Goal: Transaction & Acquisition: Purchase product/service

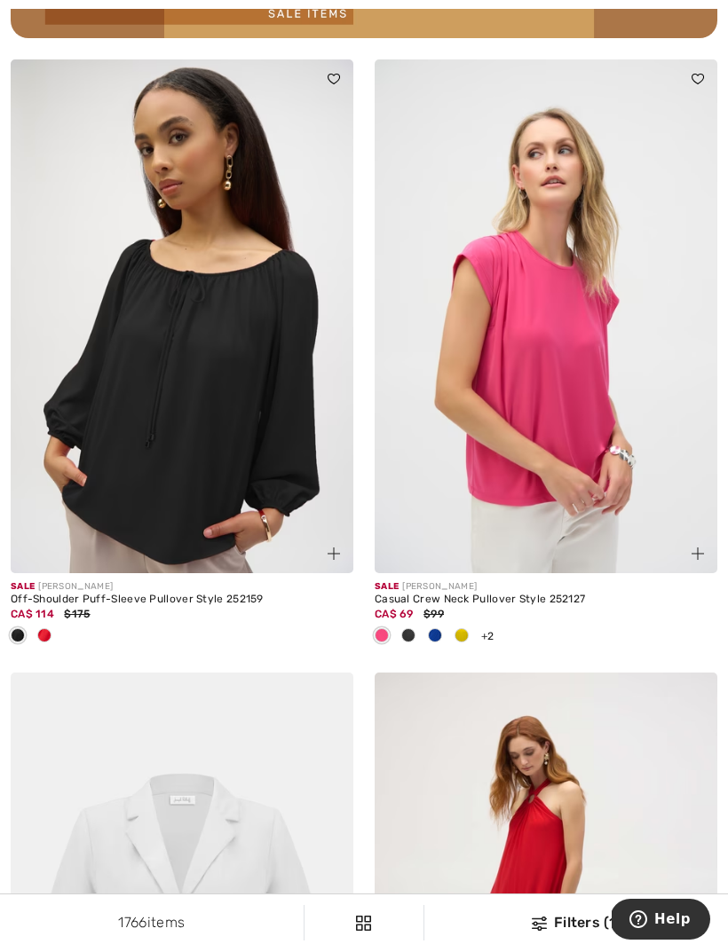
scroll to position [7555, 0]
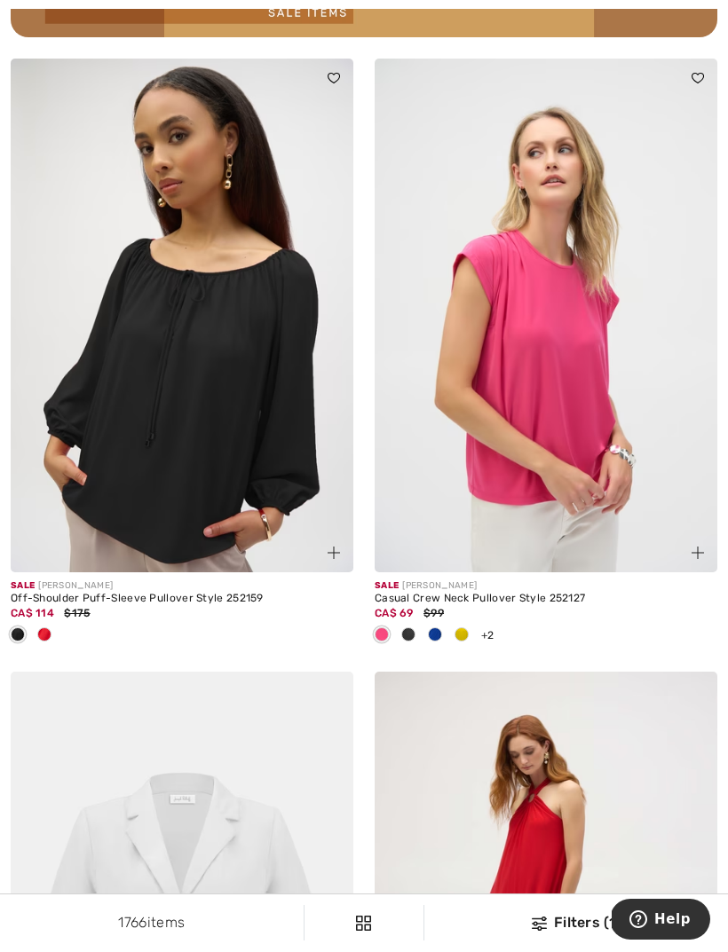
click at [554, 371] on img at bounding box center [546, 316] width 343 height 514
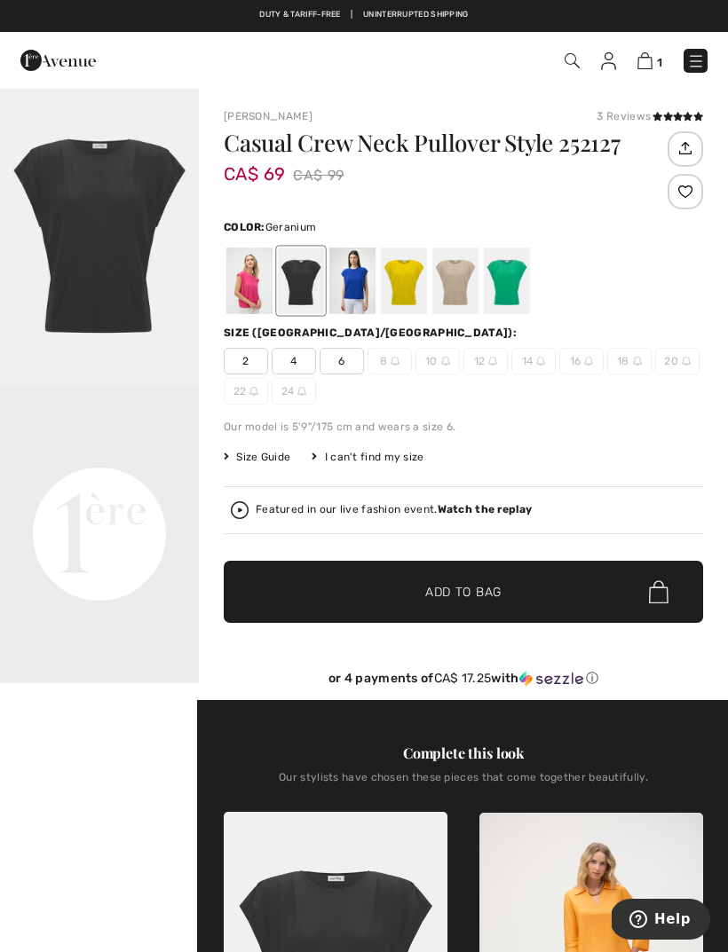
click at [253, 287] on div at bounding box center [249, 281] width 46 height 67
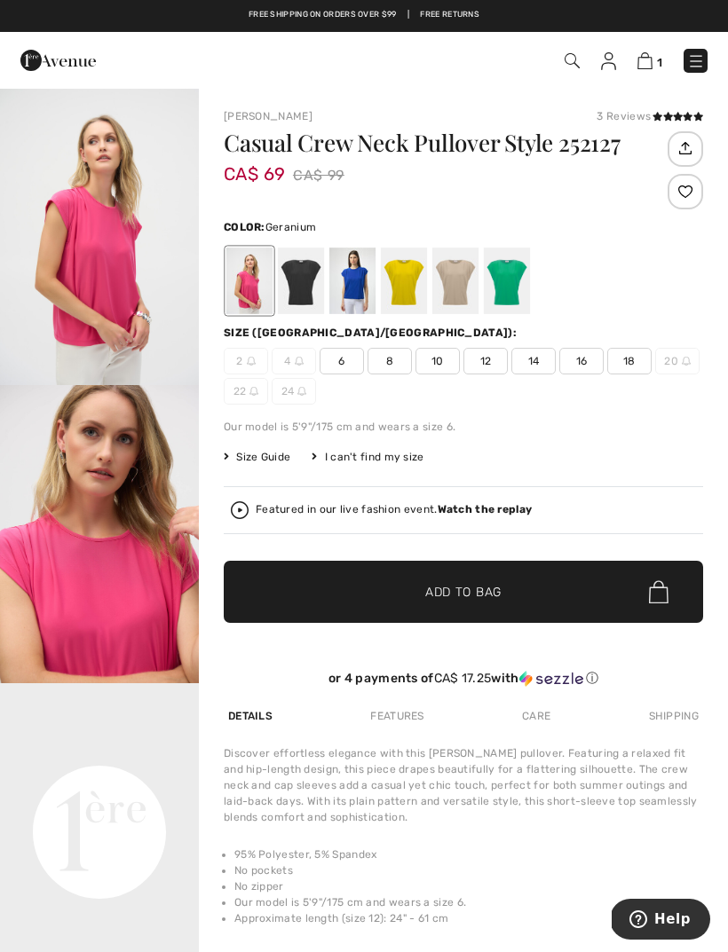
click at [353, 281] on div at bounding box center [352, 281] width 46 height 67
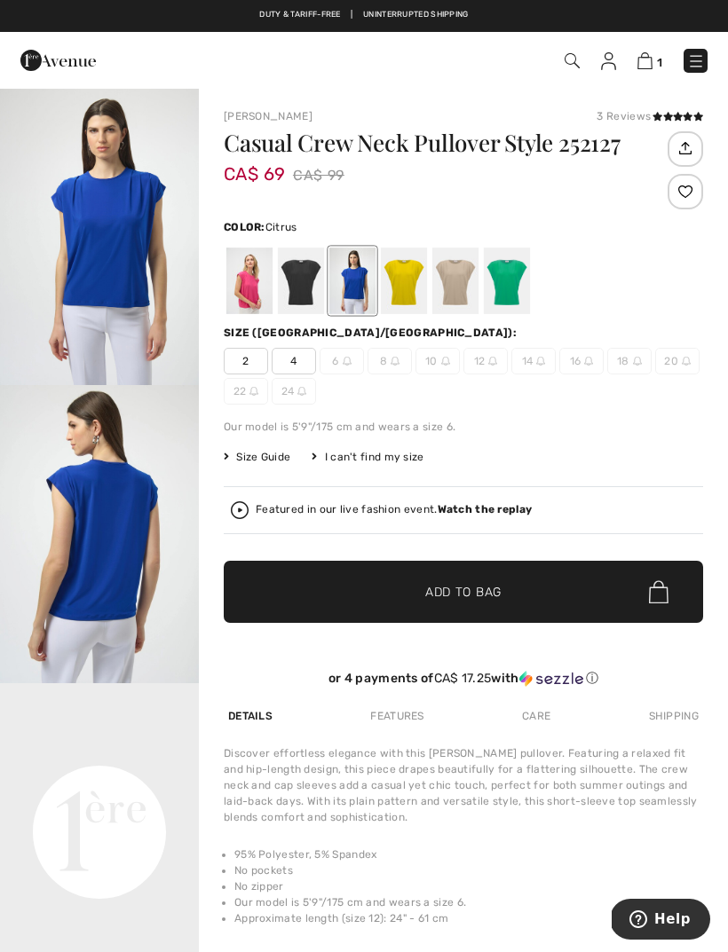
click at [410, 281] on div at bounding box center [404, 281] width 46 height 67
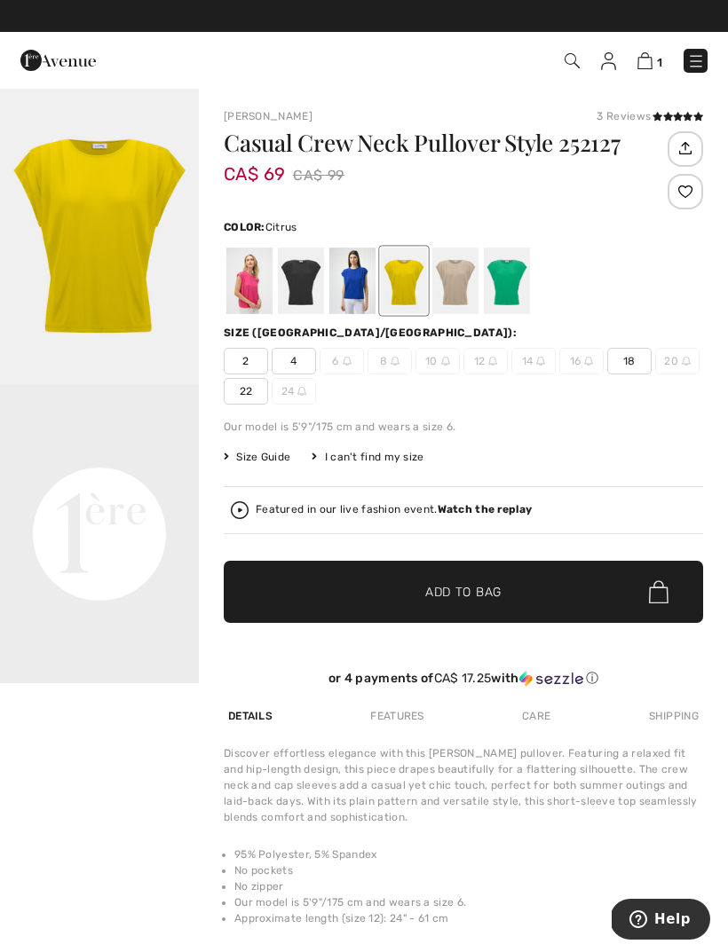
click at [456, 288] on div at bounding box center [455, 281] width 46 height 67
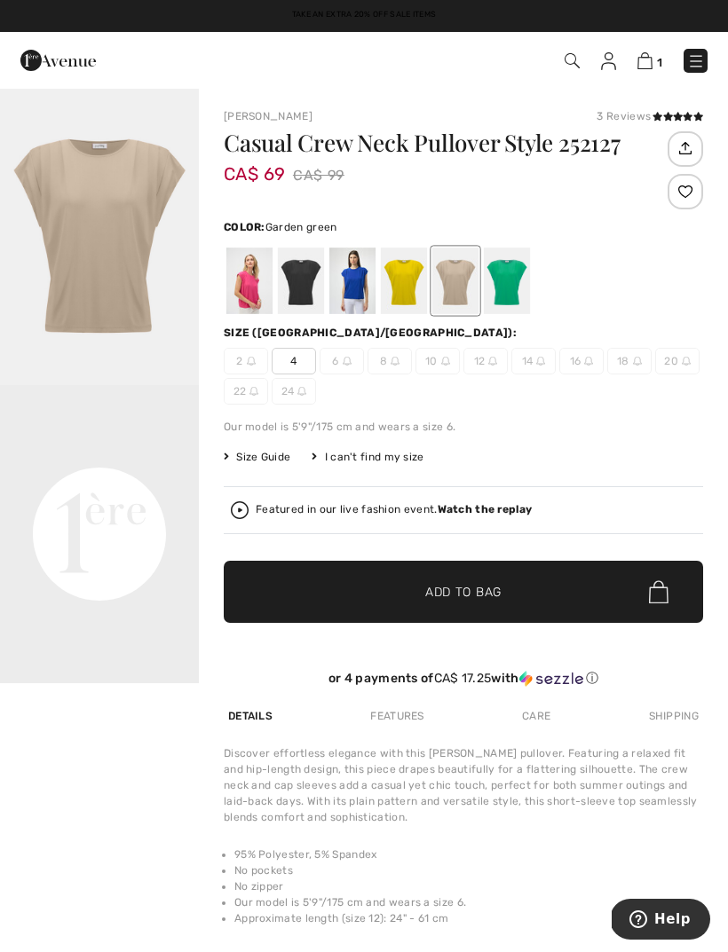
click at [507, 296] on div at bounding box center [507, 281] width 46 height 67
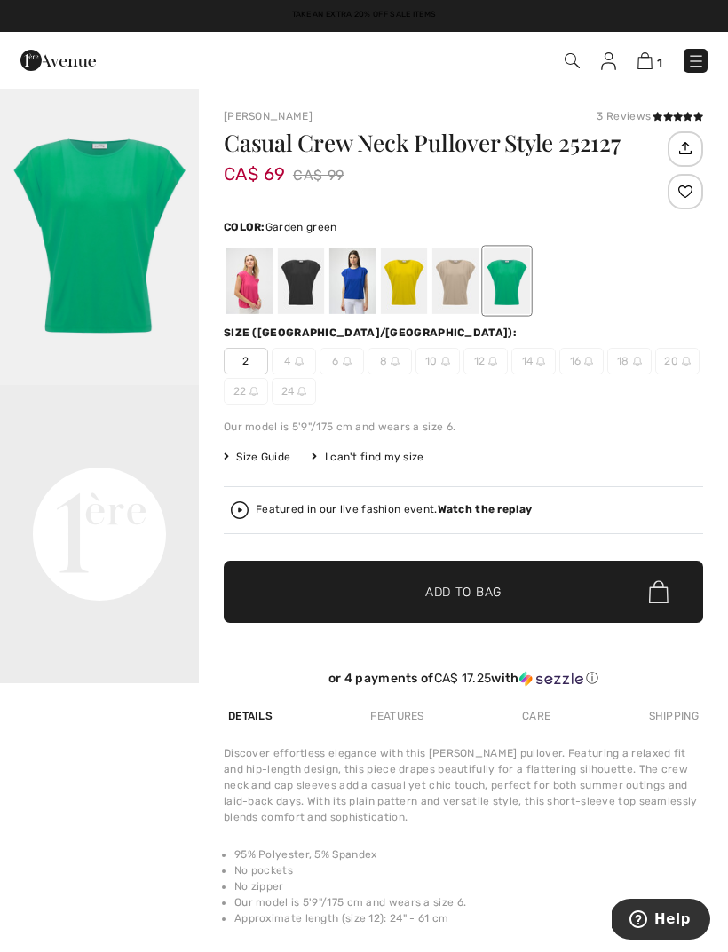
click at [249, 288] on div at bounding box center [249, 281] width 46 height 67
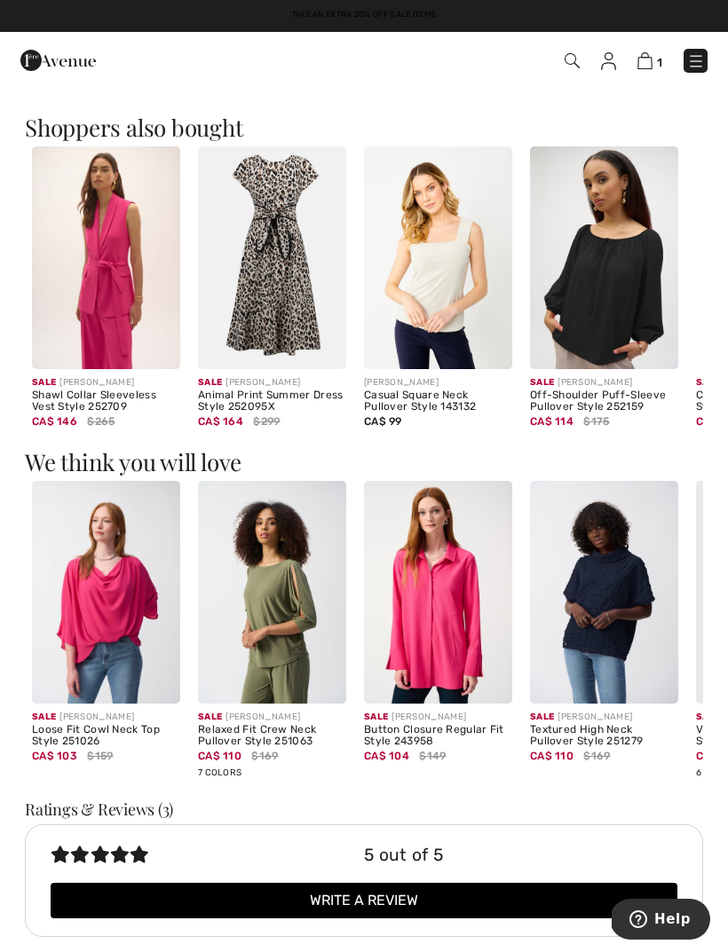
scroll to position [1013, 0]
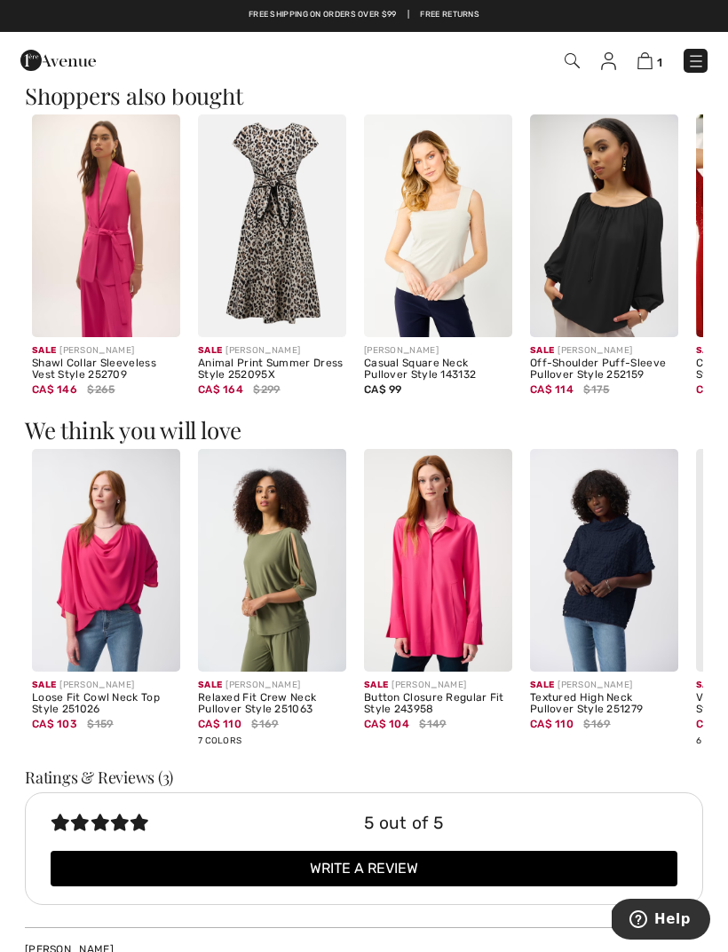
click at [120, 588] on img at bounding box center [106, 560] width 148 height 223
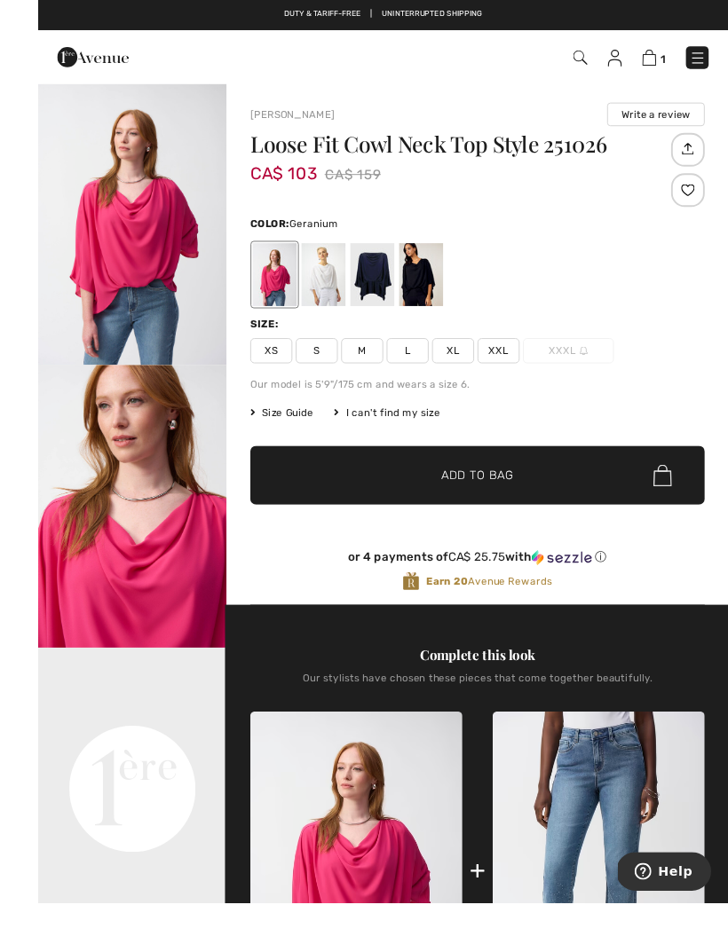
scroll to position [3, 0]
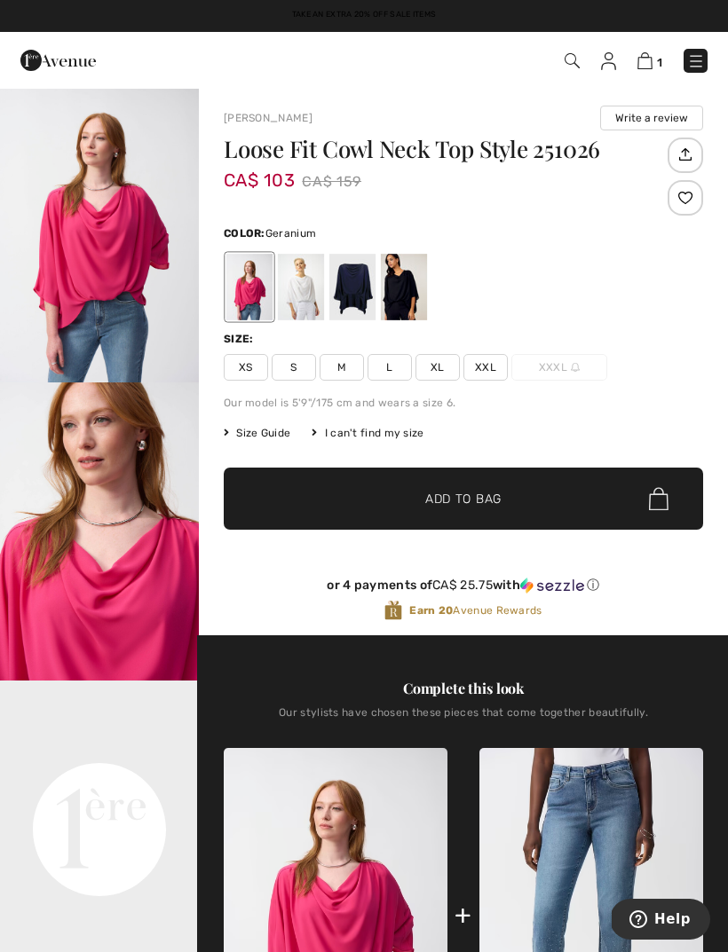
click at [267, 427] on span "Size Guide" at bounding box center [257, 433] width 67 height 16
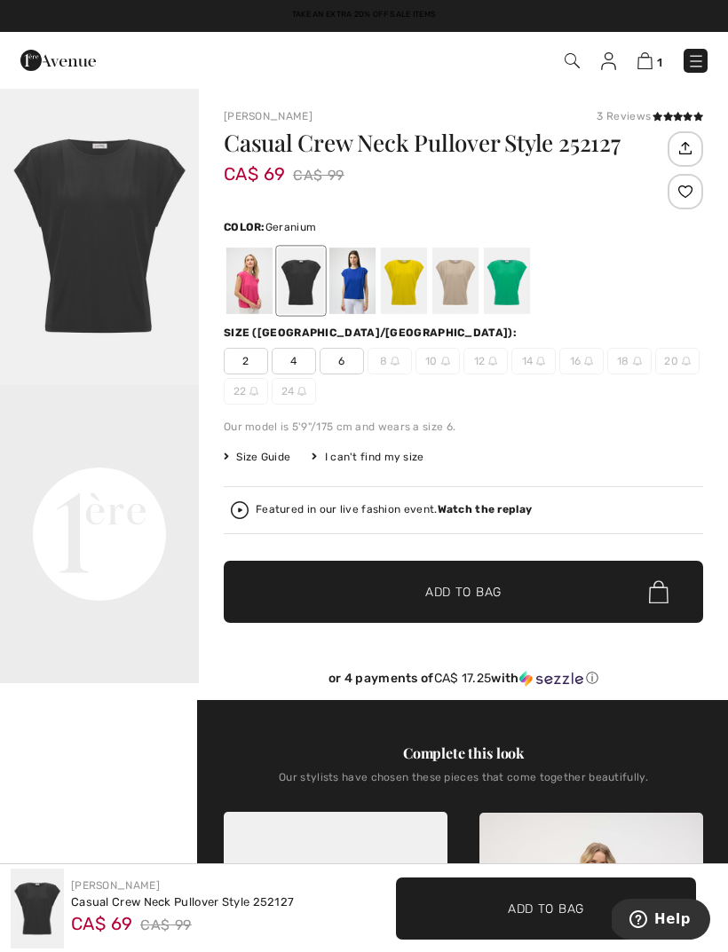
click at [249, 296] on div at bounding box center [249, 281] width 46 height 67
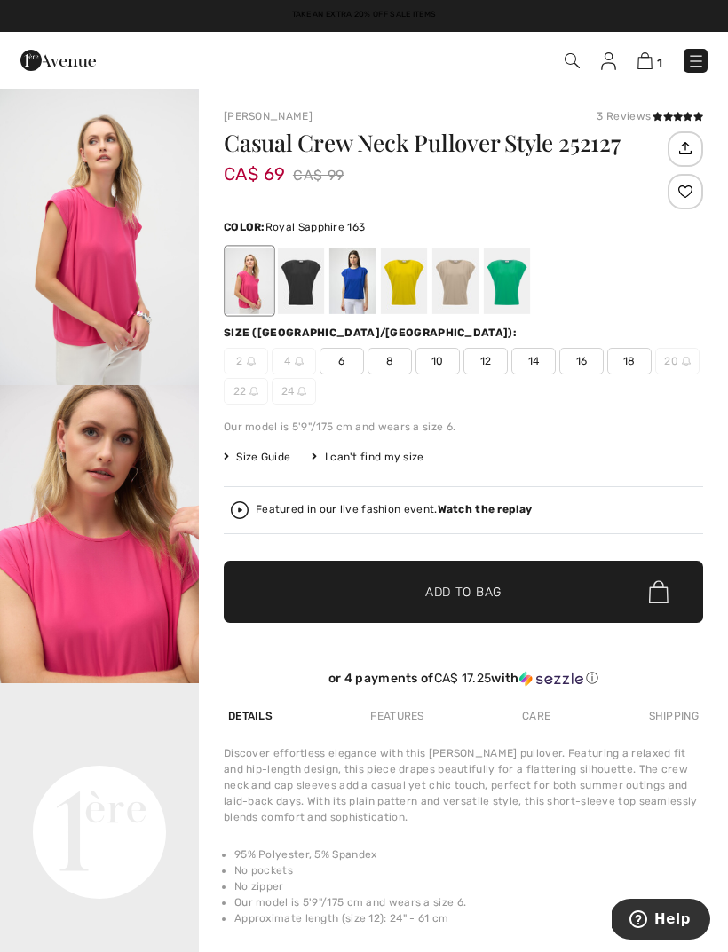
click at [368, 288] on div at bounding box center [352, 281] width 46 height 67
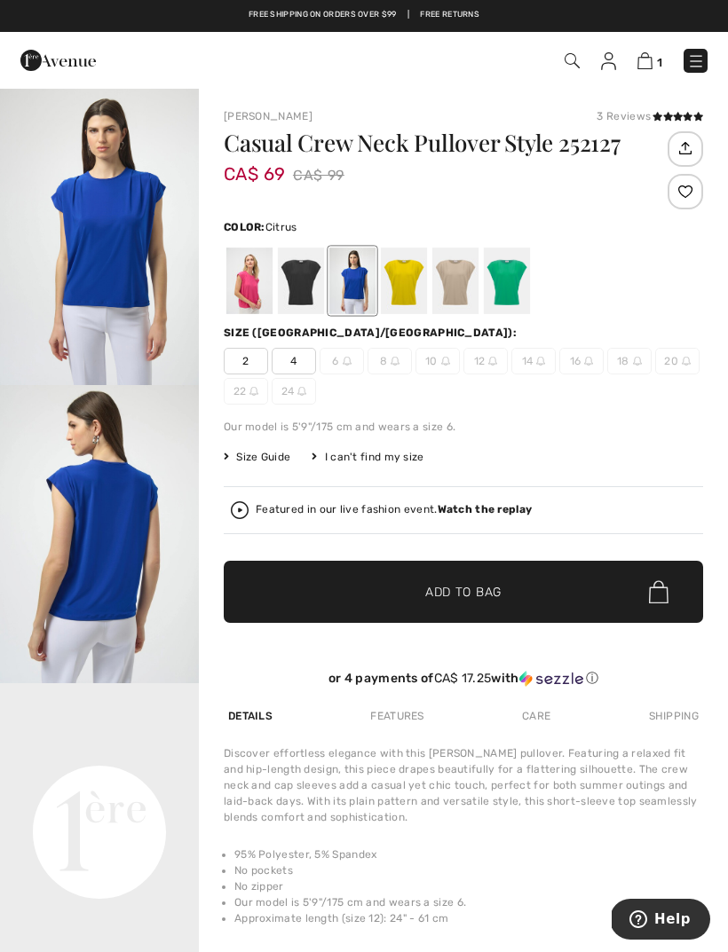
click at [406, 292] on div at bounding box center [404, 281] width 46 height 67
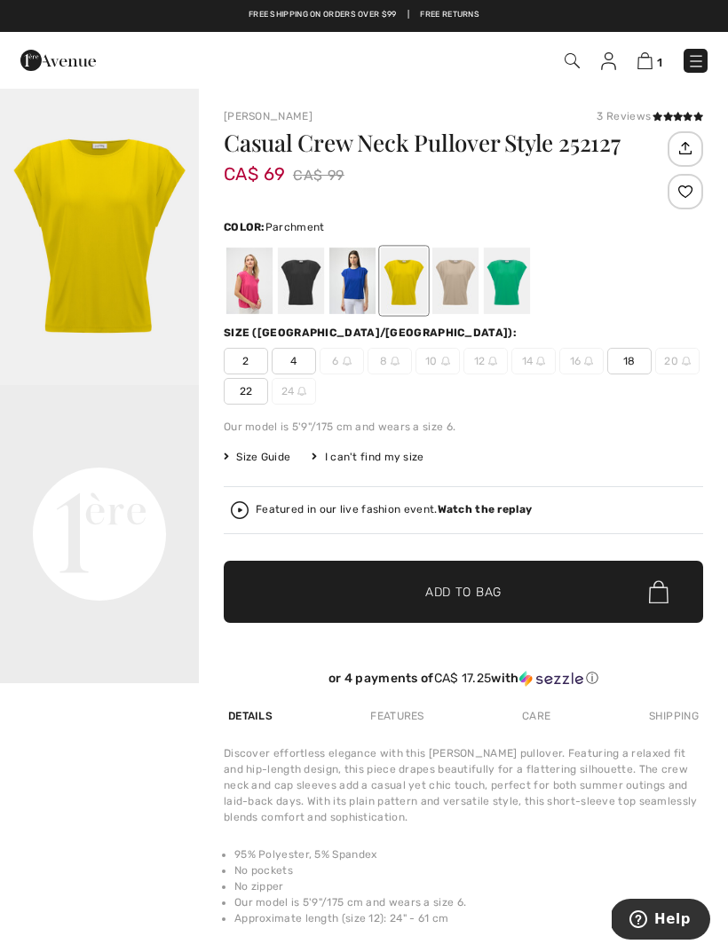
click at [461, 301] on div at bounding box center [455, 281] width 46 height 67
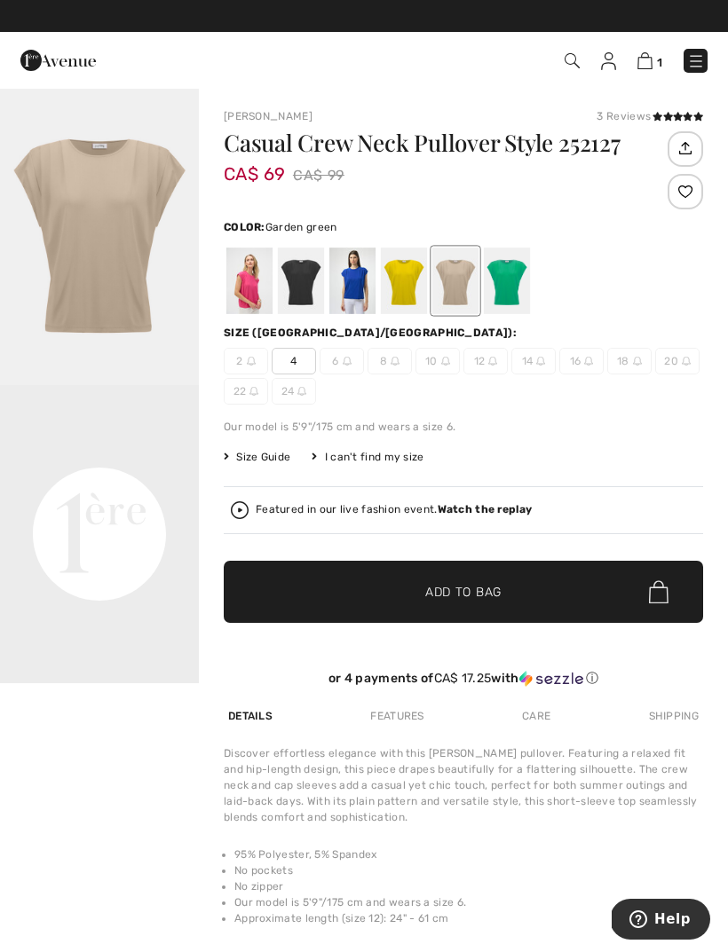
click at [519, 288] on div at bounding box center [507, 281] width 46 height 67
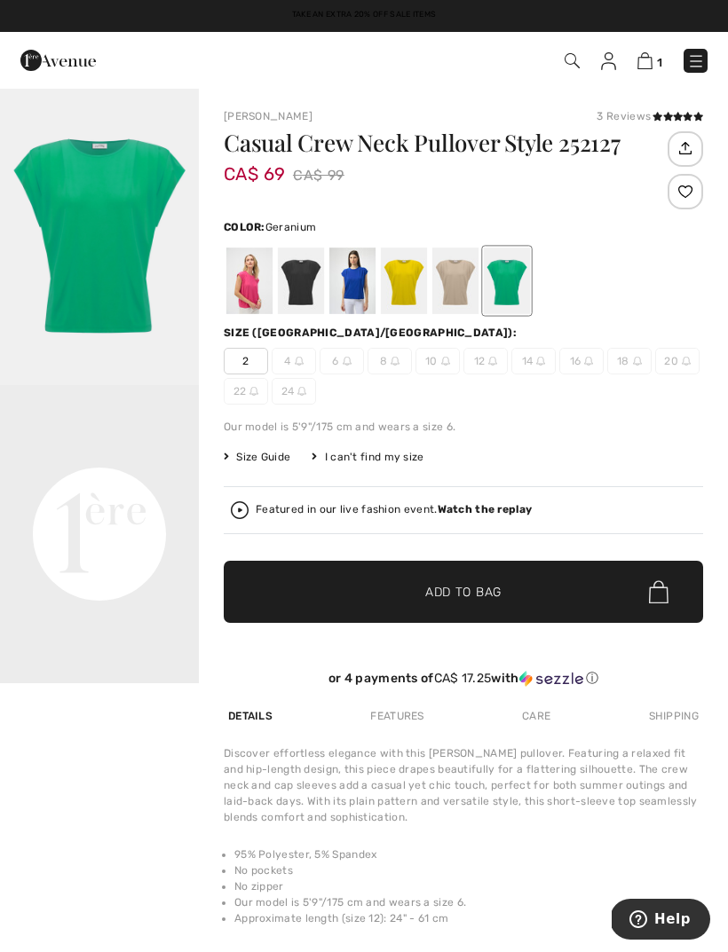
click at [247, 279] on div at bounding box center [249, 281] width 46 height 67
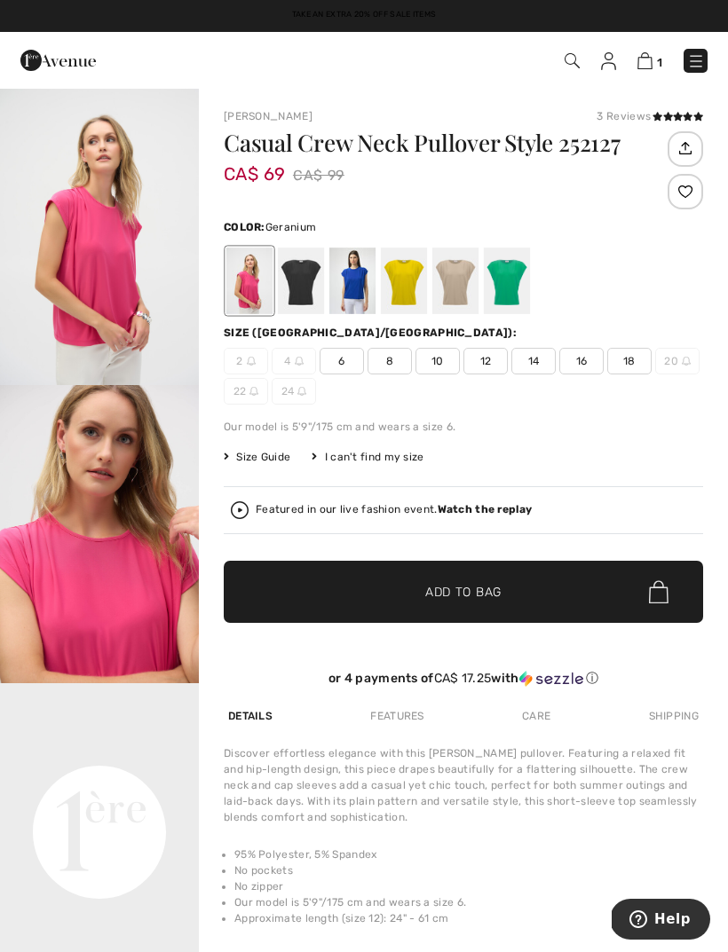
click at [546, 369] on span "14" at bounding box center [533, 361] width 44 height 27
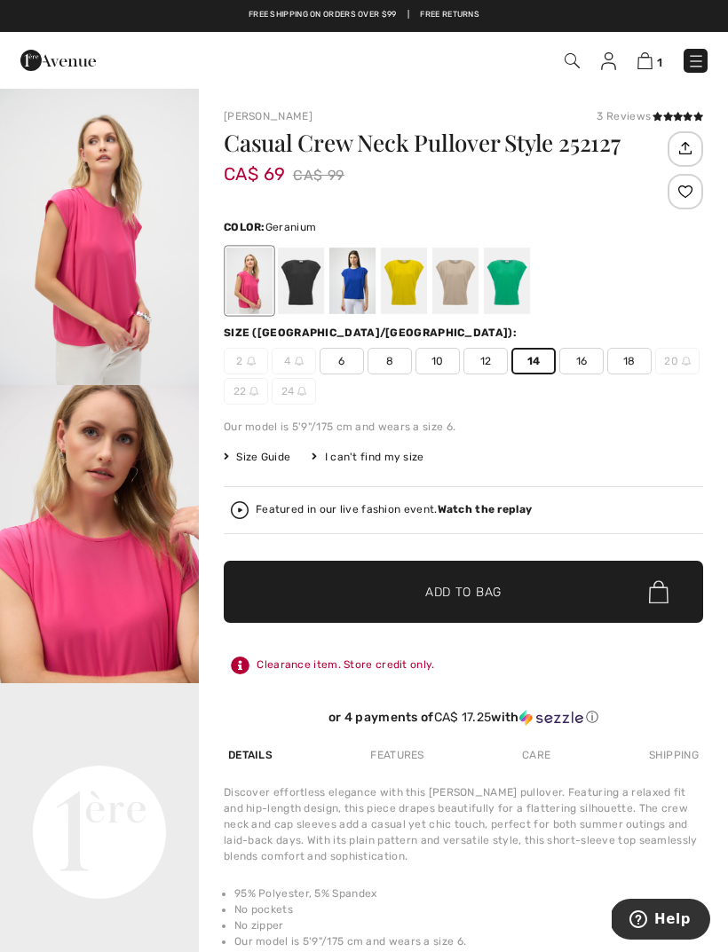
click at [504, 589] on span "✔ Added to Bag Add to Bag" at bounding box center [463, 592] width 479 height 62
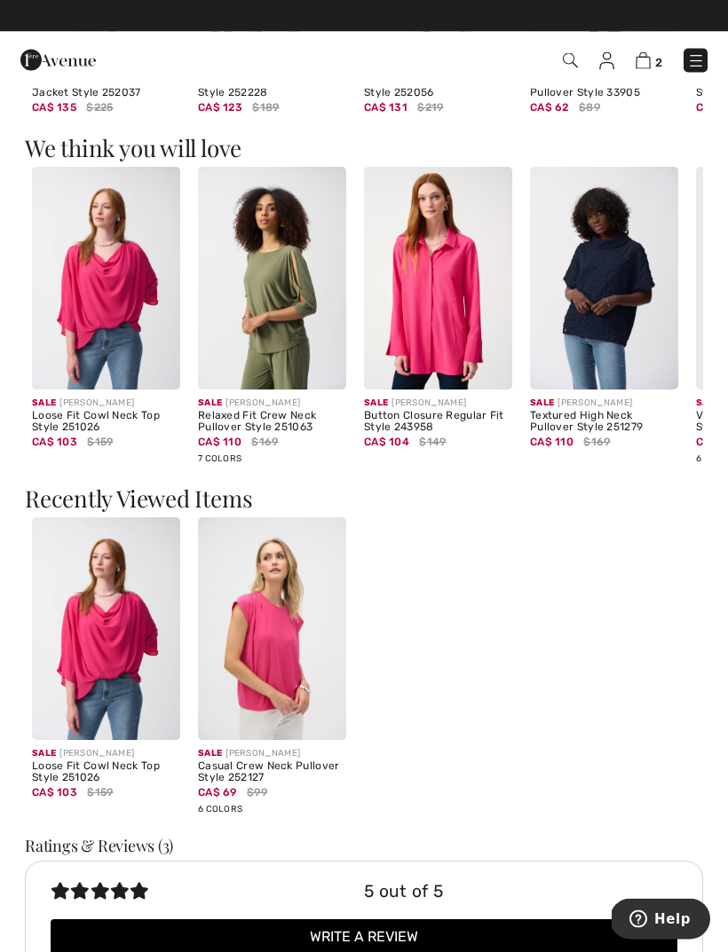
scroll to position [1334, 0]
click at [87, 420] on div "Loose Fit Cowl Neck Top Style 251026" at bounding box center [106, 422] width 148 height 25
click at [116, 297] on img at bounding box center [106, 278] width 148 height 223
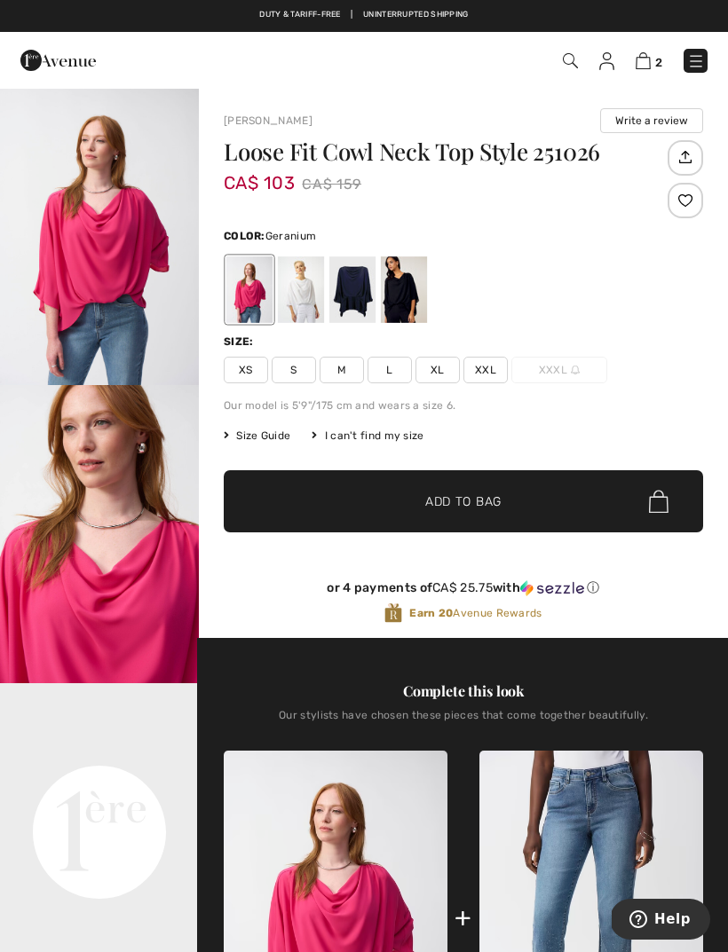
click at [366, 291] on div at bounding box center [352, 290] width 46 height 67
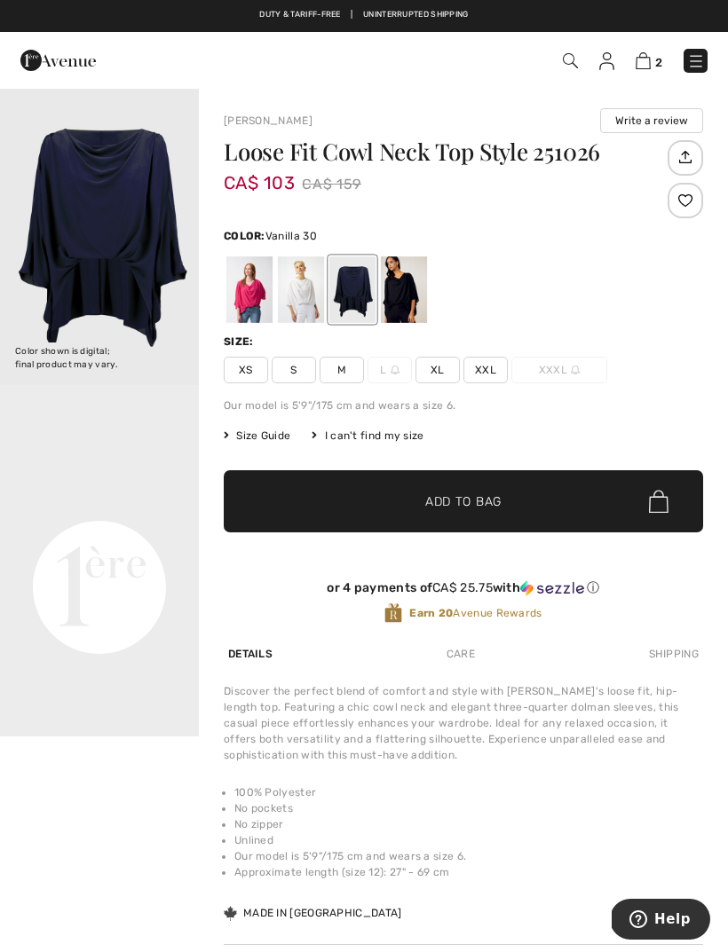
click at [300, 292] on div at bounding box center [301, 290] width 46 height 67
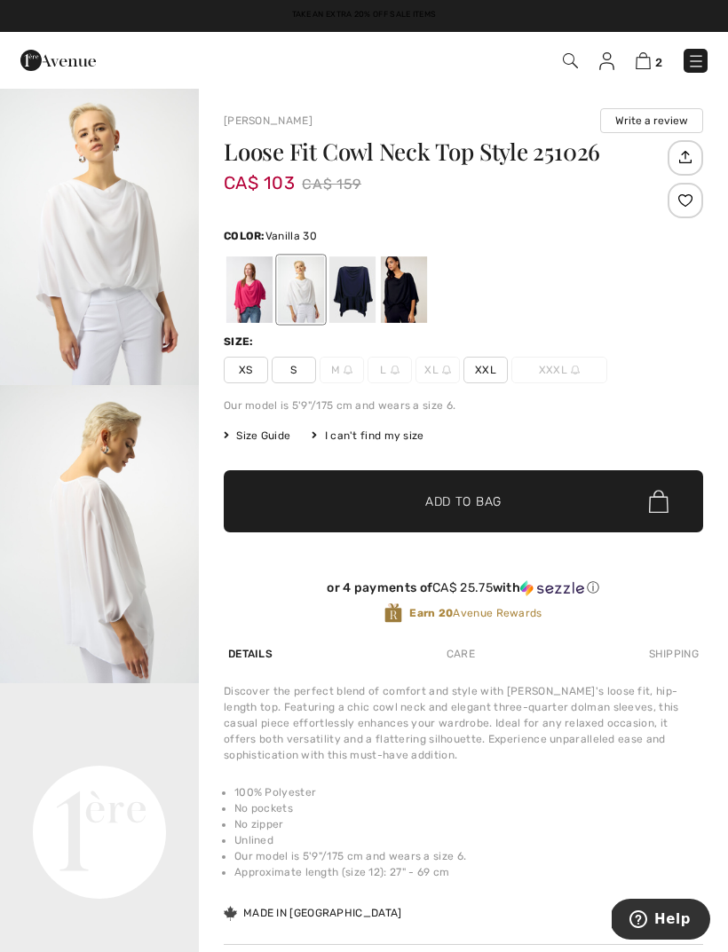
click at [139, 607] on img "2 / 6" at bounding box center [99, 534] width 199 height 298
click at [370, 279] on div at bounding box center [352, 290] width 46 height 67
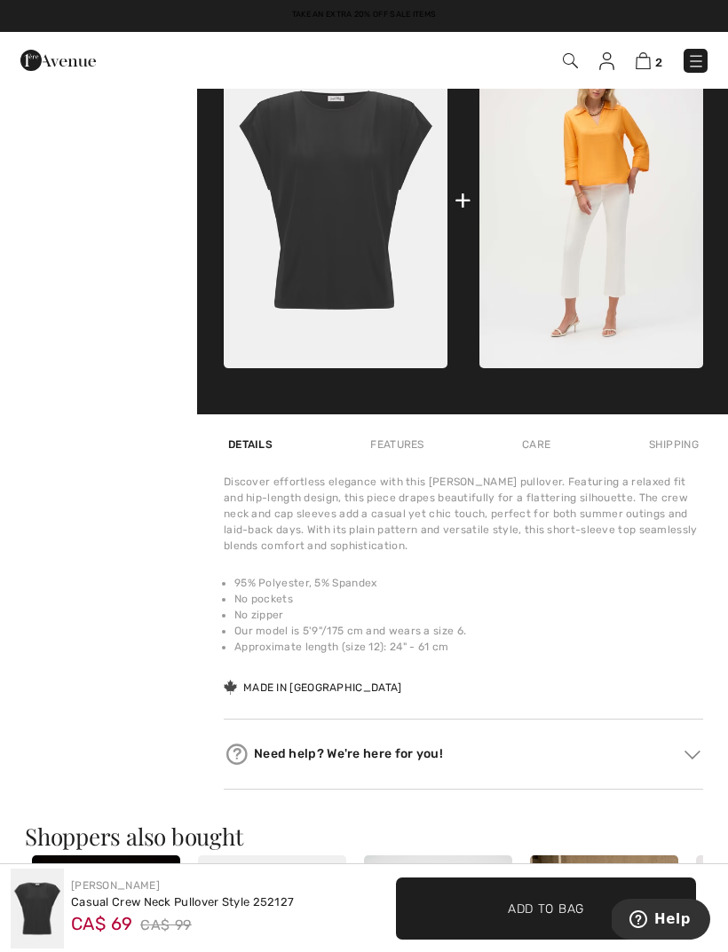
scroll to position [777, 0]
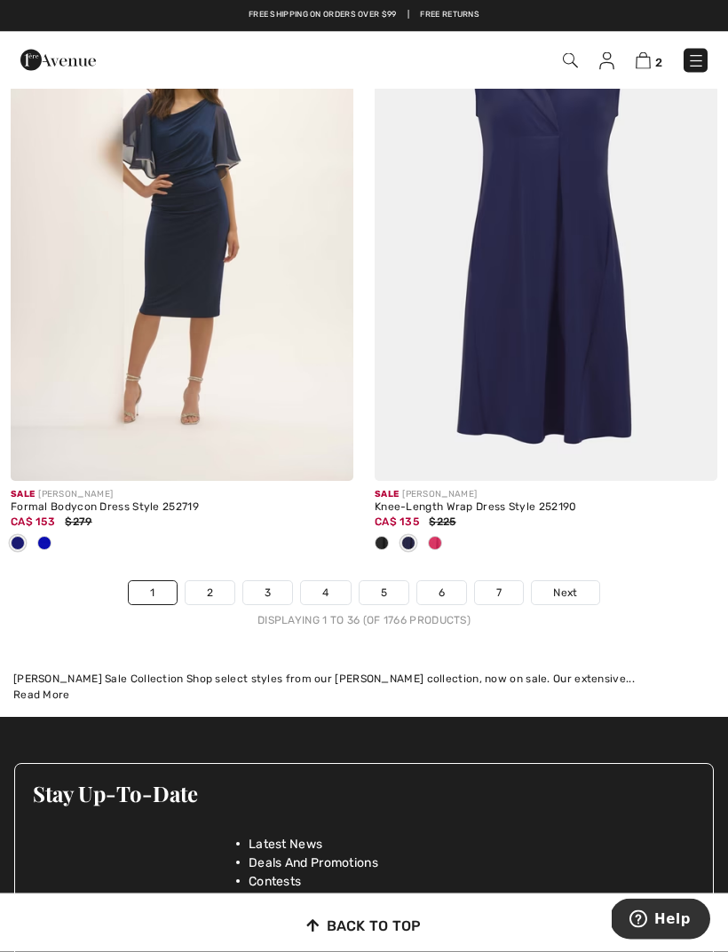
scroll to position [10654, 0]
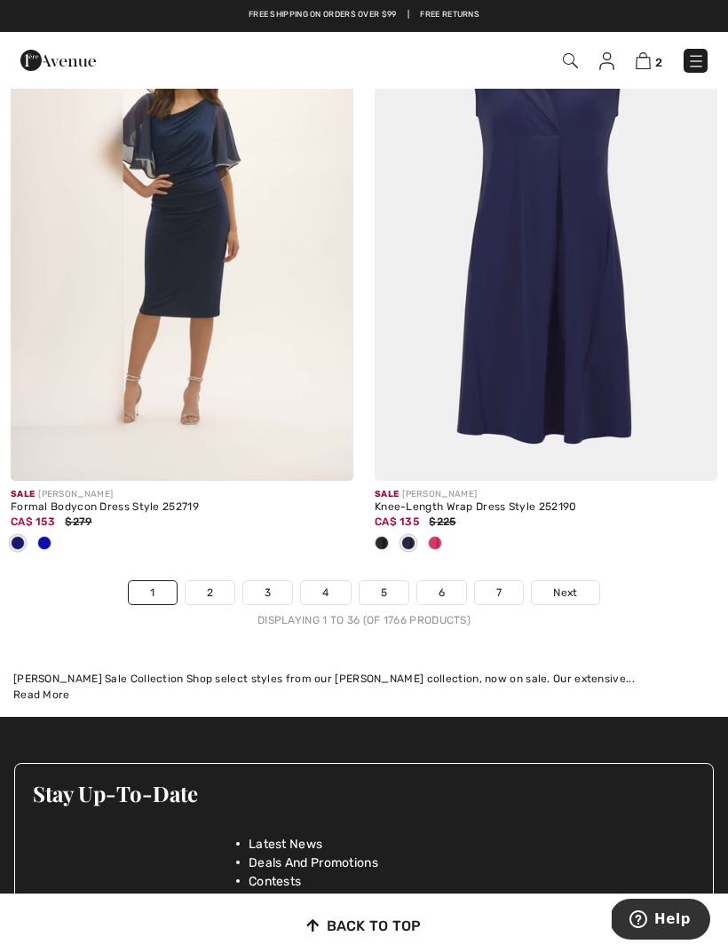
click at [210, 581] on link "2" at bounding box center [210, 592] width 49 height 23
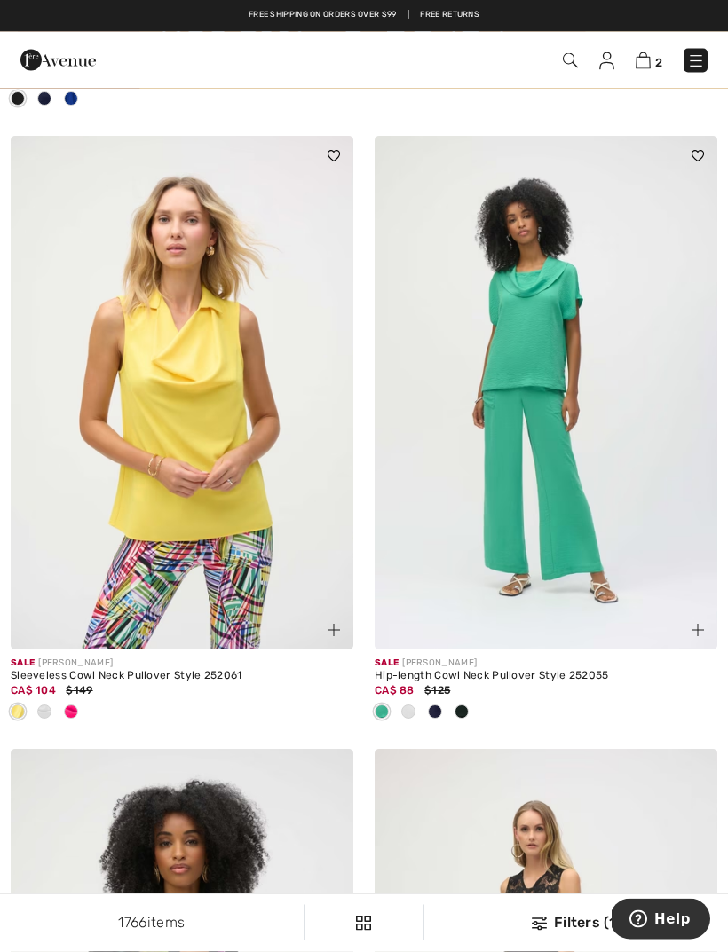
scroll to position [8996, 0]
click at [544, 328] on img at bounding box center [546, 393] width 343 height 514
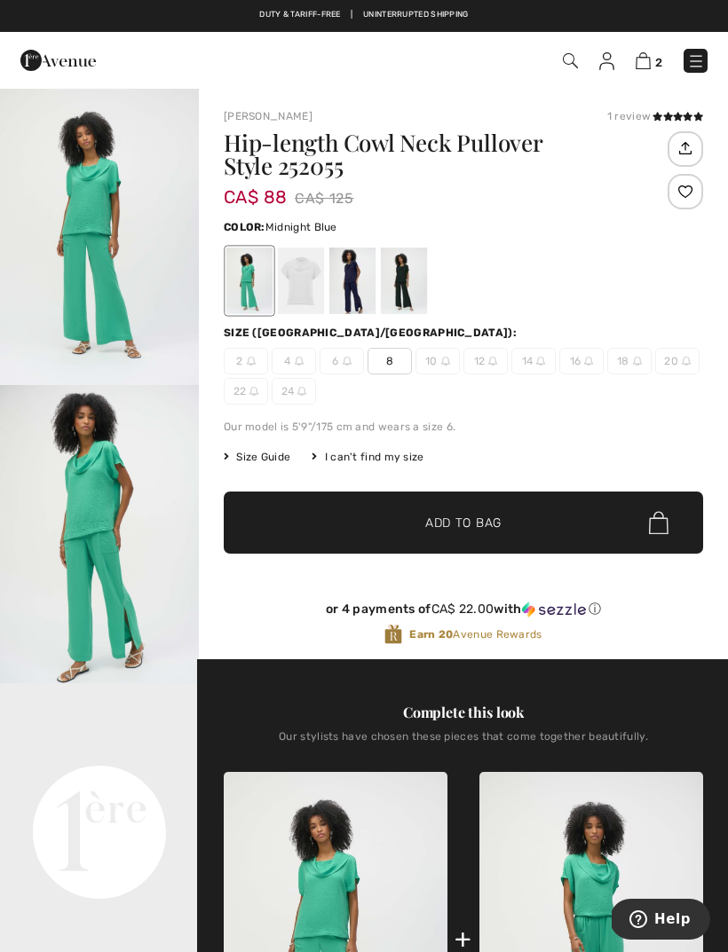
click at [365, 289] on div at bounding box center [352, 281] width 46 height 67
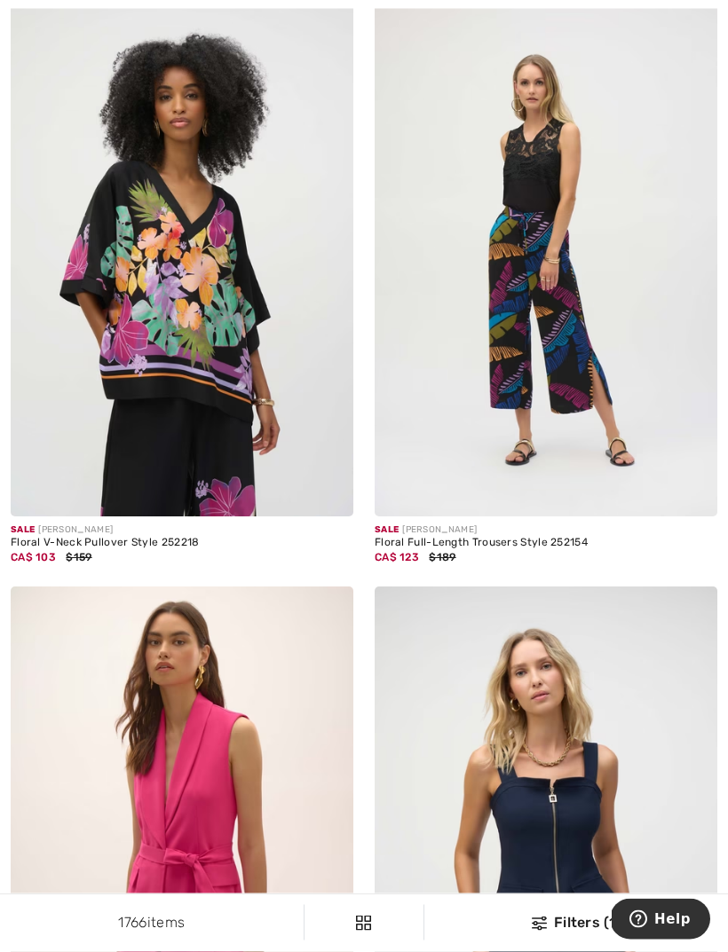
scroll to position [9745, 0]
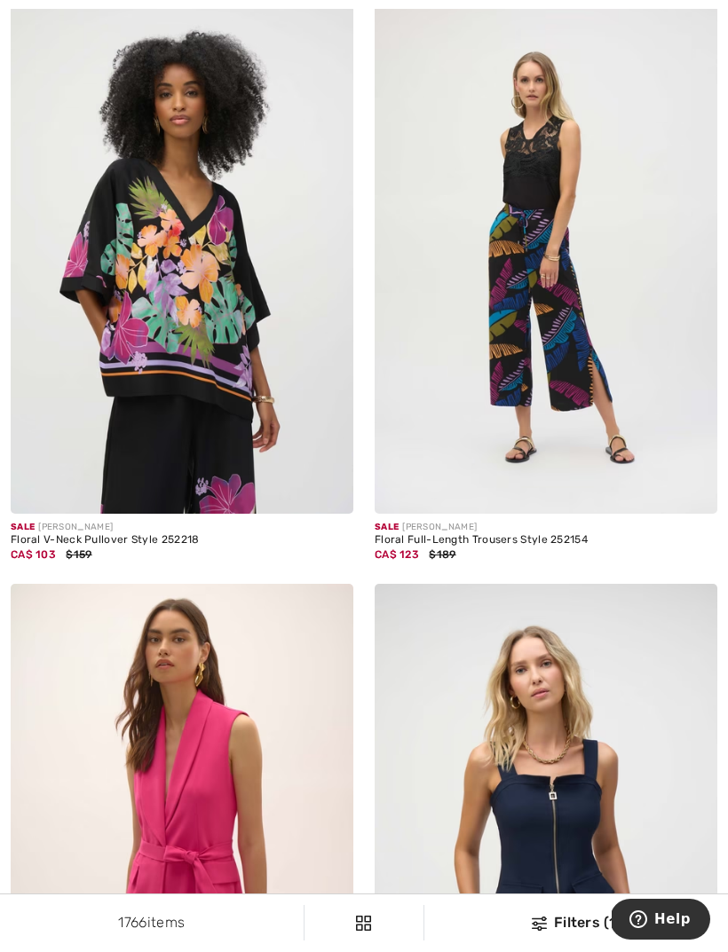
click at [213, 314] on img at bounding box center [182, 257] width 343 height 514
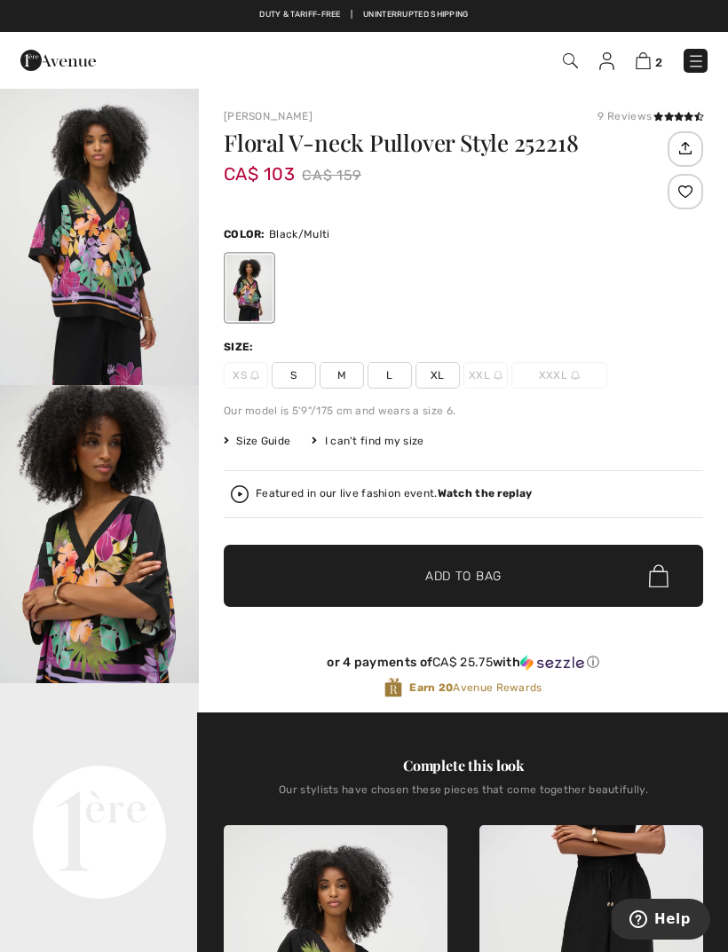
click at [235, 448] on span "Size Guide" at bounding box center [257, 441] width 67 height 16
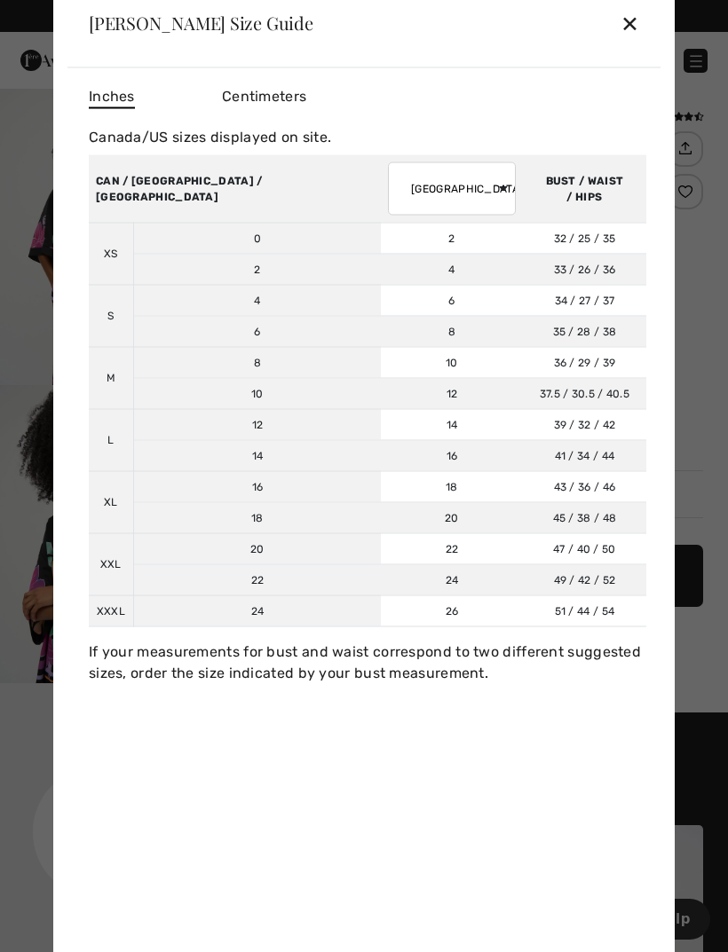
click at [628, 34] on div "✕" at bounding box center [629, 22] width 19 height 37
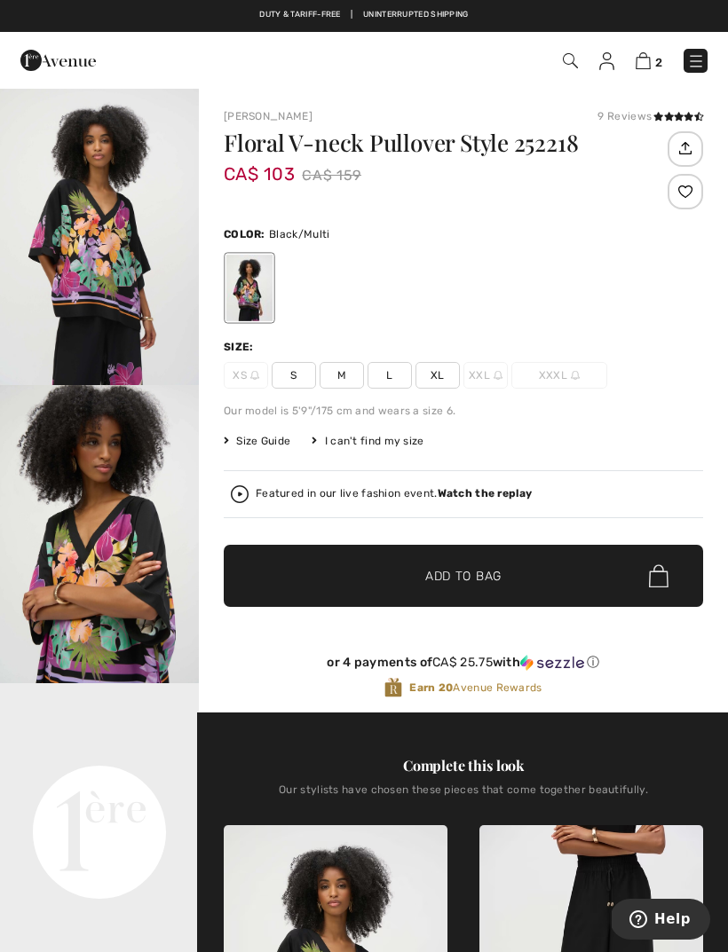
click at [398, 368] on span "L" at bounding box center [389, 375] width 44 height 27
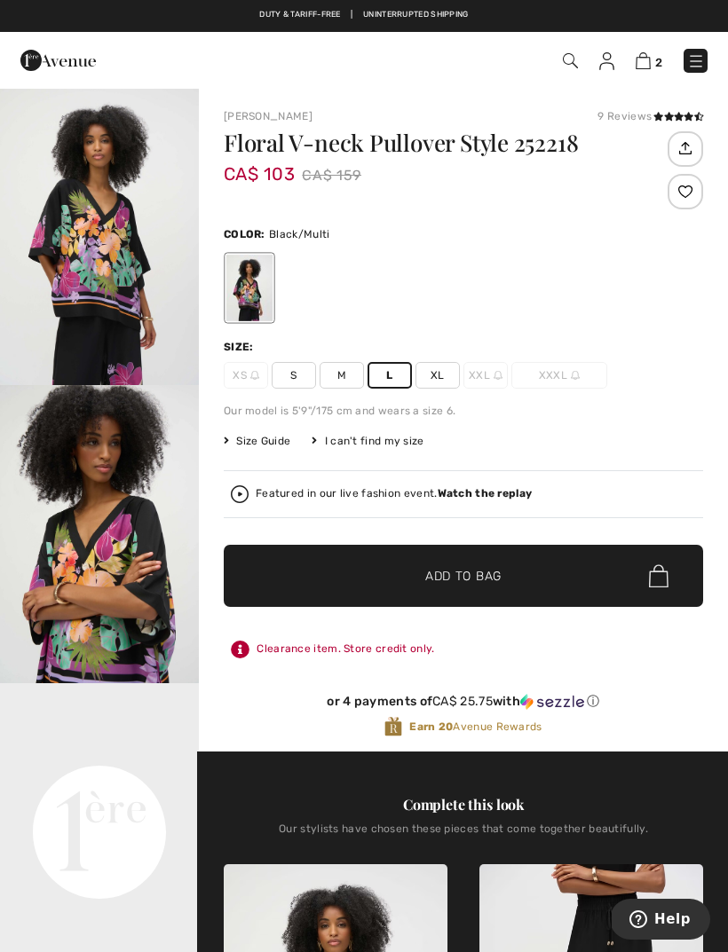
click at [496, 576] on span "Add to Bag" at bounding box center [463, 576] width 76 height 19
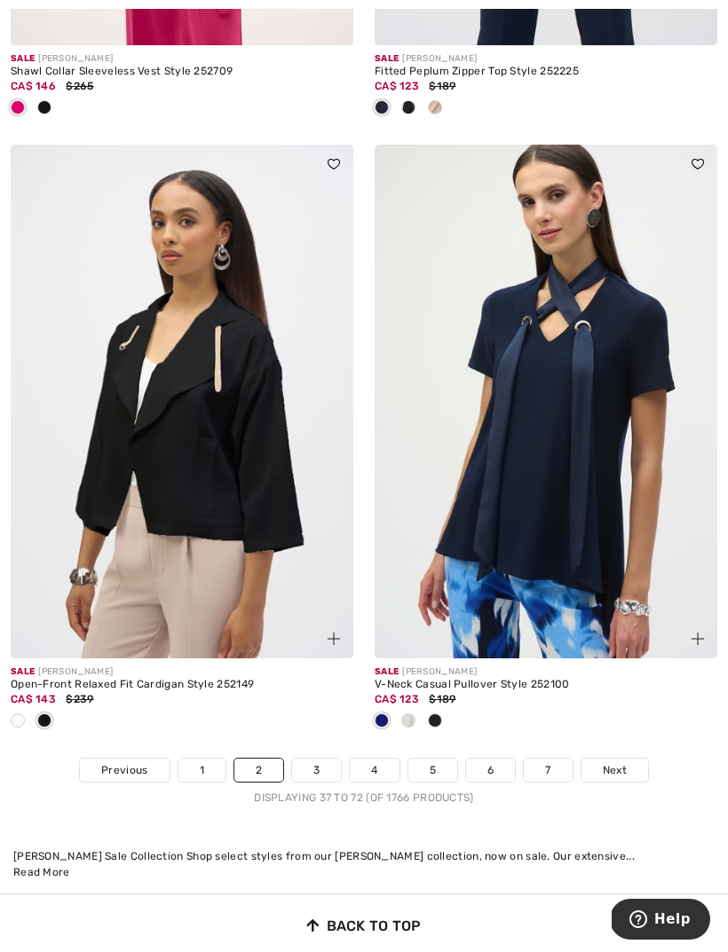
scroll to position [10799, 0]
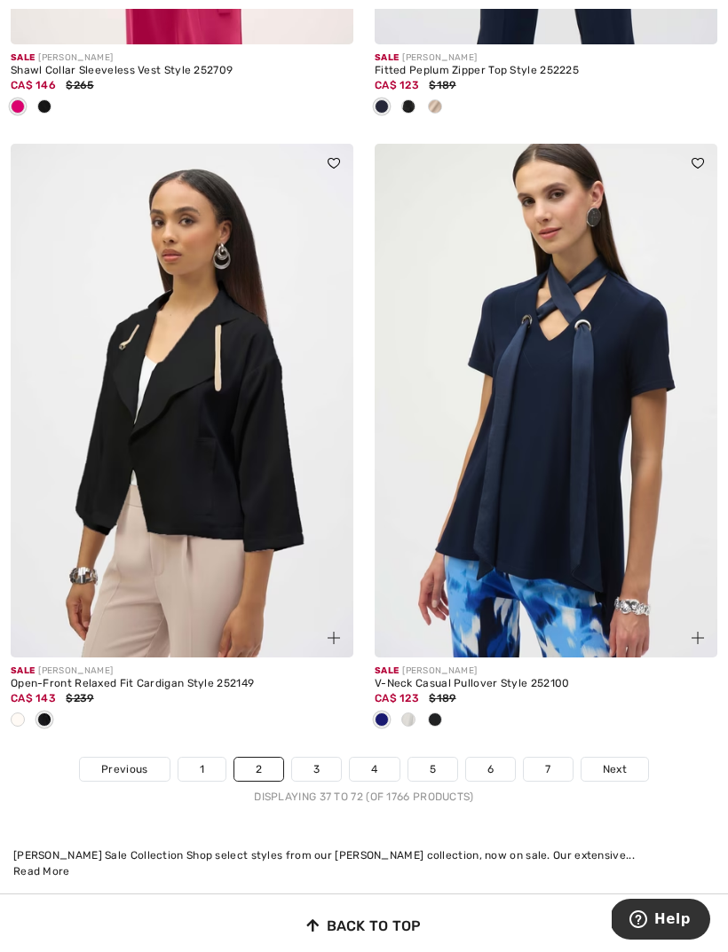
click at [322, 758] on link "3" at bounding box center [316, 769] width 49 height 23
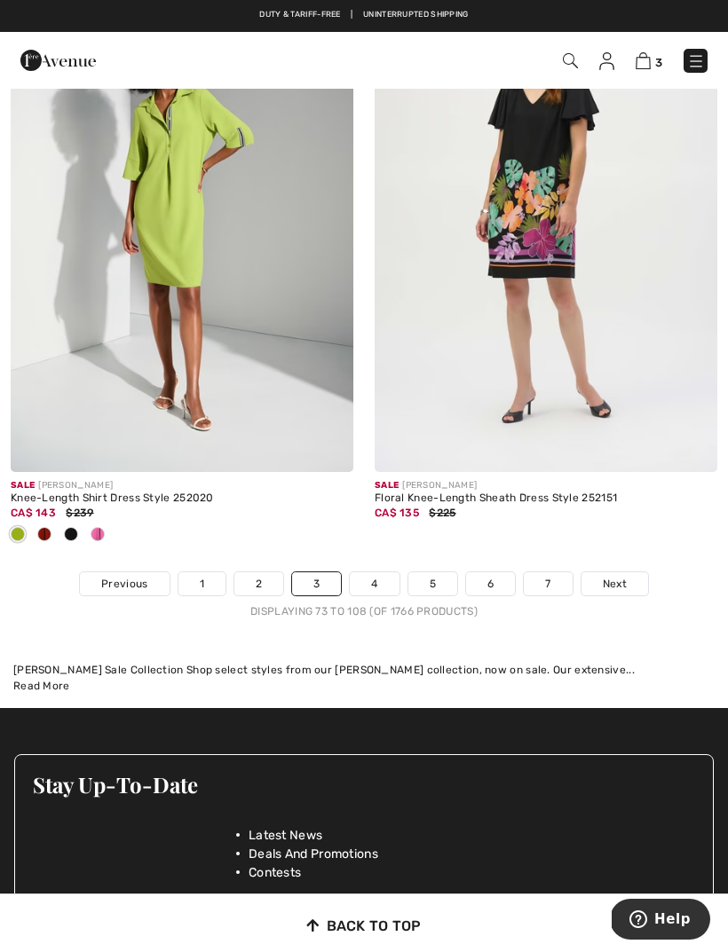
scroll to position [10840, 0]
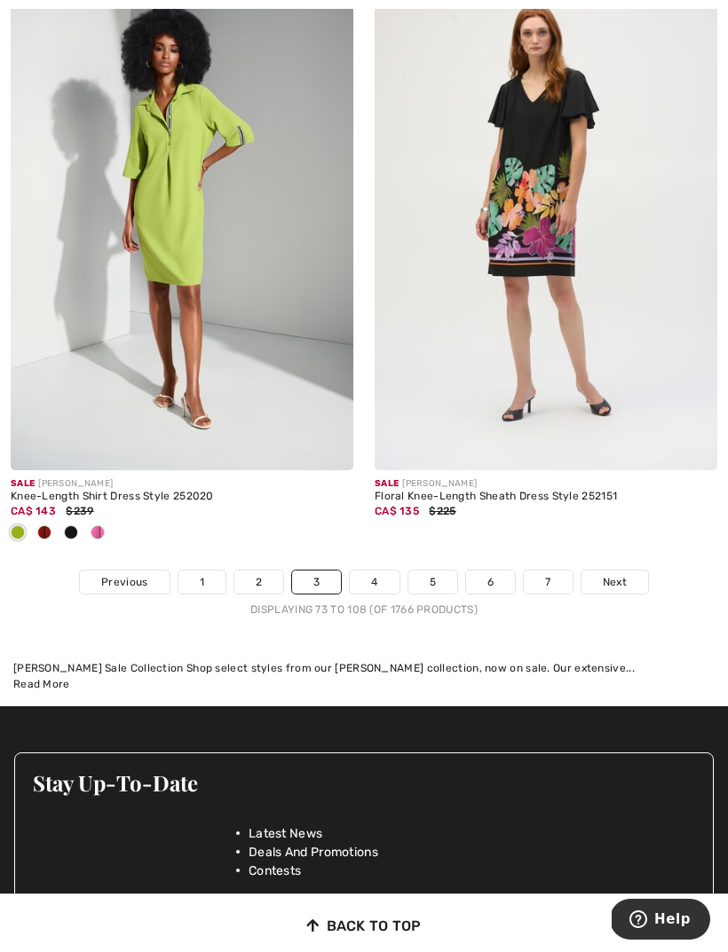
click at [375, 573] on link "4" at bounding box center [374, 582] width 49 height 23
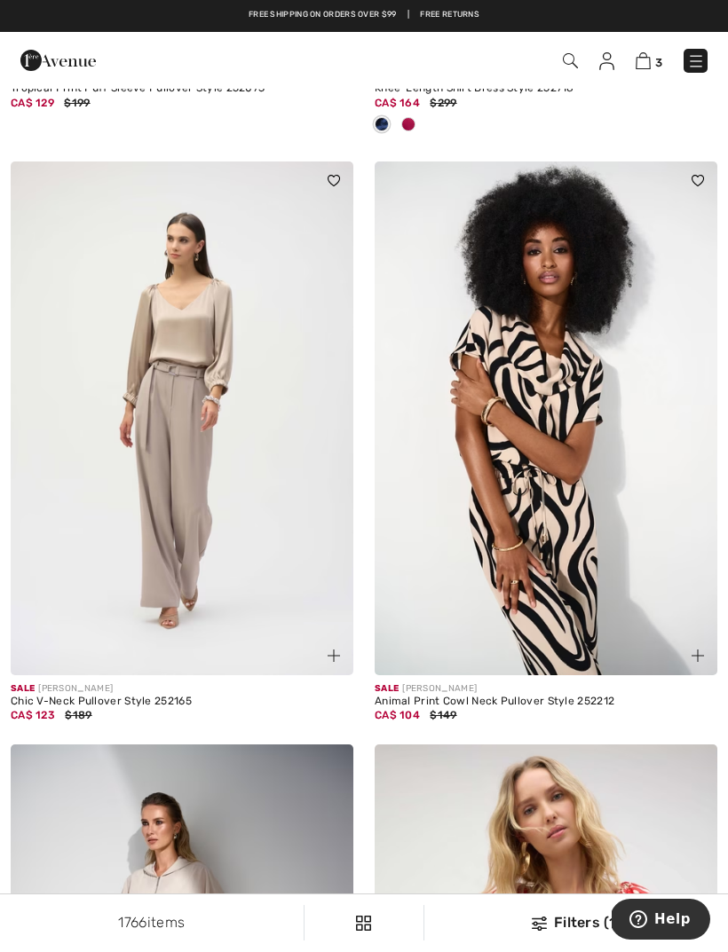
scroll to position [1939, 0]
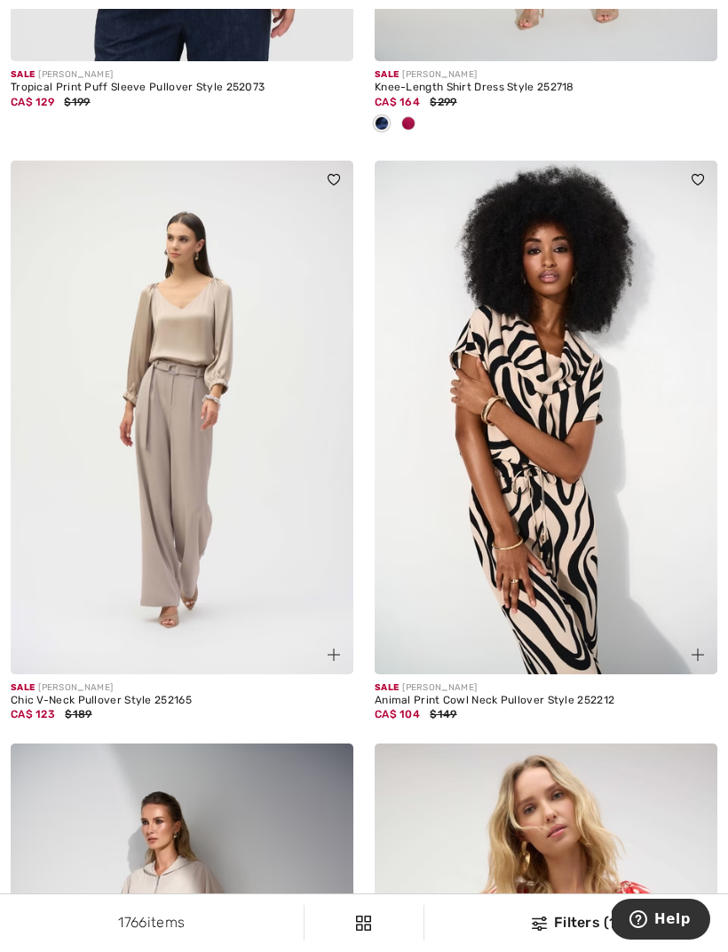
click at [551, 470] on img at bounding box center [546, 418] width 343 height 514
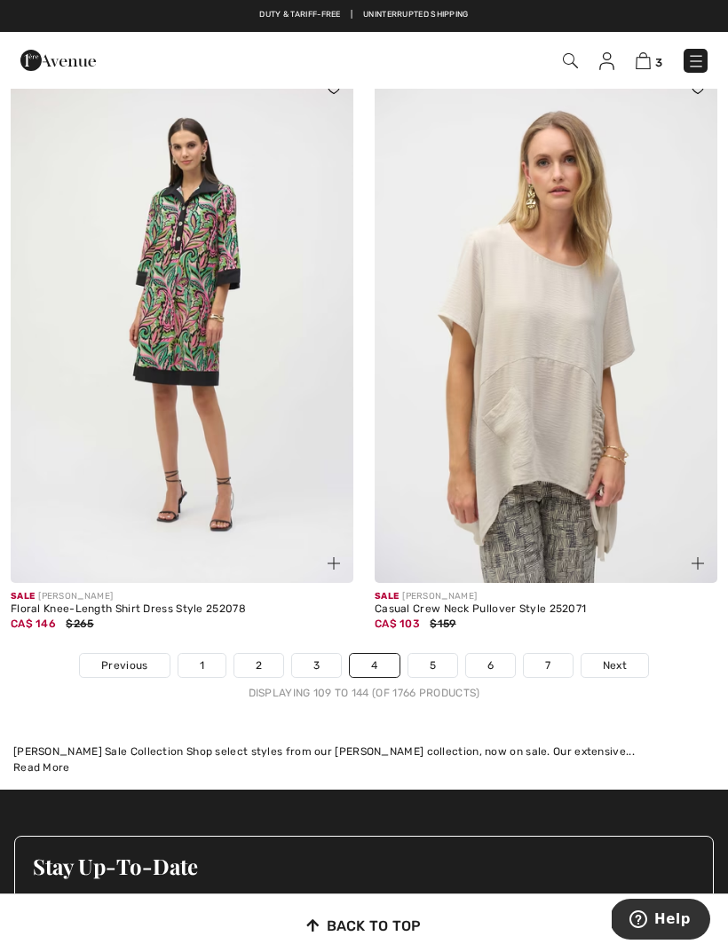
scroll to position [10551, 0]
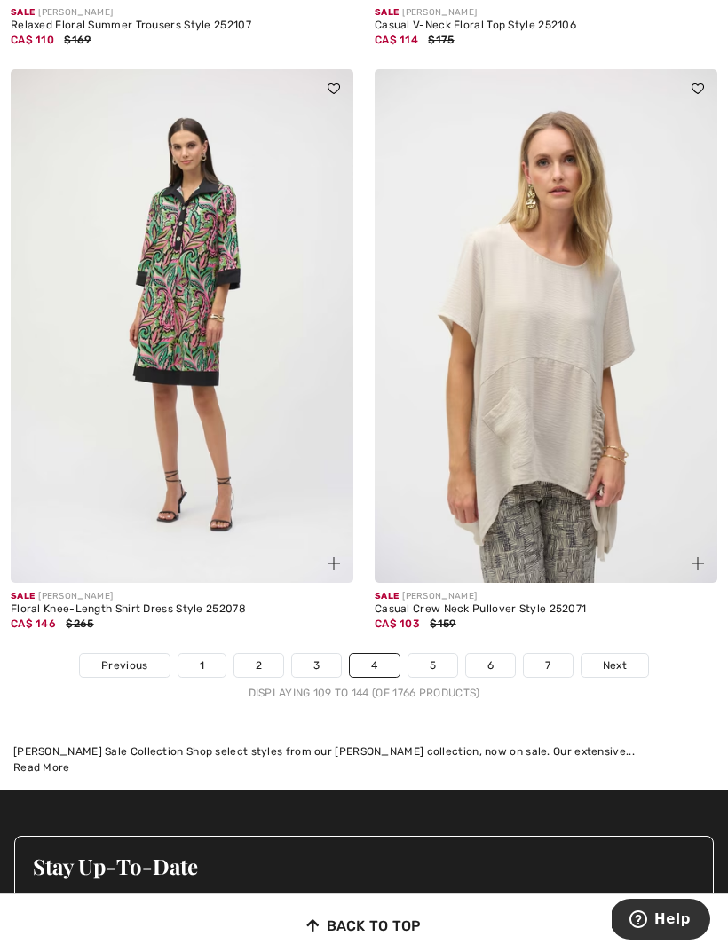
click at [443, 654] on link "5" at bounding box center [432, 665] width 49 height 23
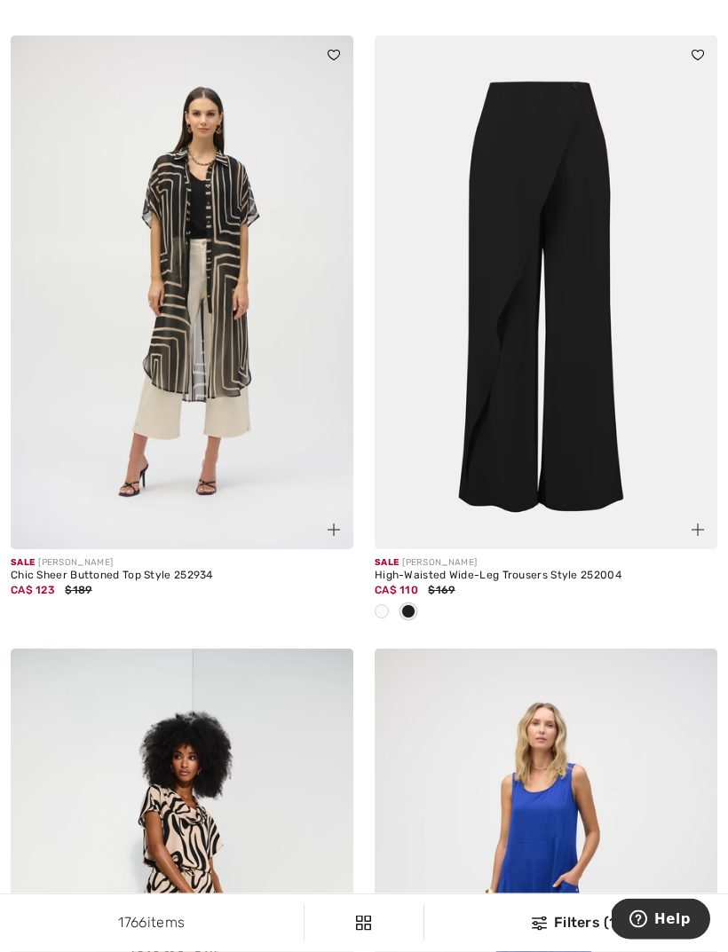
scroll to position [1450, 0]
click at [237, 313] on img at bounding box center [182, 293] width 343 height 514
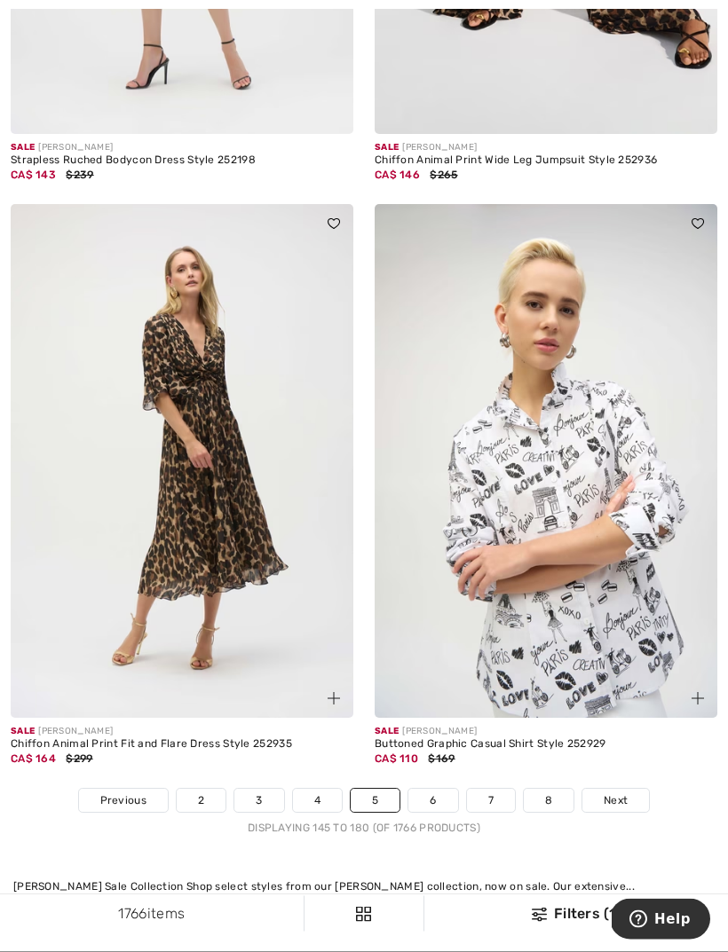
scroll to position [10465, 0]
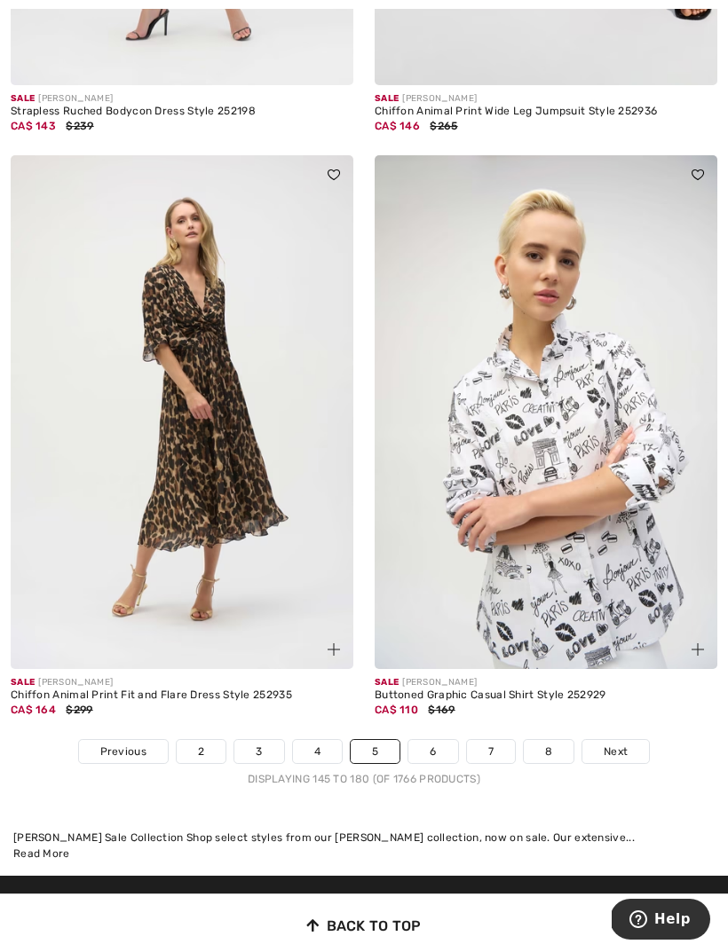
click at [442, 740] on link "6" at bounding box center [432, 751] width 49 height 23
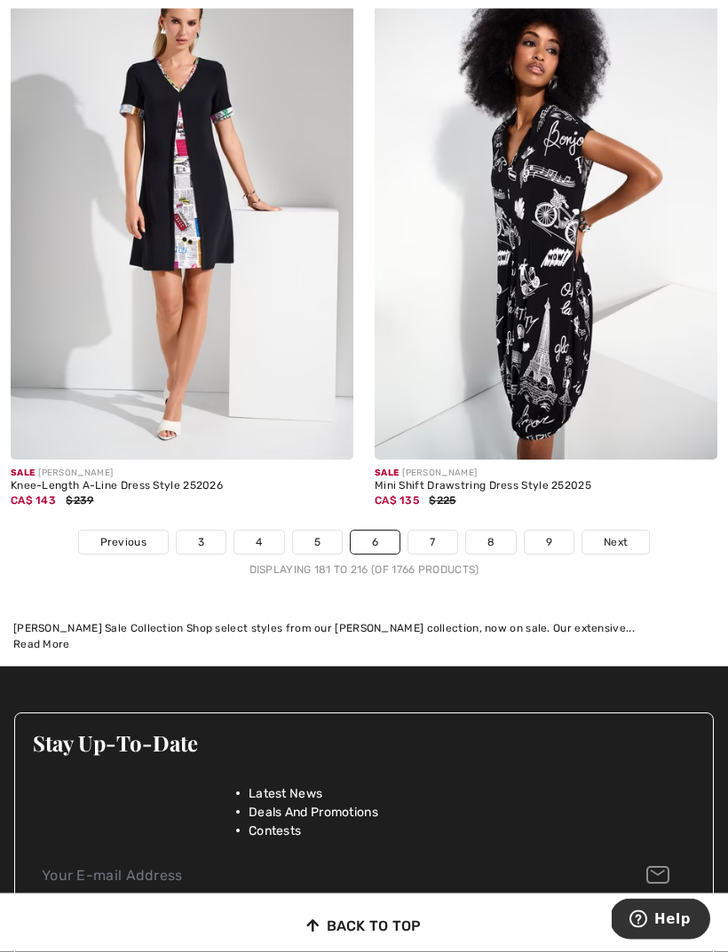
scroll to position [10599, 0]
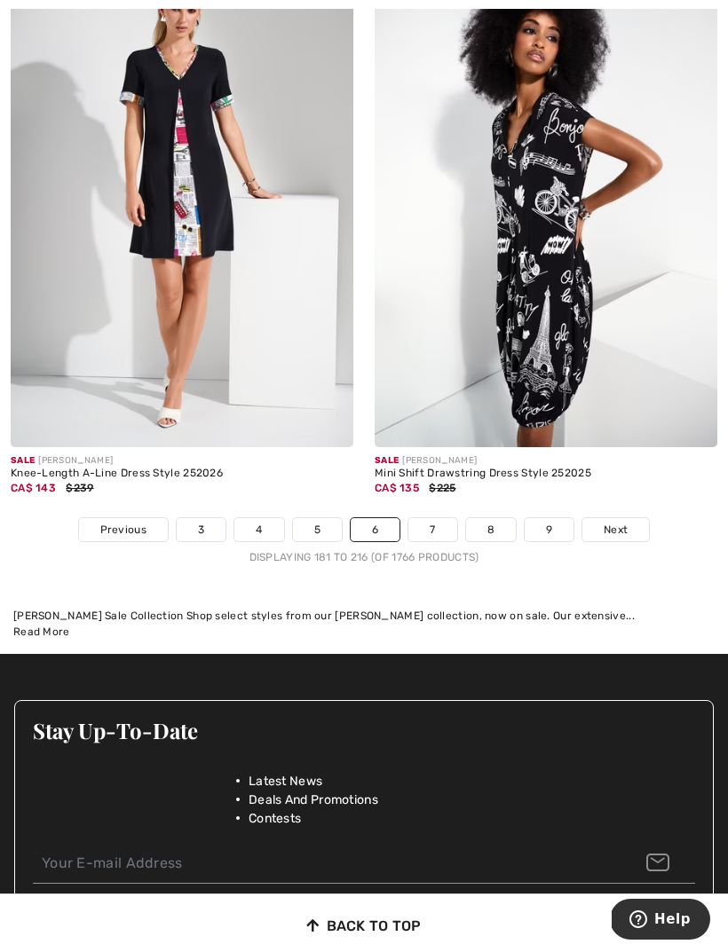
click at [438, 521] on link "7" at bounding box center [432, 529] width 48 height 23
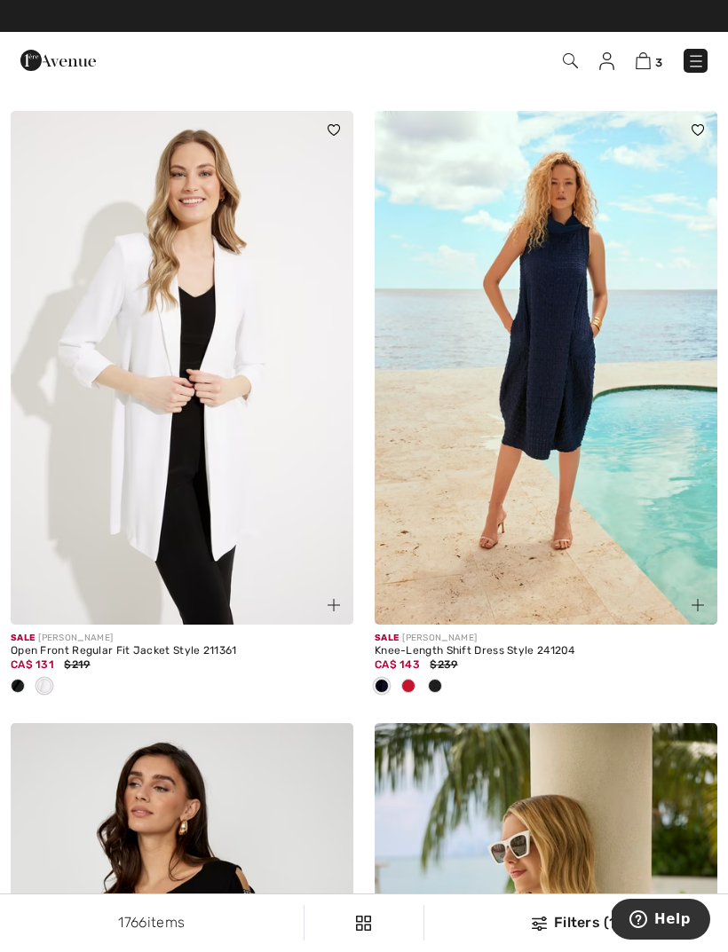
scroll to position [8319, 0]
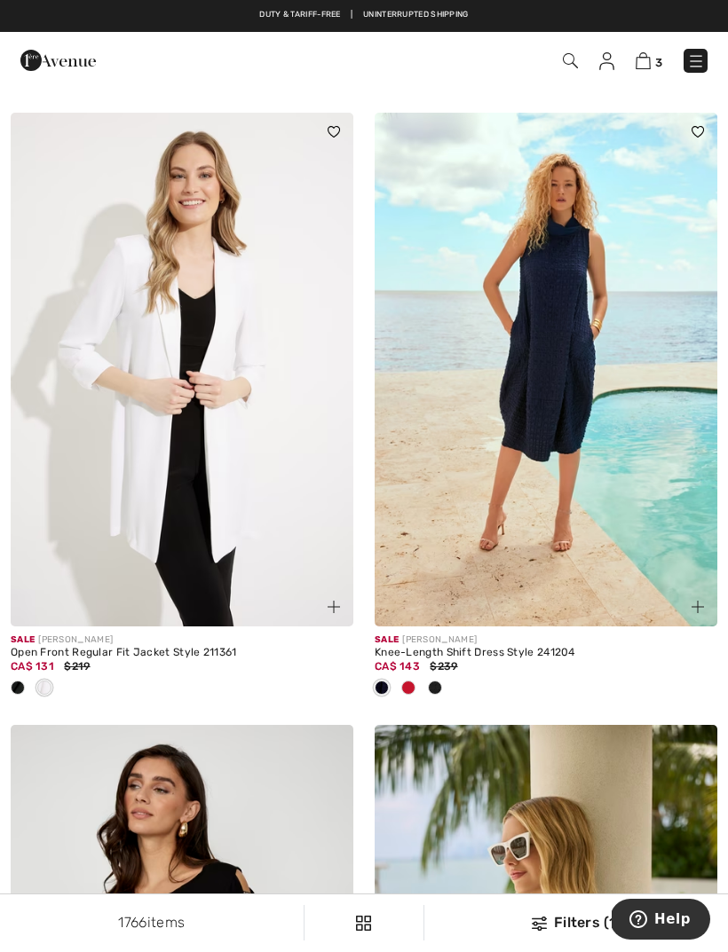
click at [551, 377] on img at bounding box center [546, 370] width 343 height 514
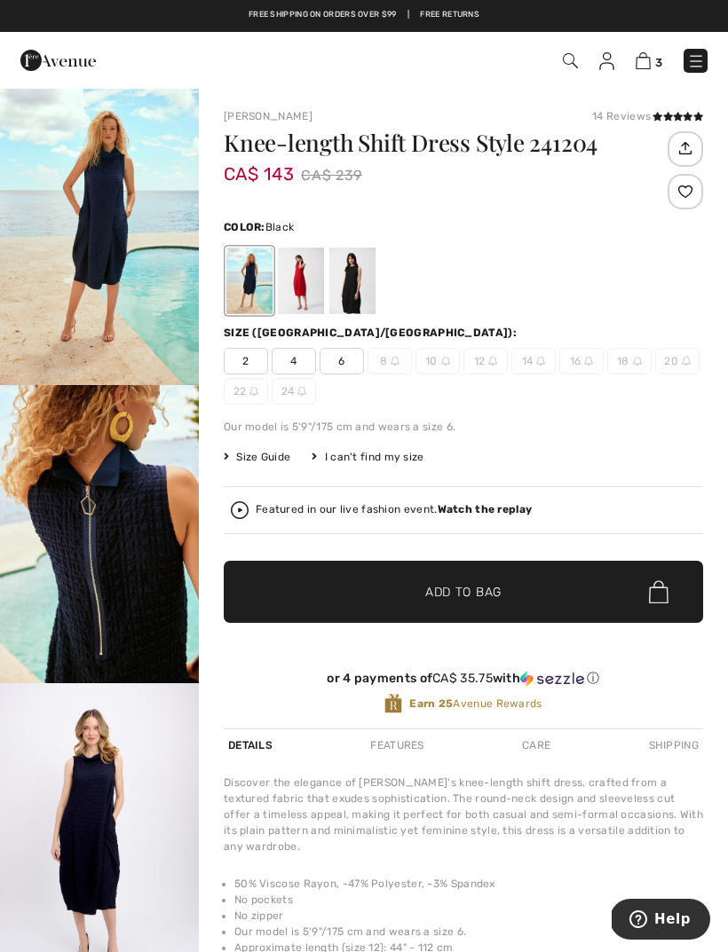
click at [368, 281] on div at bounding box center [352, 281] width 46 height 67
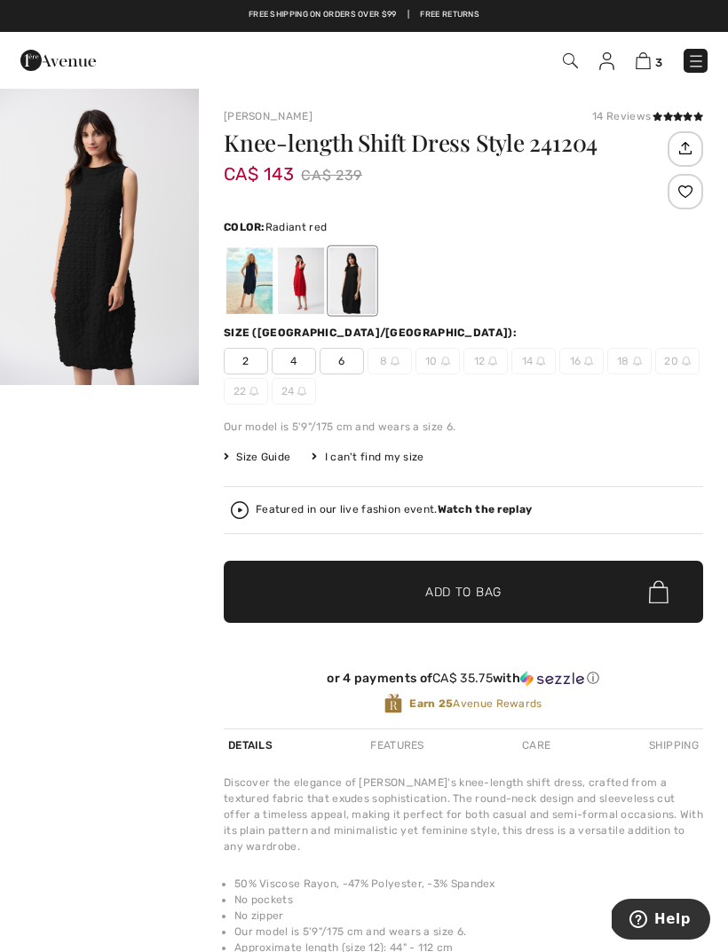
click at [305, 275] on div at bounding box center [301, 281] width 46 height 67
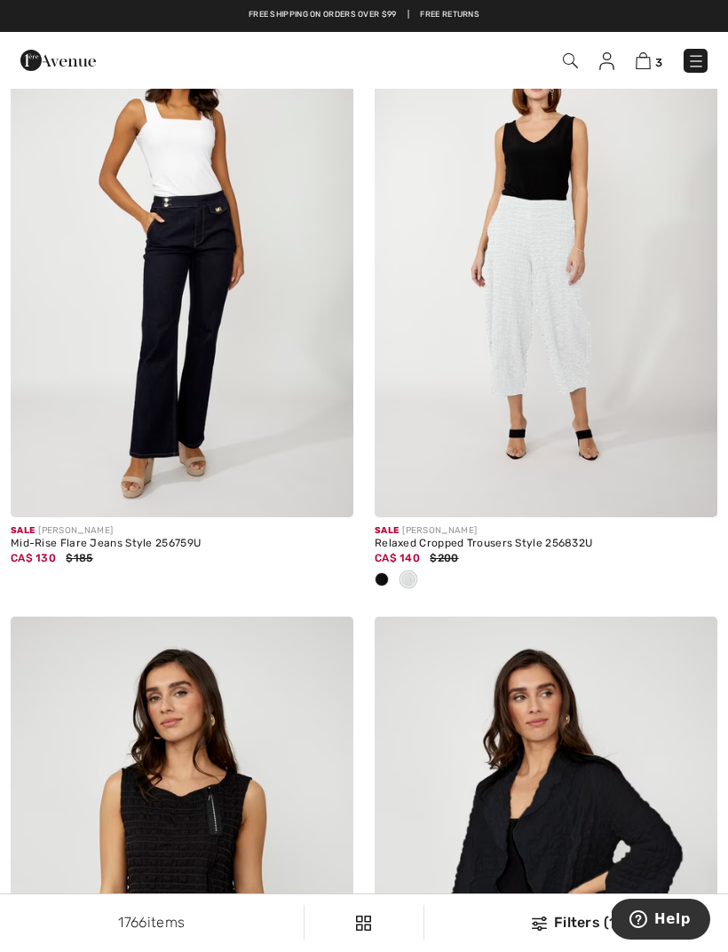
scroll to position [9627, 0]
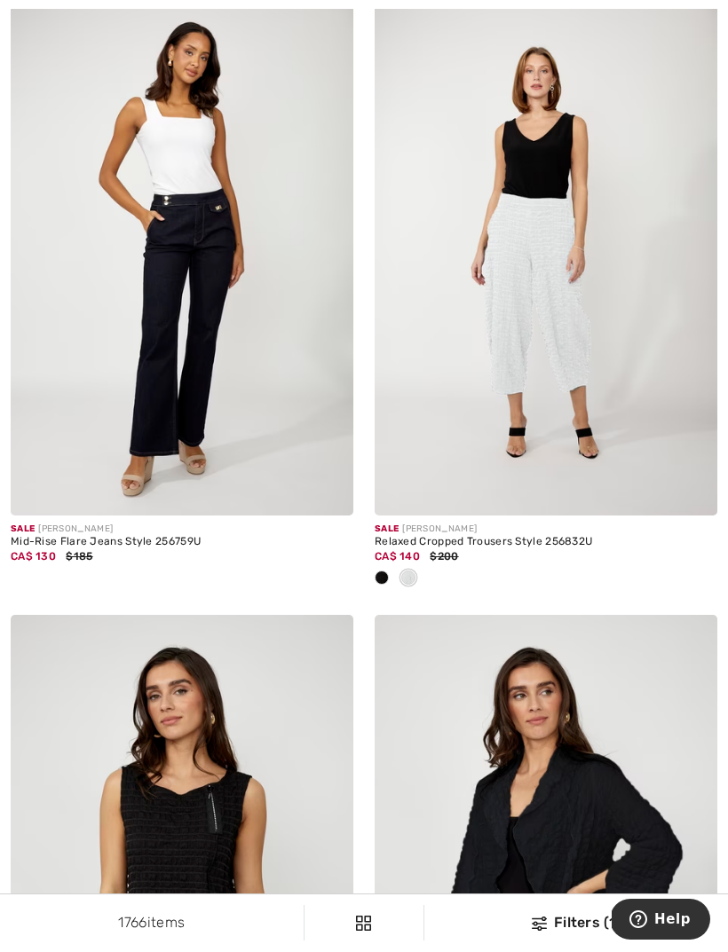
click at [538, 298] on img at bounding box center [546, 259] width 343 height 514
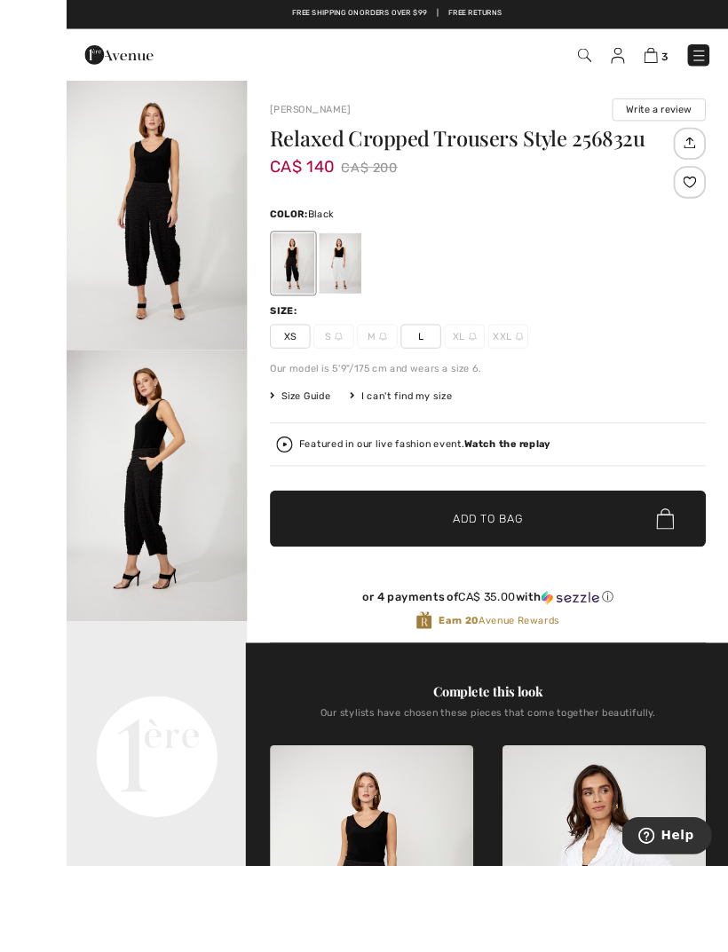
scroll to position [121, 0]
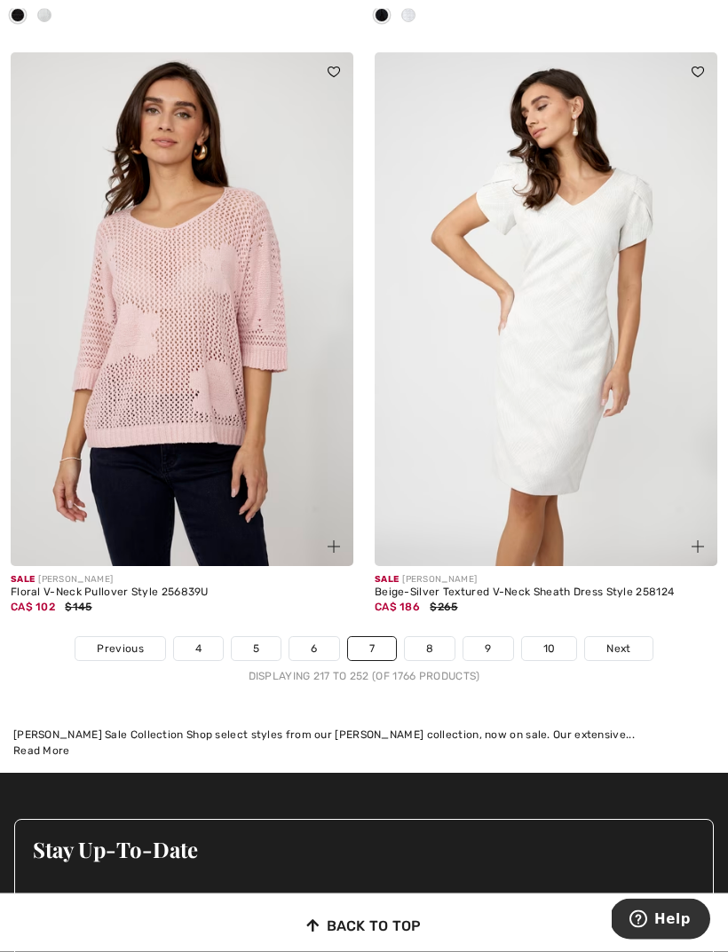
scroll to position [10804, 0]
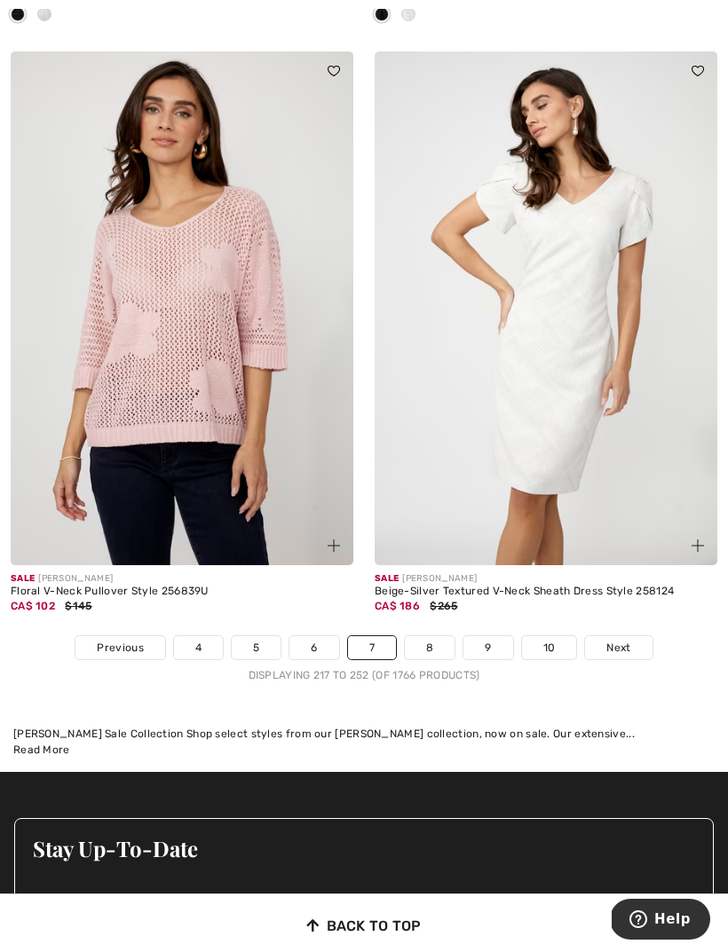
click at [436, 636] on link "8" at bounding box center [430, 647] width 50 height 23
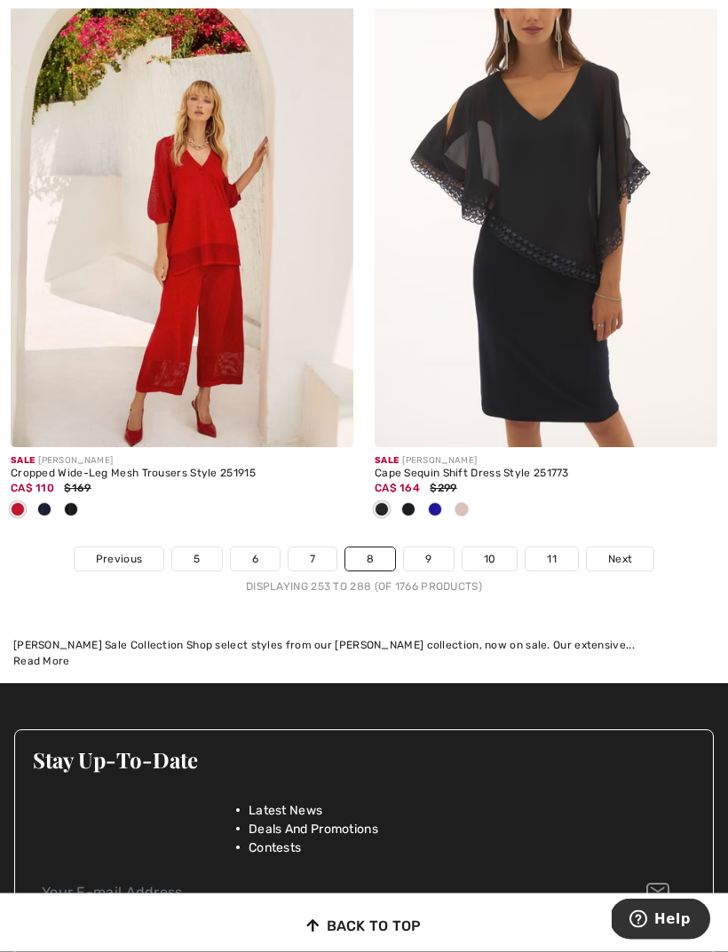
scroll to position [10746, 0]
click at [433, 548] on link "9" at bounding box center [428, 559] width 49 height 23
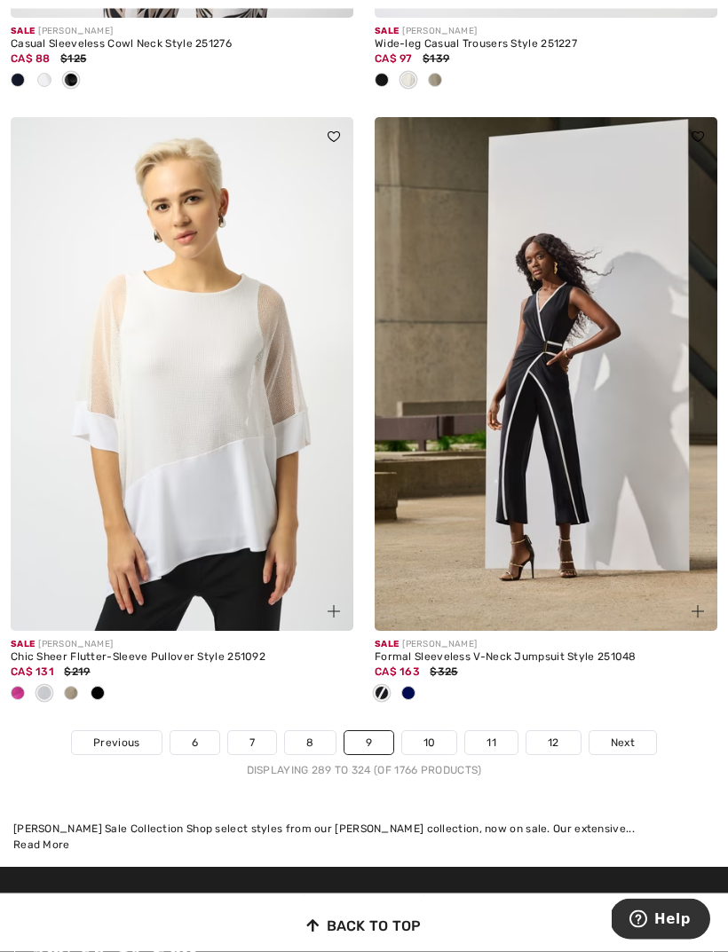
scroll to position [10828, 0]
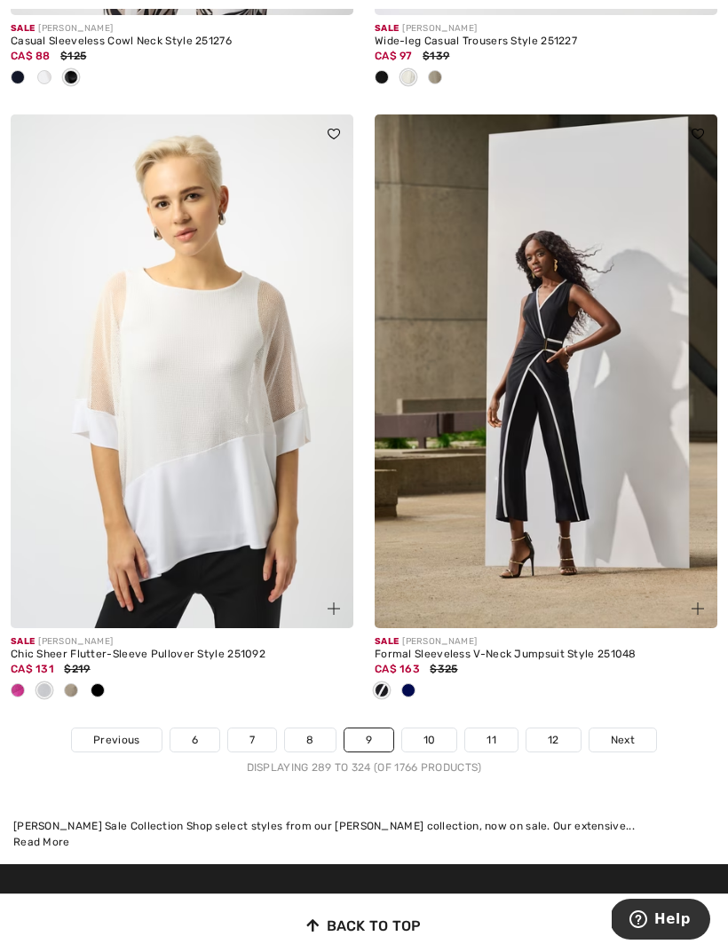
click at [441, 731] on link "10" at bounding box center [429, 740] width 55 height 23
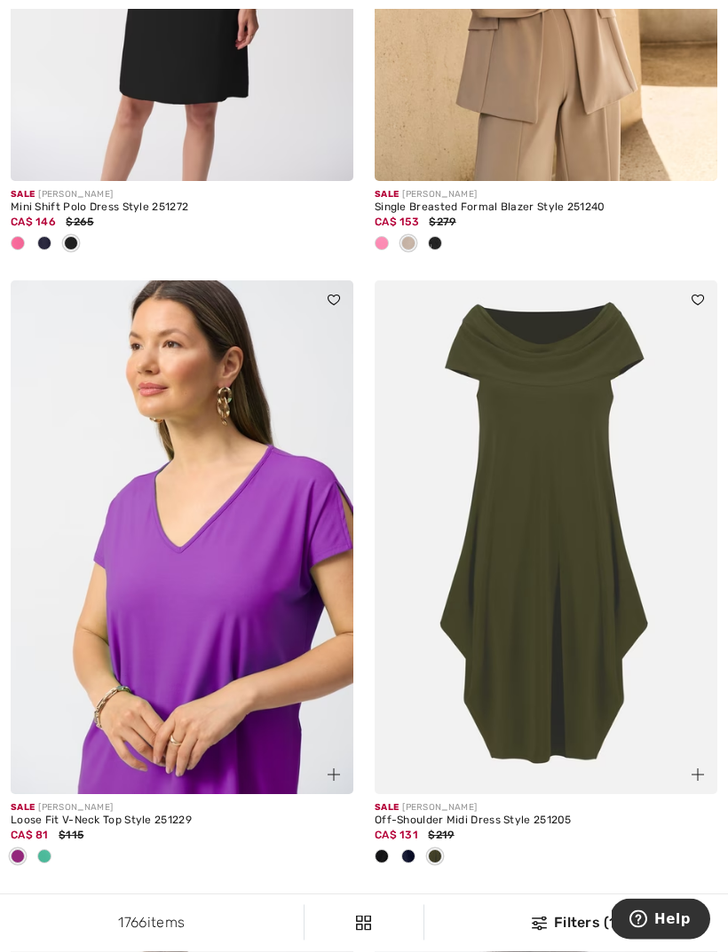
scroll to position [1235, 0]
click at [440, 857] on span at bounding box center [435, 856] width 14 height 14
click at [570, 628] on img at bounding box center [546, 537] width 343 height 514
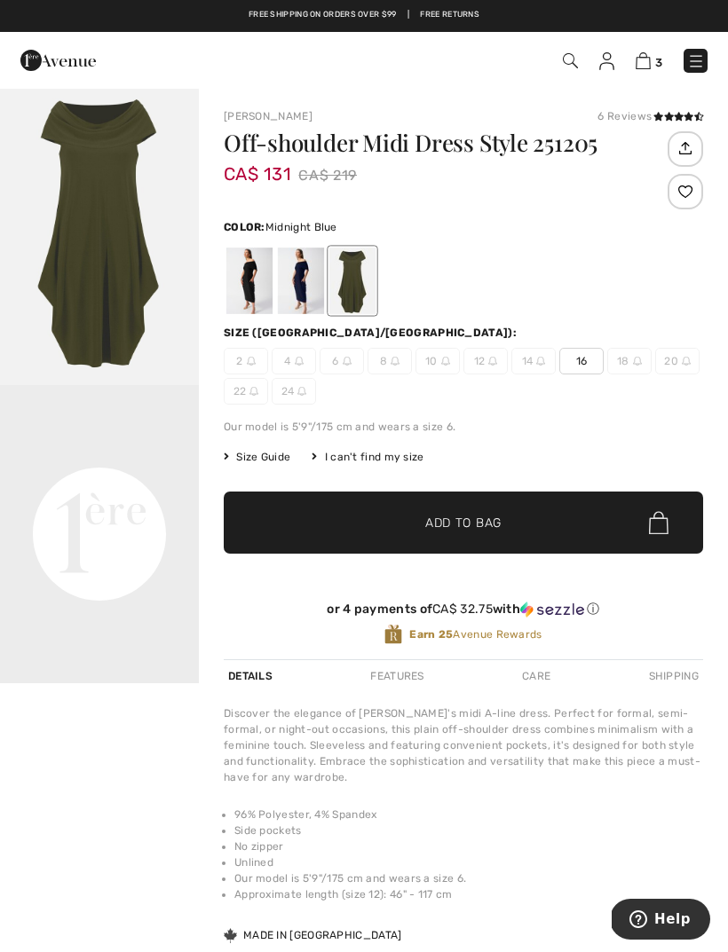
click at [307, 286] on div at bounding box center [301, 281] width 46 height 67
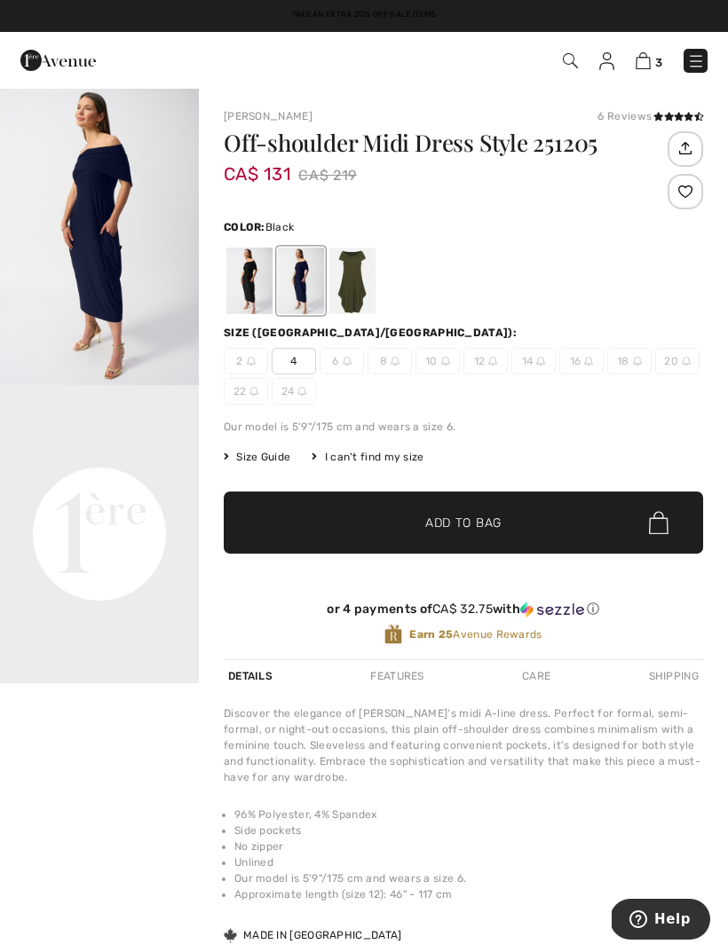
click at [255, 281] on div at bounding box center [249, 281] width 46 height 67
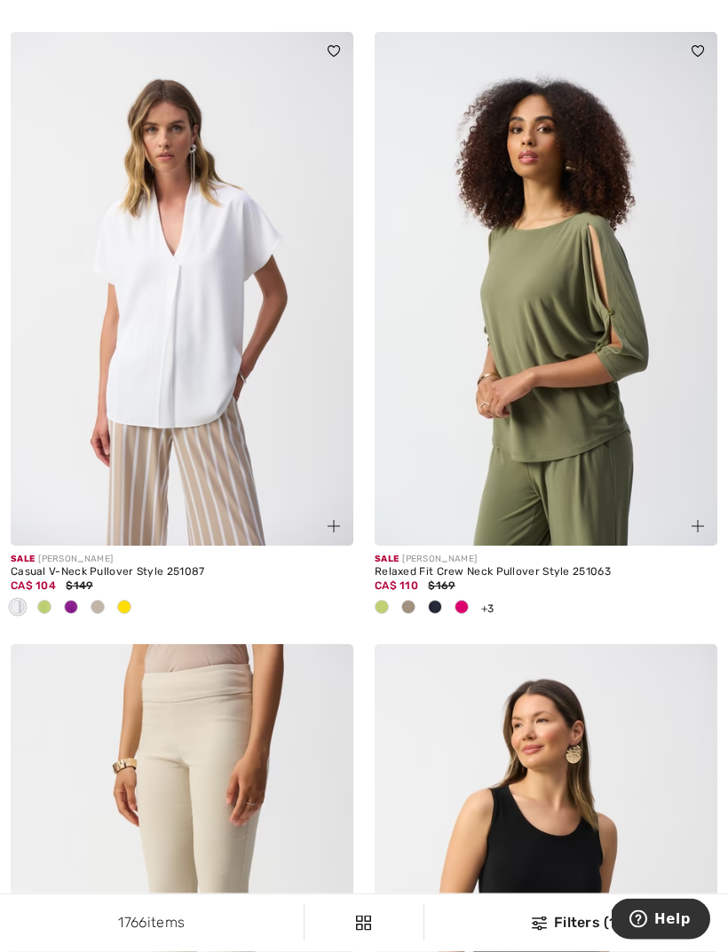
scroll to position [2097, 0]
click at [557, 351] on img at bounding box center [546, 289] width 343 height 514
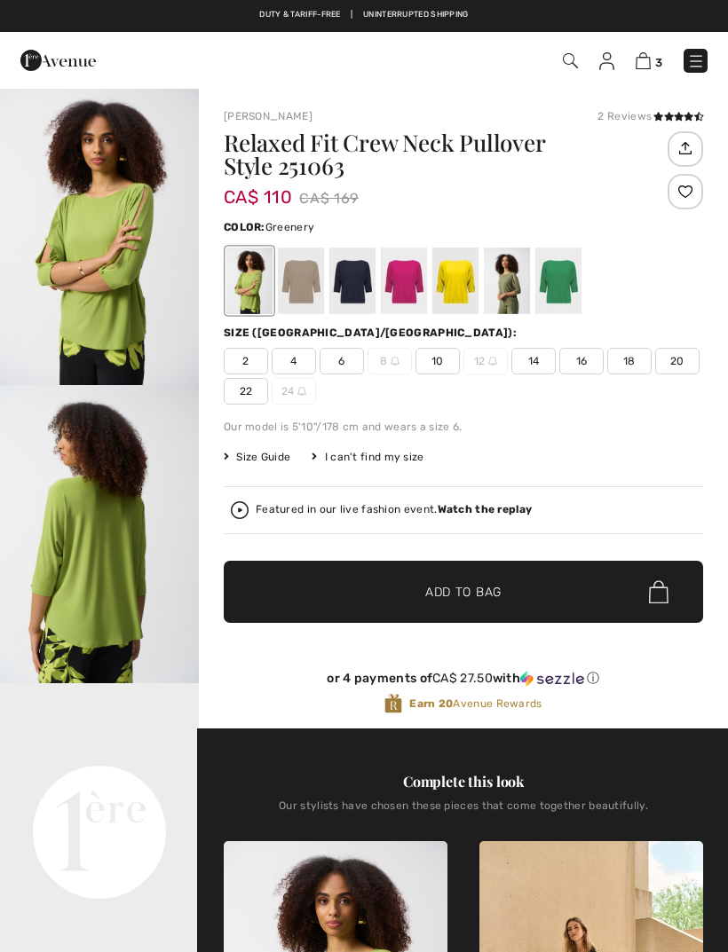
checkbox input "true"
click at [300, 295] on div at bounding box center [301, 281] width 46 height 67
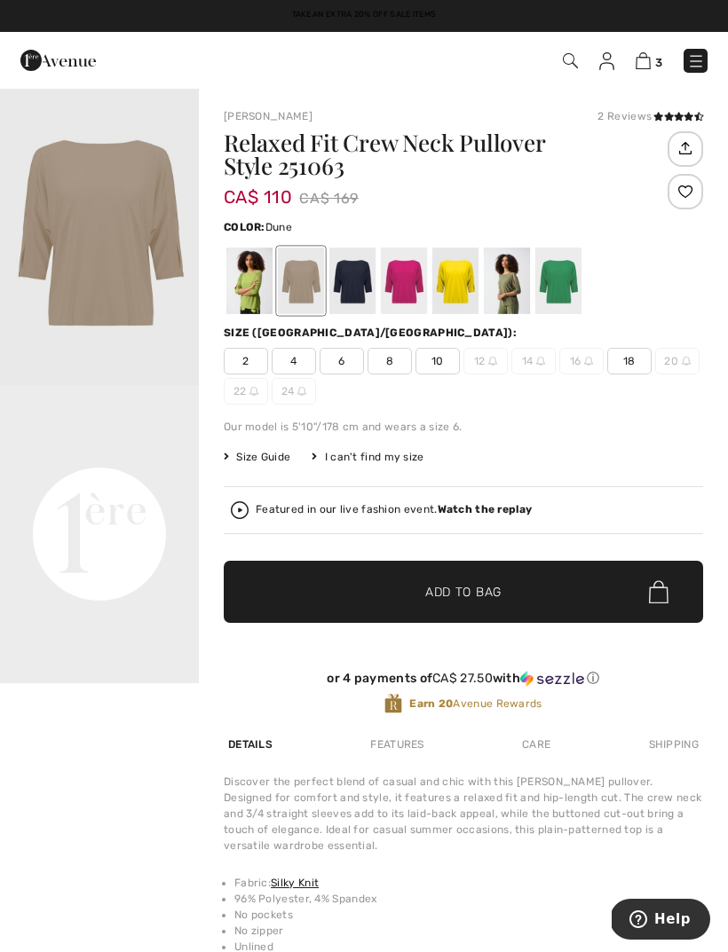
click at [361, 286] on div at bounding box center [352, 281] width 46 height 67
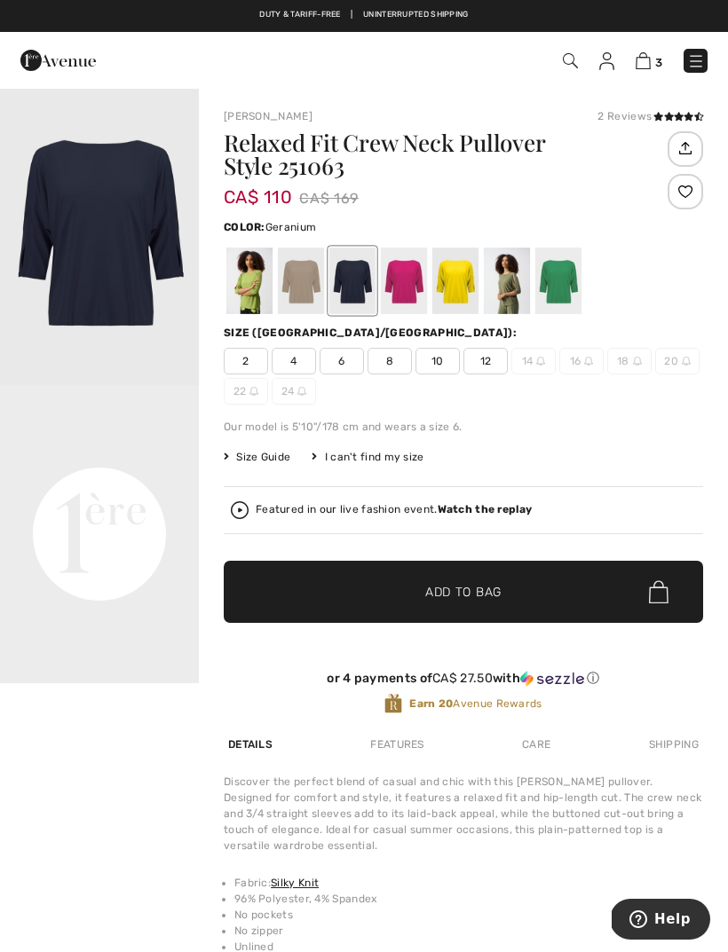
click at [410, 293] on div at bounding box center [404, 281] width 46 height 67
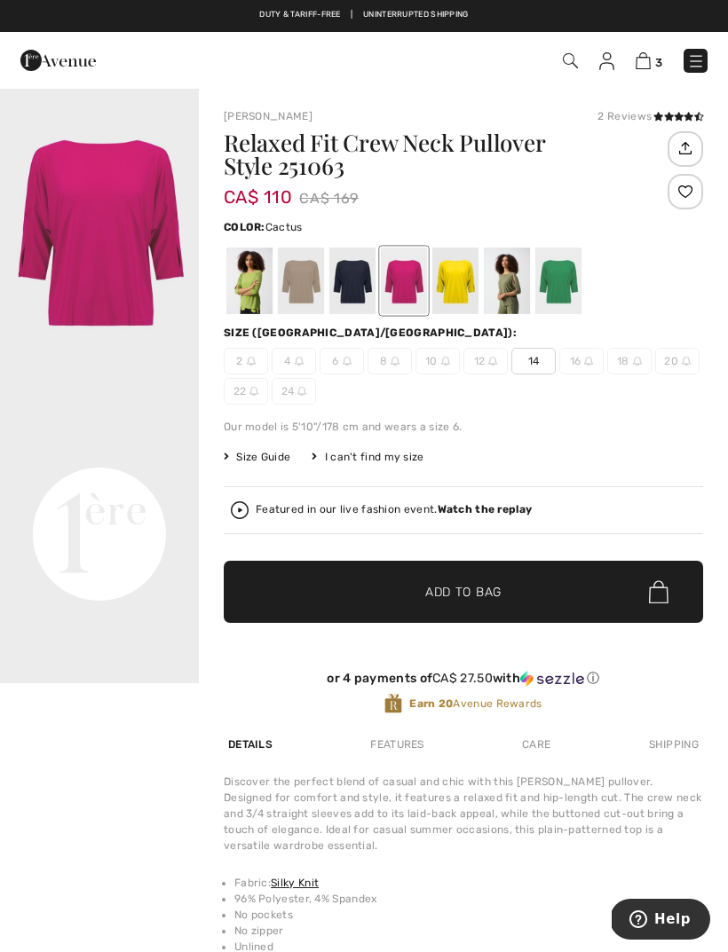
click at [486, 285] on div at bounding box center [507, 281] width 46 height 67
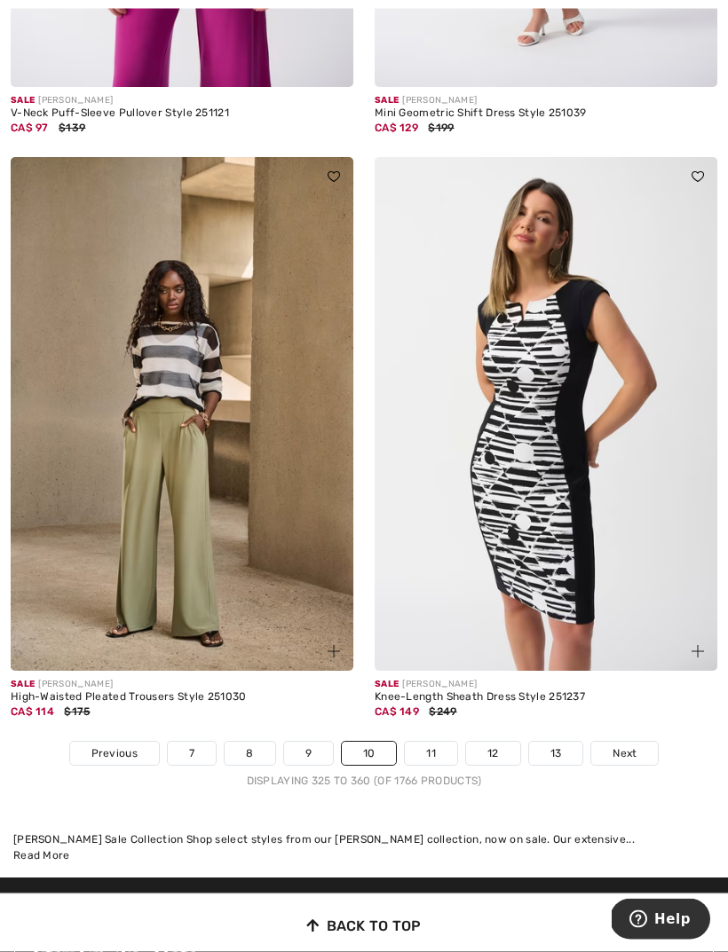
scroll to position [10756, 0]
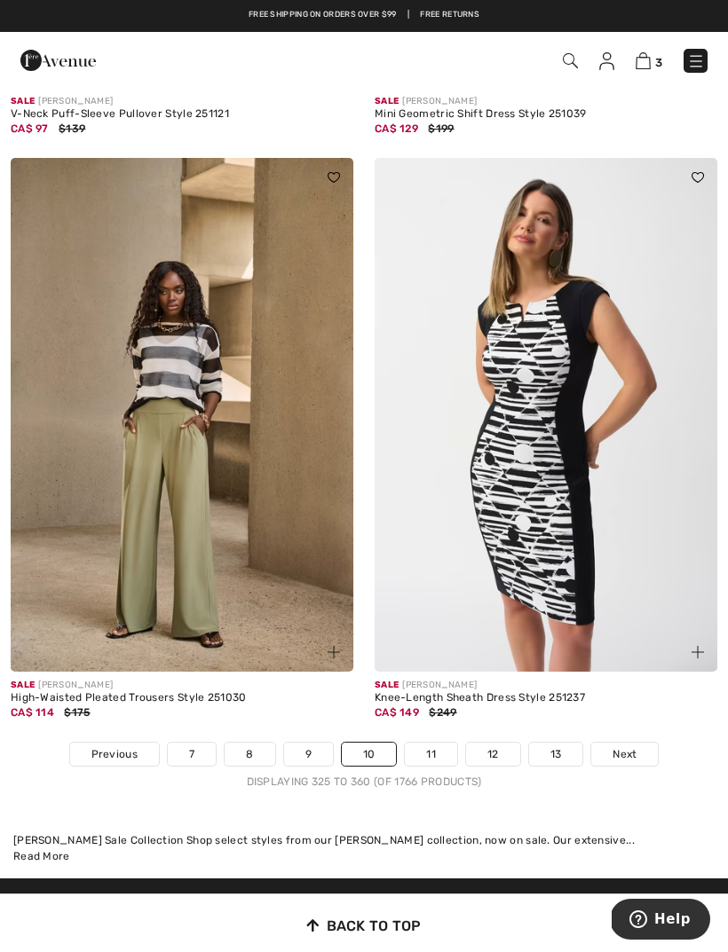
click at [437, 745] on link "11" at bounding box center [431, 754] width 52 height 23
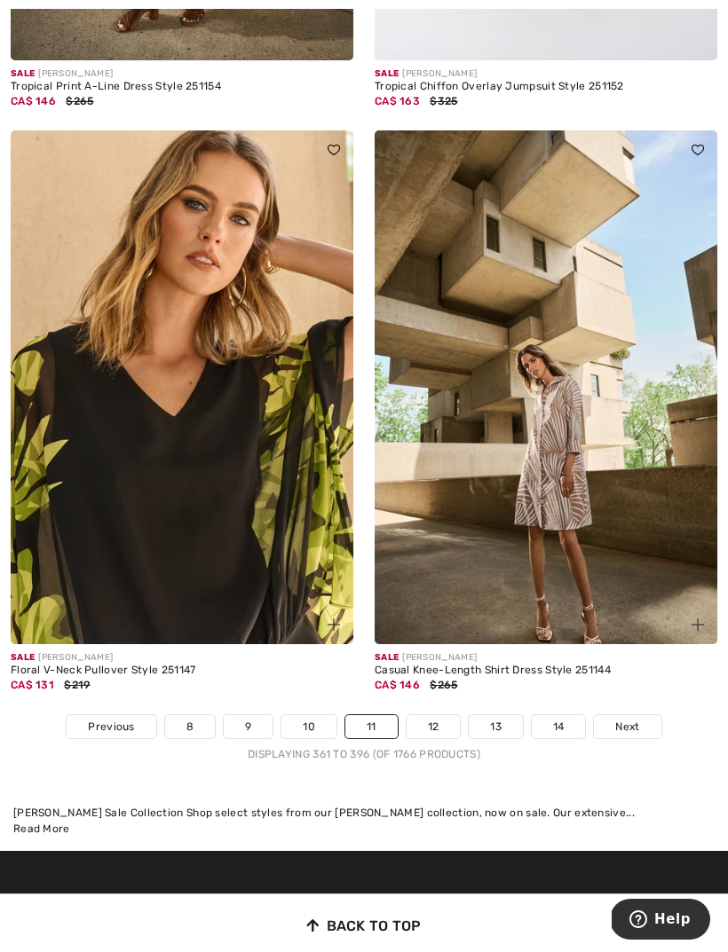
scroll to position [10433, 0]
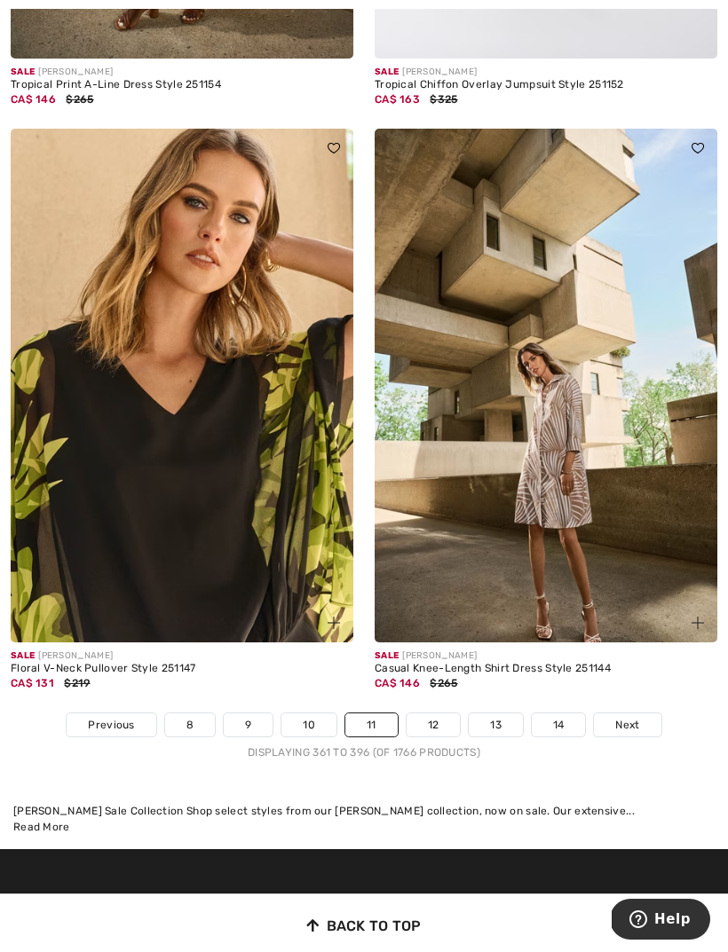
click at [440, 714] on link "12" at bounding box center [434, 725] width 54 height 23
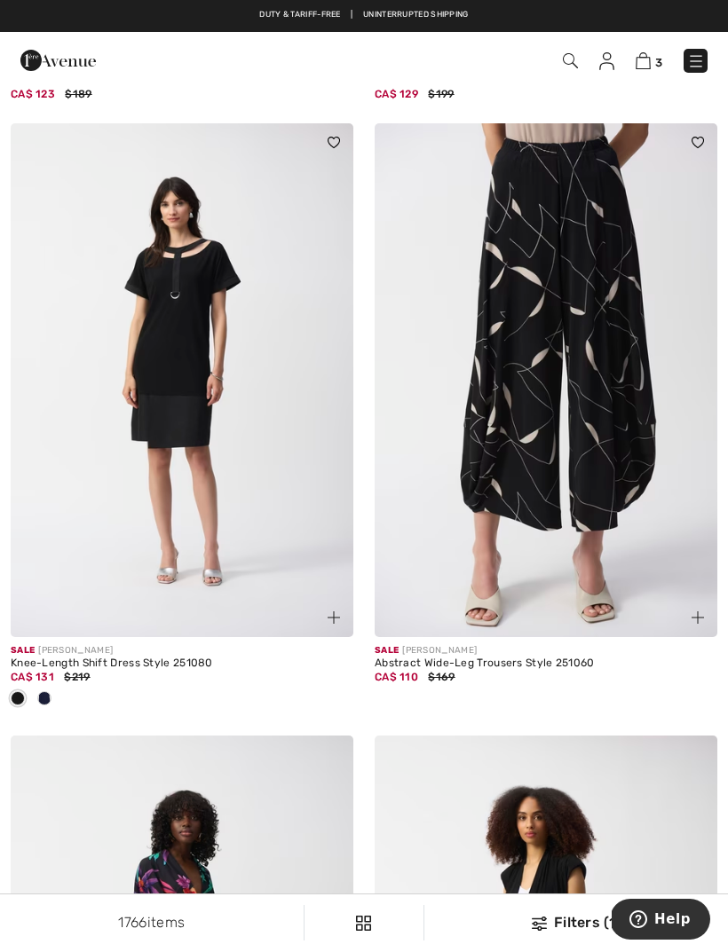
scroll to position [1916, 0]
click at [541, 403] on img at bounding box center [546, 381] width 343 height 514
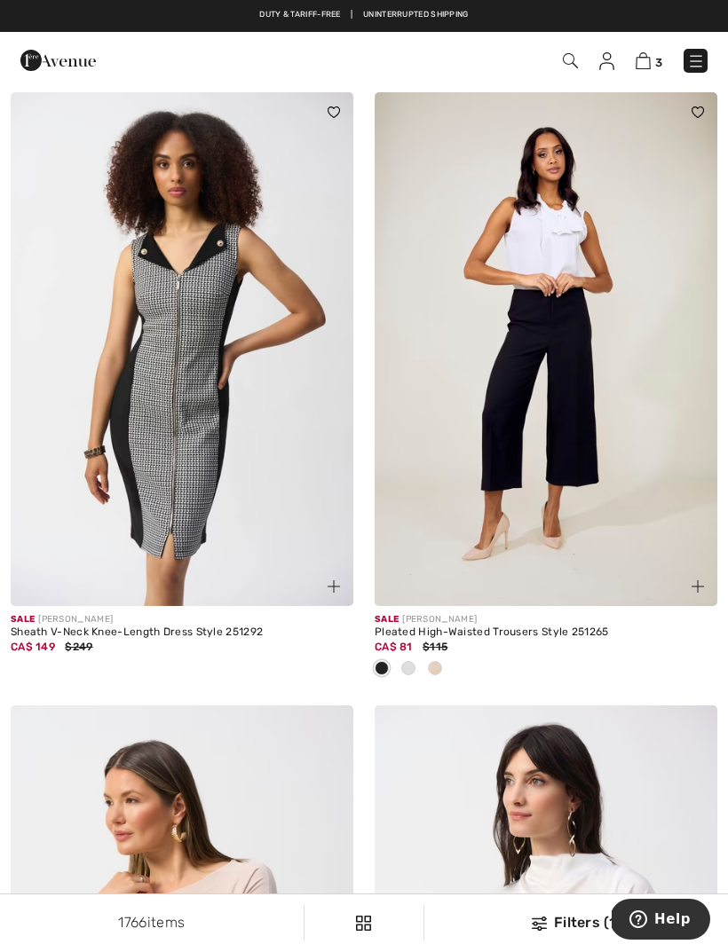
scroll to position [8867, 0]
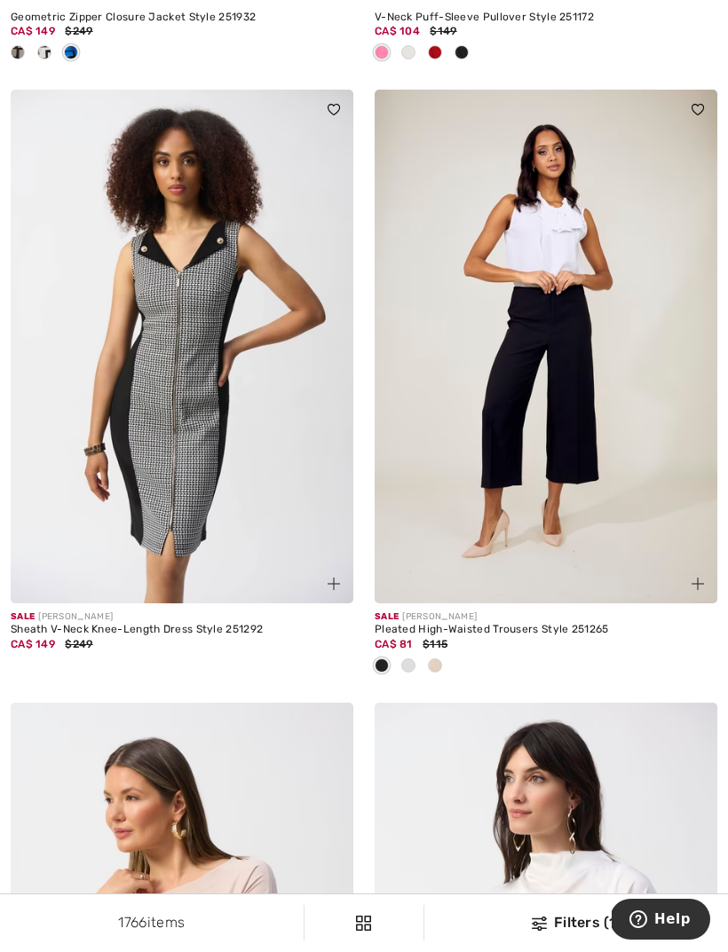
click at [416, 658] on div at bounding box center [408, 666] width 27 height 29
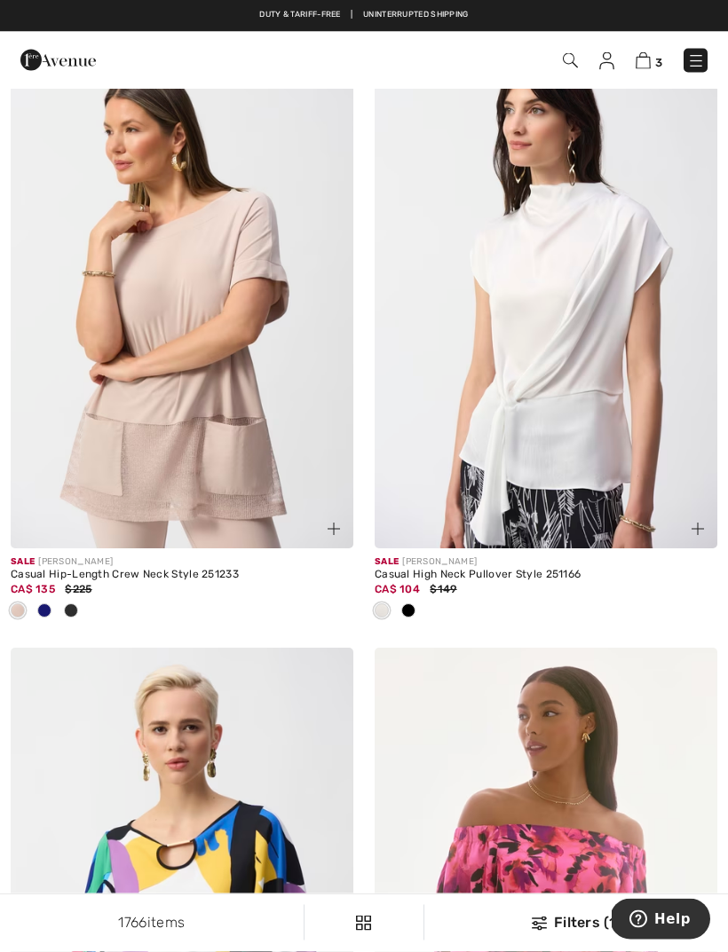
scroll to position [9535, 0]
click at [51, 604] on div at bounding box center [44, 611] width 27 height 29
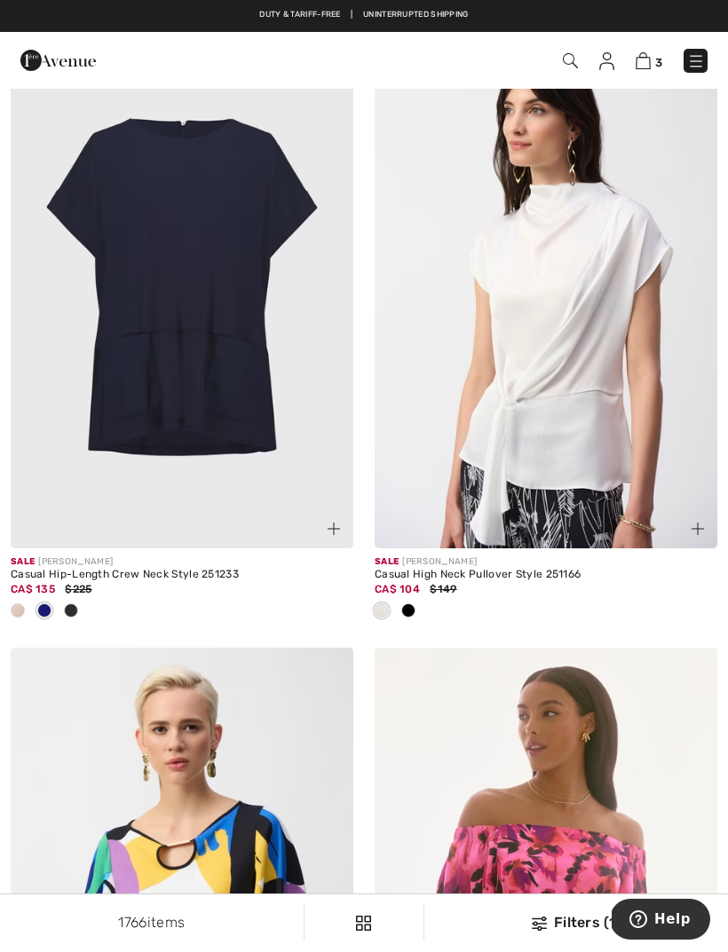
click at [78, 604] on div at bounding box center [71, 611] width 27 height 29
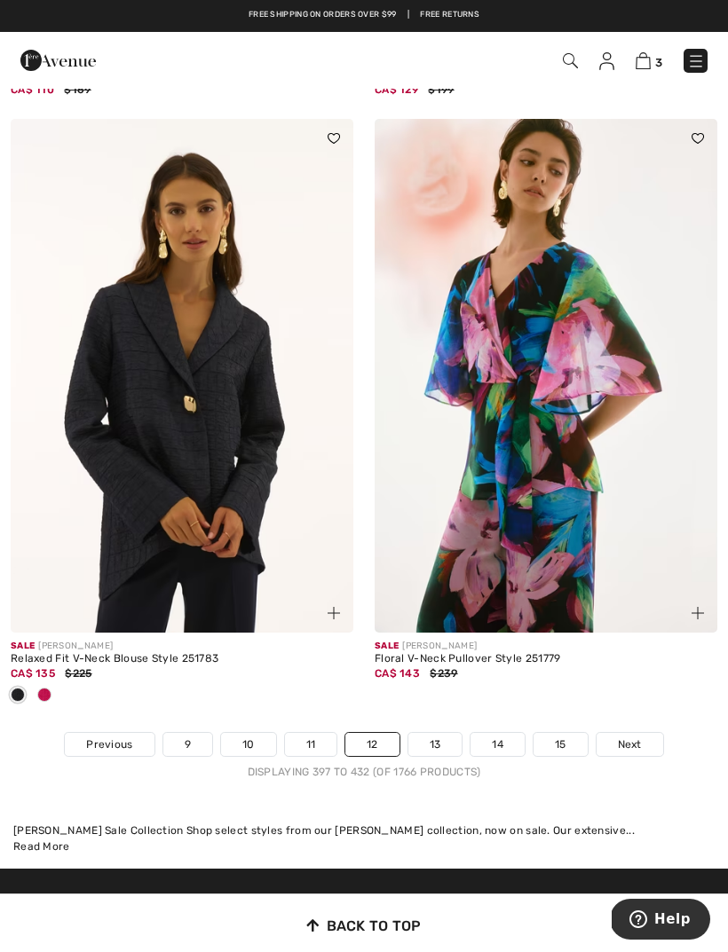
scroll to position [10643, 0]
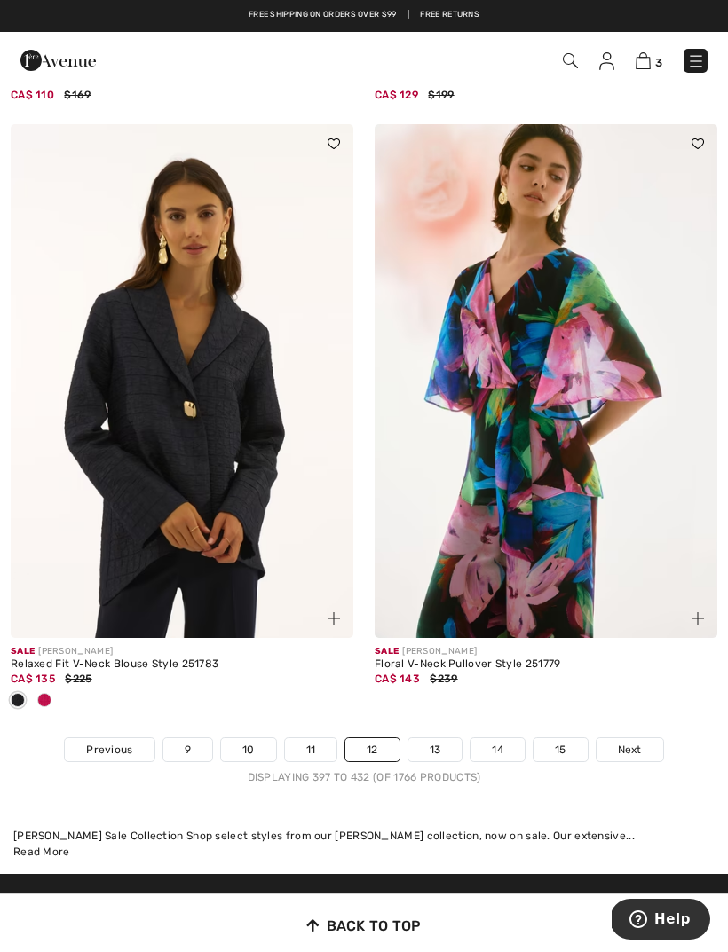
click at [446, 739] on link "13" at bounding box center [435, 750] width 54 height 23
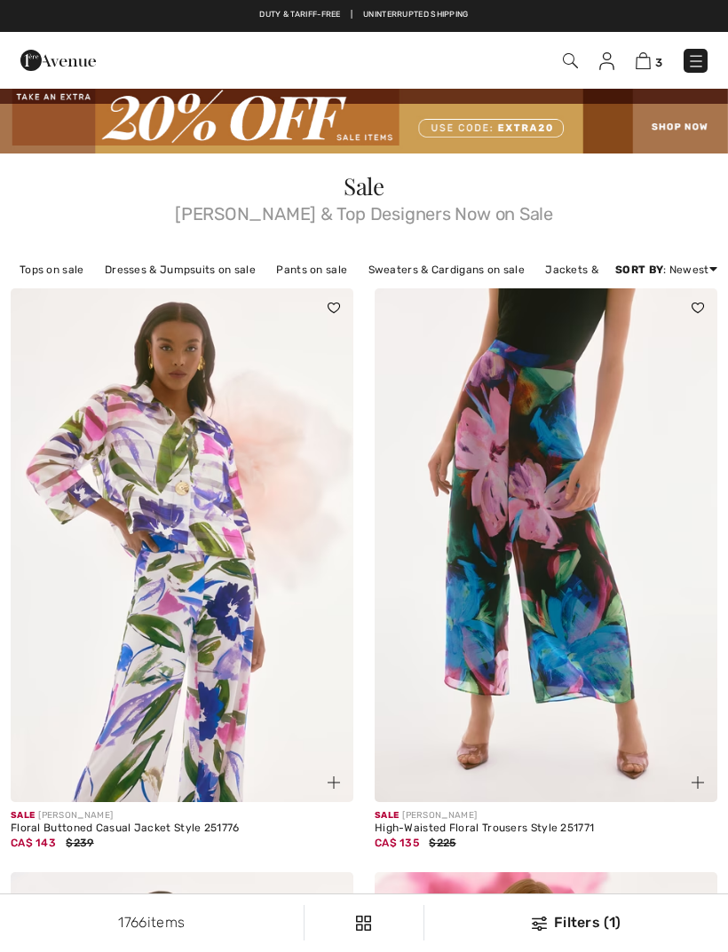
checkbox input "true"
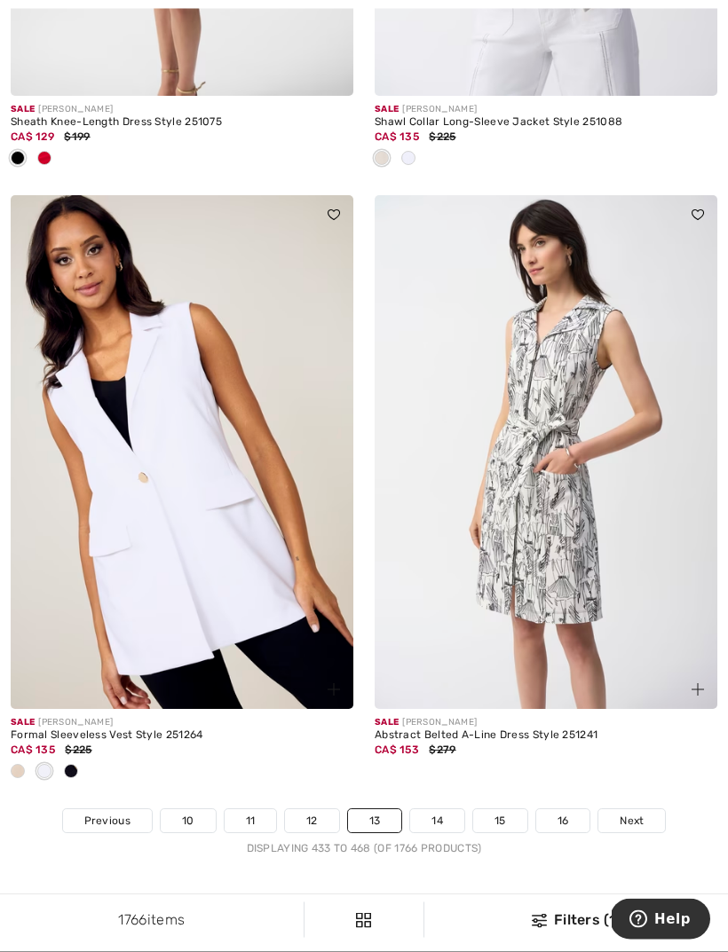
scroll to position [10665, 0]
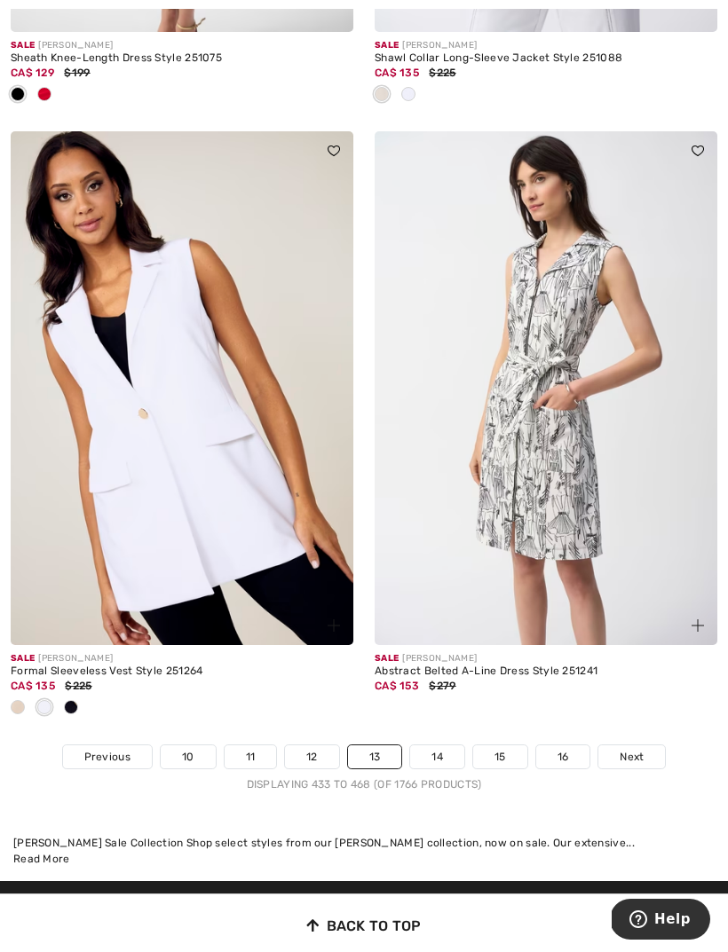
click at [445, 746] on link "14" at bounding box center [437, 757] width 54 height 23
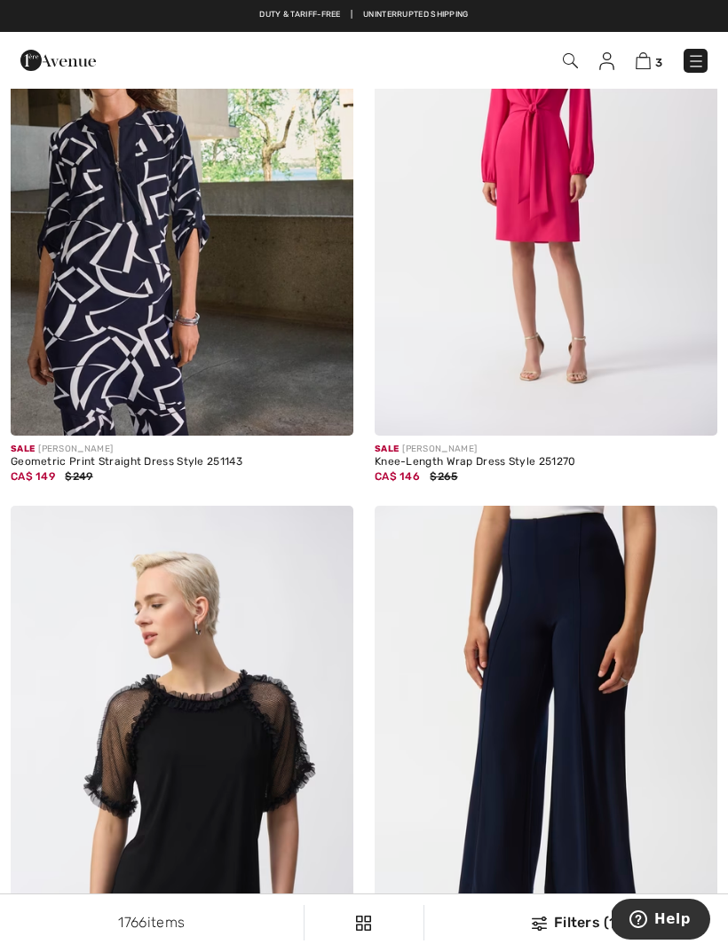
scroll to position [369, 0]
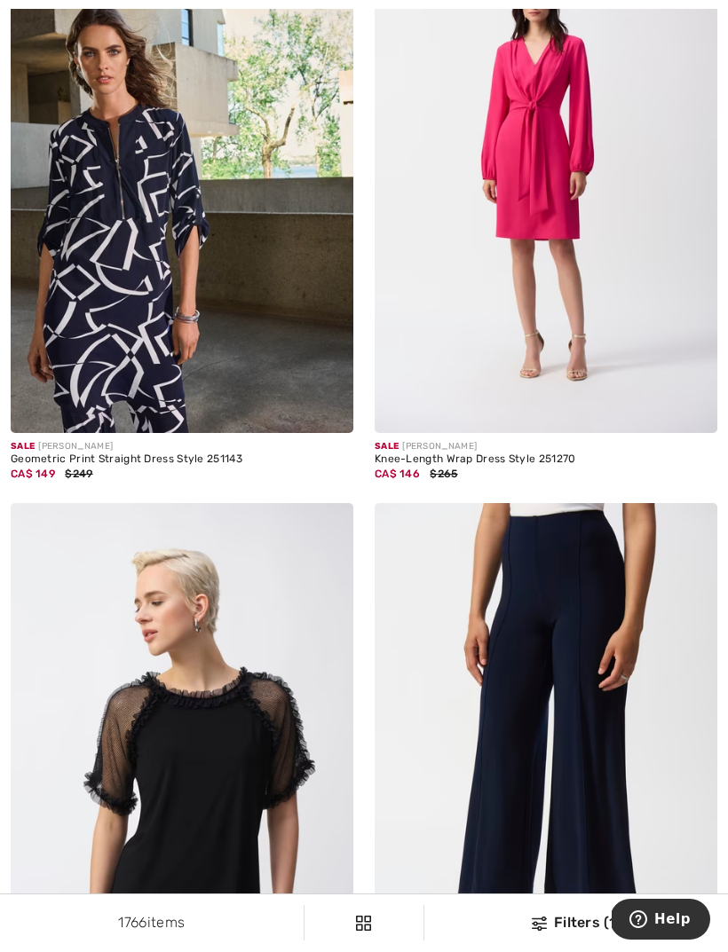
click at [596, 753] on img at bounding box center [546, 760] width 343 height 514
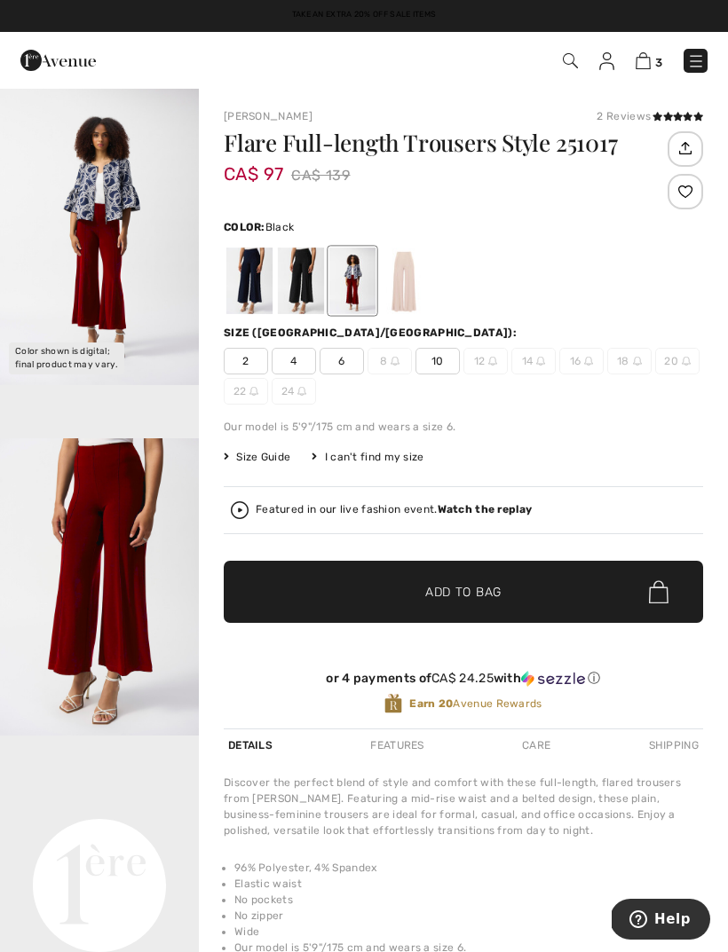
click at [301, 284] on div at bounding box center [301, 281] width 46 height 67
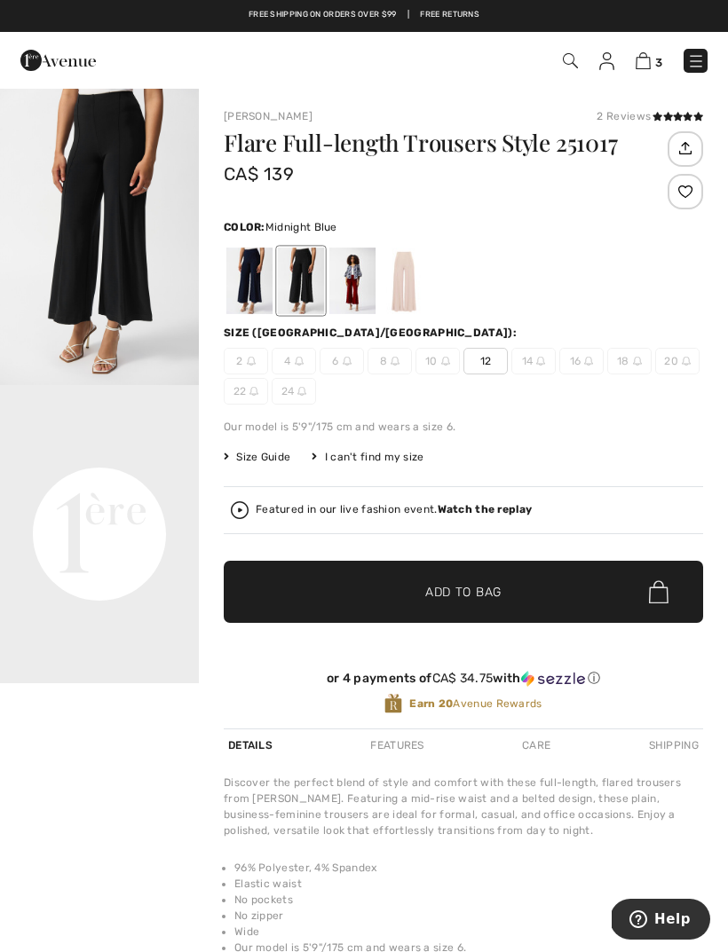
click at [252, 265] on div at bounding box center [249, 281] width 46 height 67
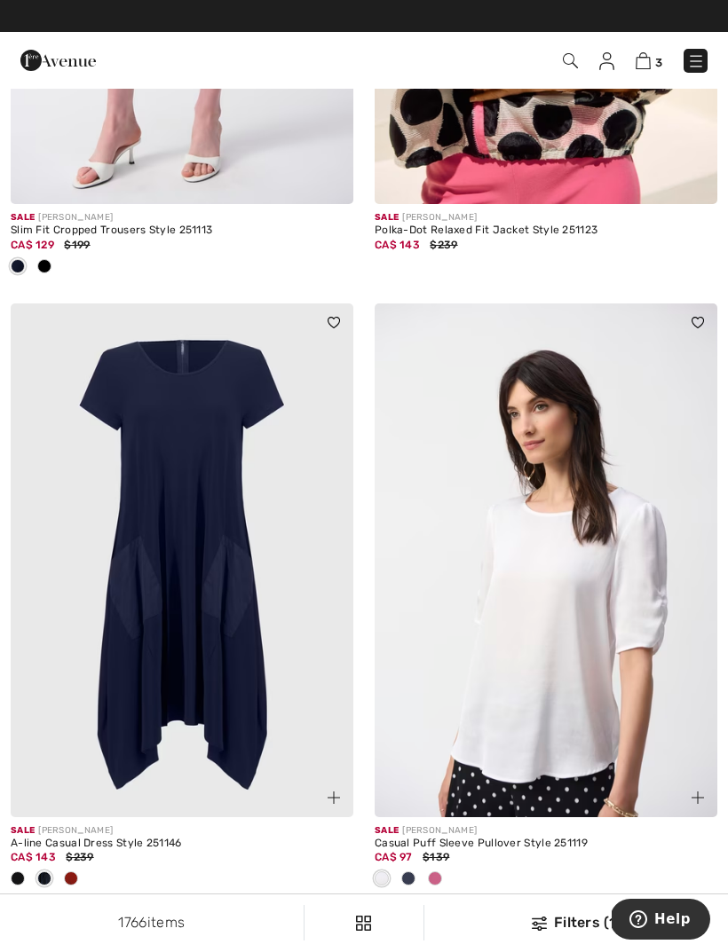
scroll to position [1796, 0]
click at [191, 581] on img at bounding box center [182, 561] width 343 height 514
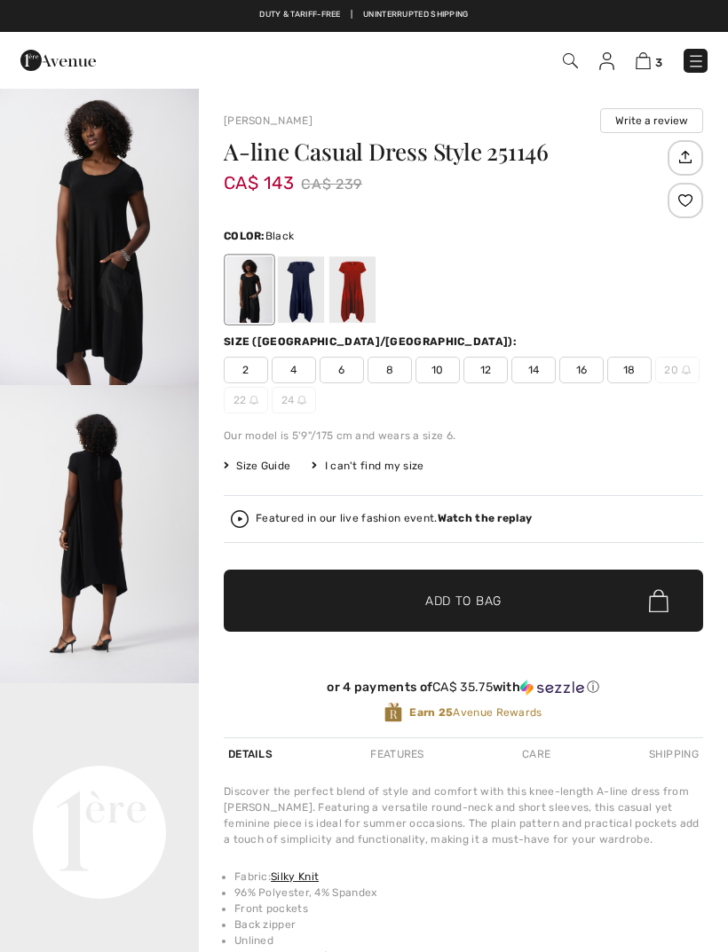
checkbox input "true"
click at [367, 288] on div at bounding box center [352, 290] width 46 height 67
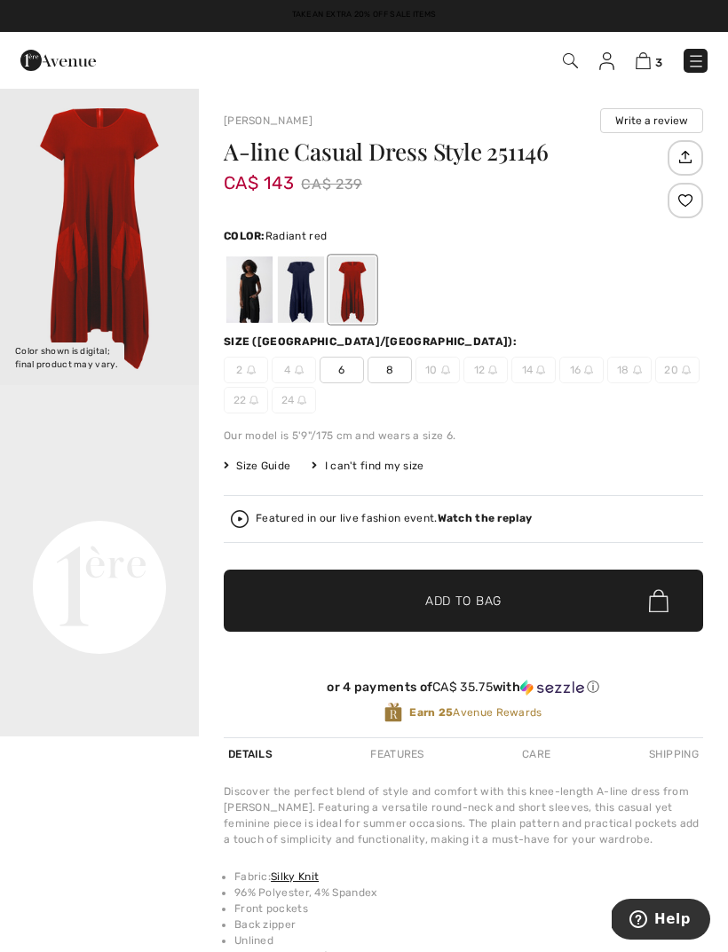
click at [311, 294] on div at bounding box center [301, 290] width 46 height 67
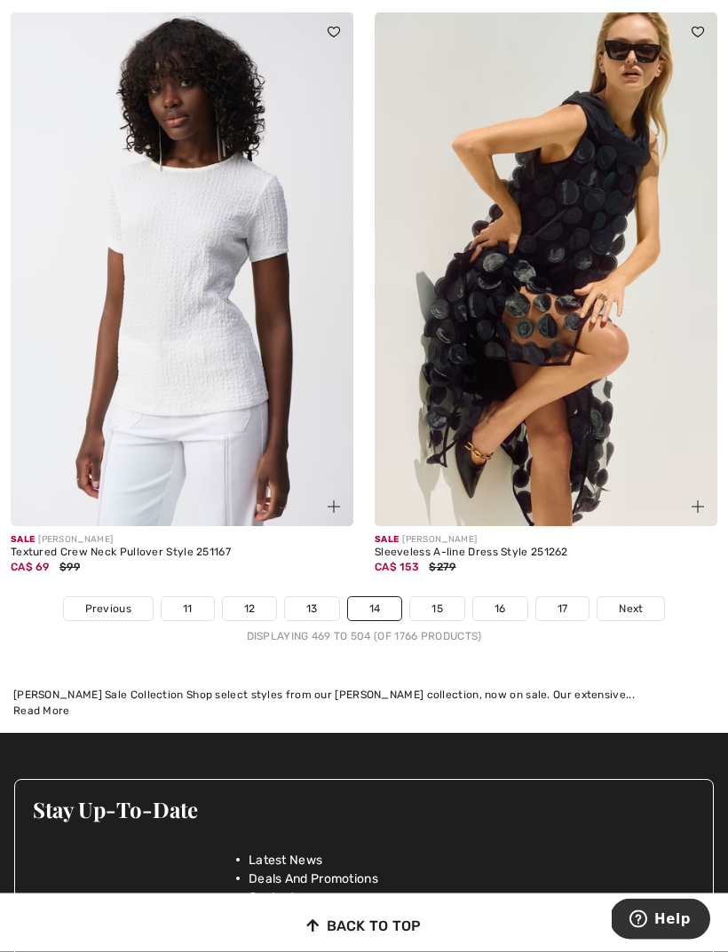
scroll to position [10791, 0]
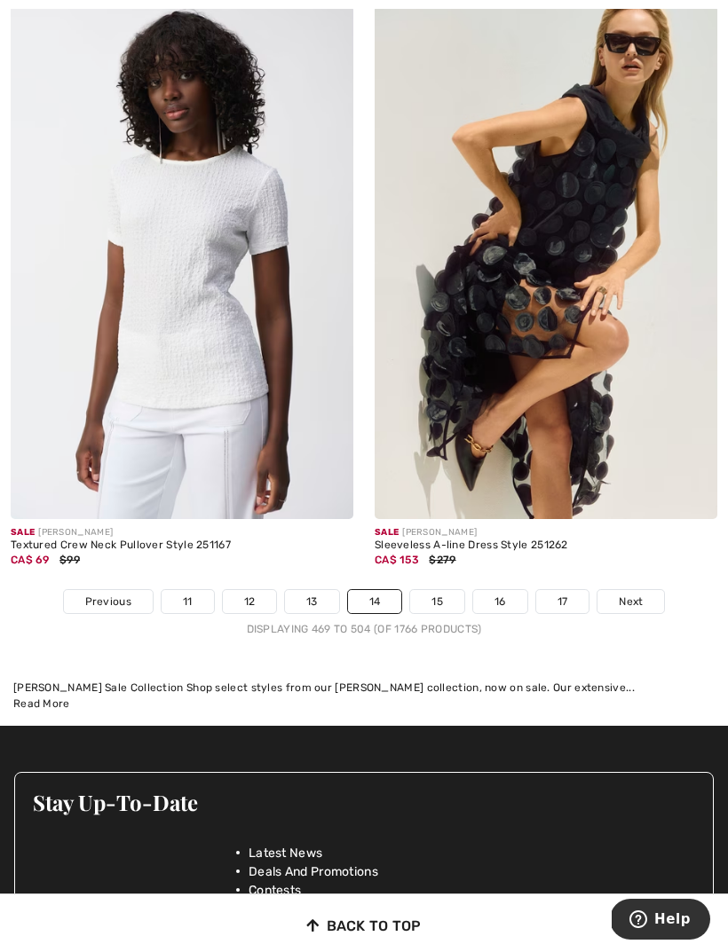
click at [444, 590] on link "15" at bounding box center [437, 601] width 54 height 23
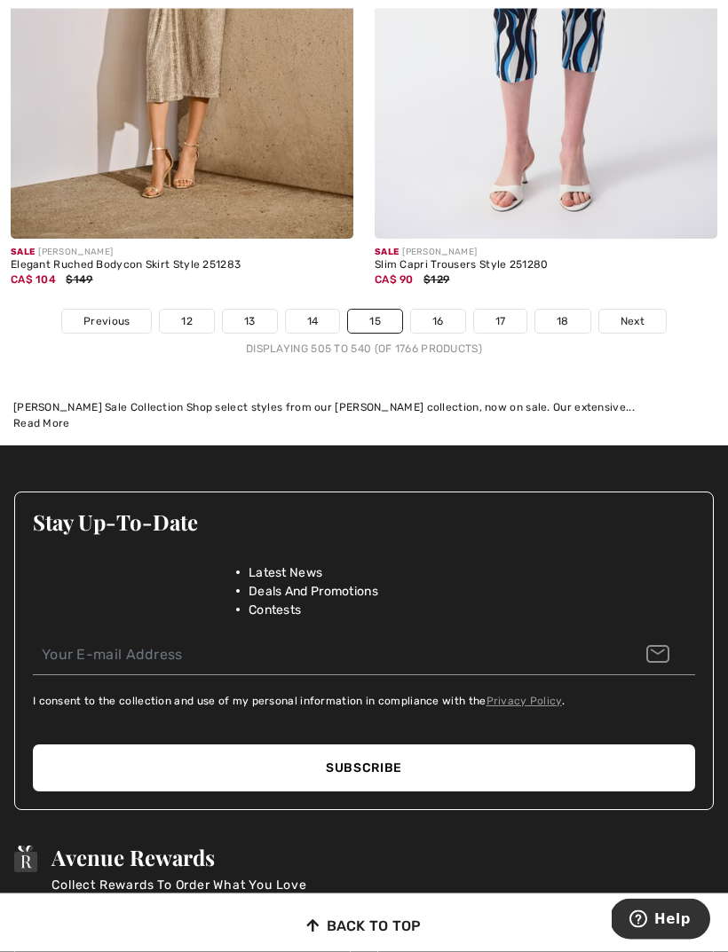
scroll to position [10896, 0]
click at [441, 310] on link "16" at bounding box center [438, 321] width 54 height 23
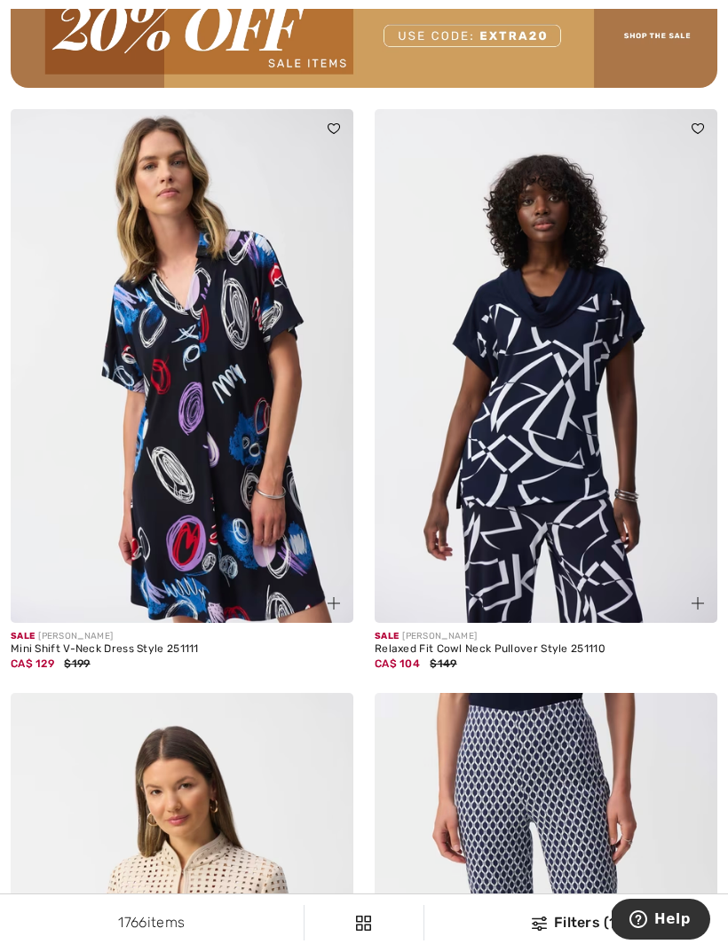
scroll to position [7479, 0]
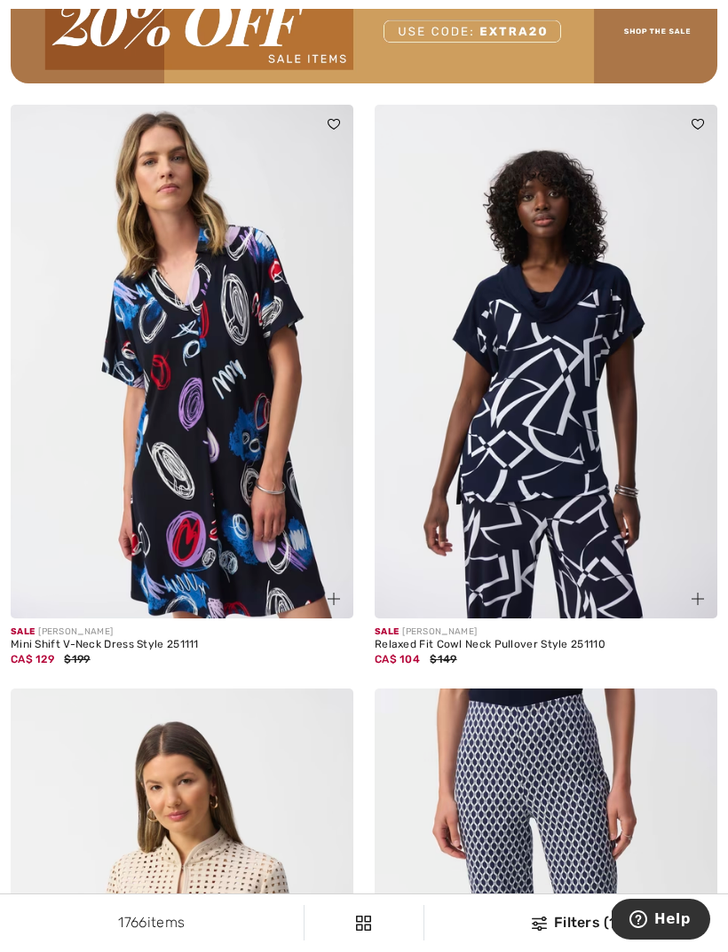
click at [544, 494] on img at bounding box center [546, 362] width 343 height 514
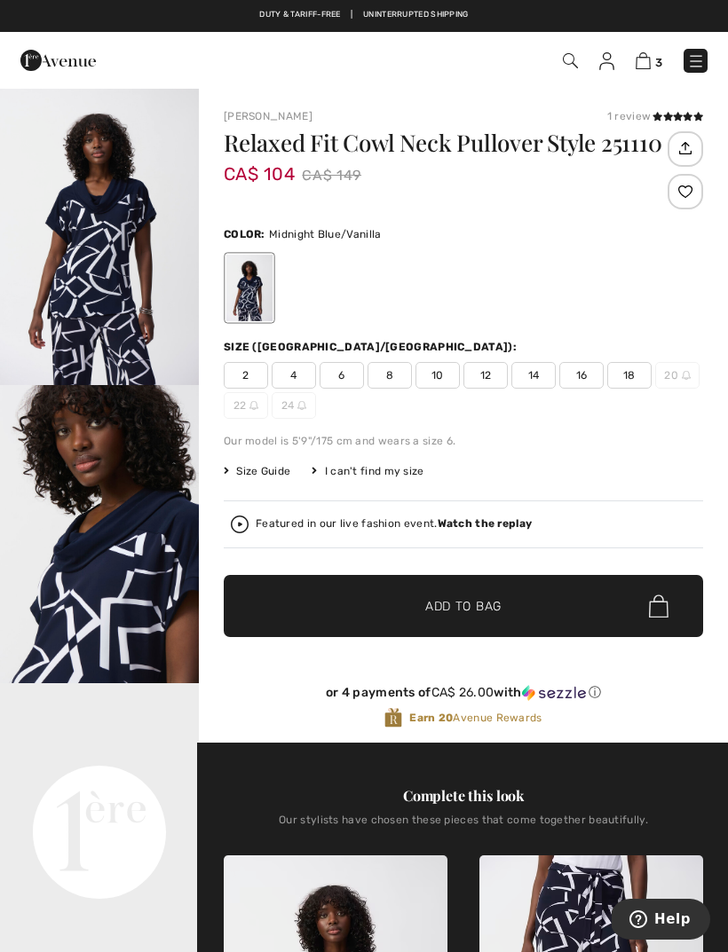
click at [589, 375] on span "16" at bounding box center [581, 375] width 44 height 27
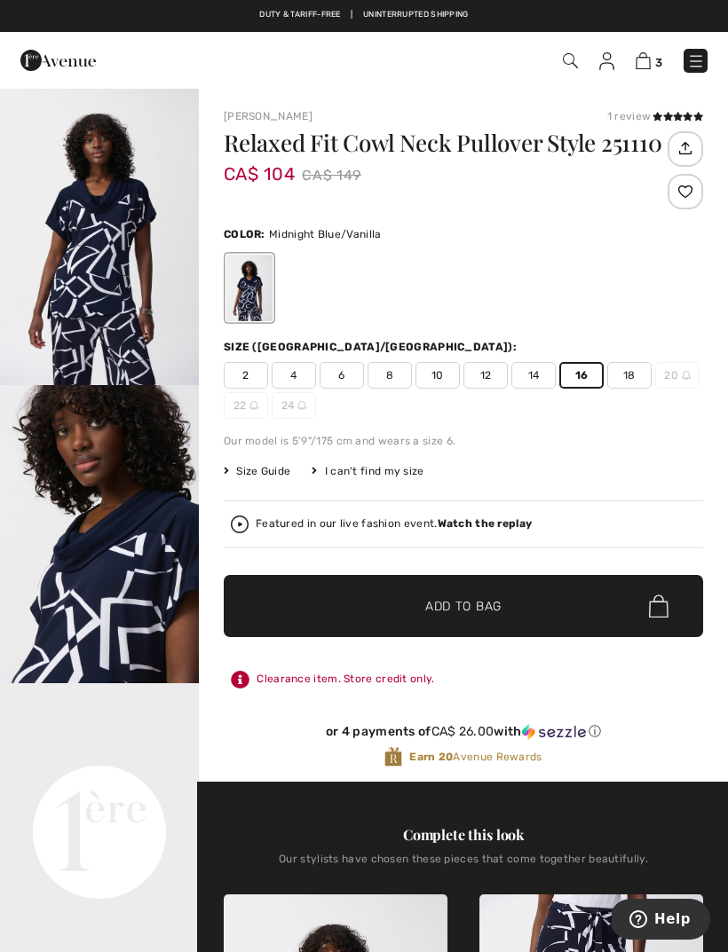
click at [498, 612] on span "Add to Bag" at bounding box center [463, 606] width 76 height 19
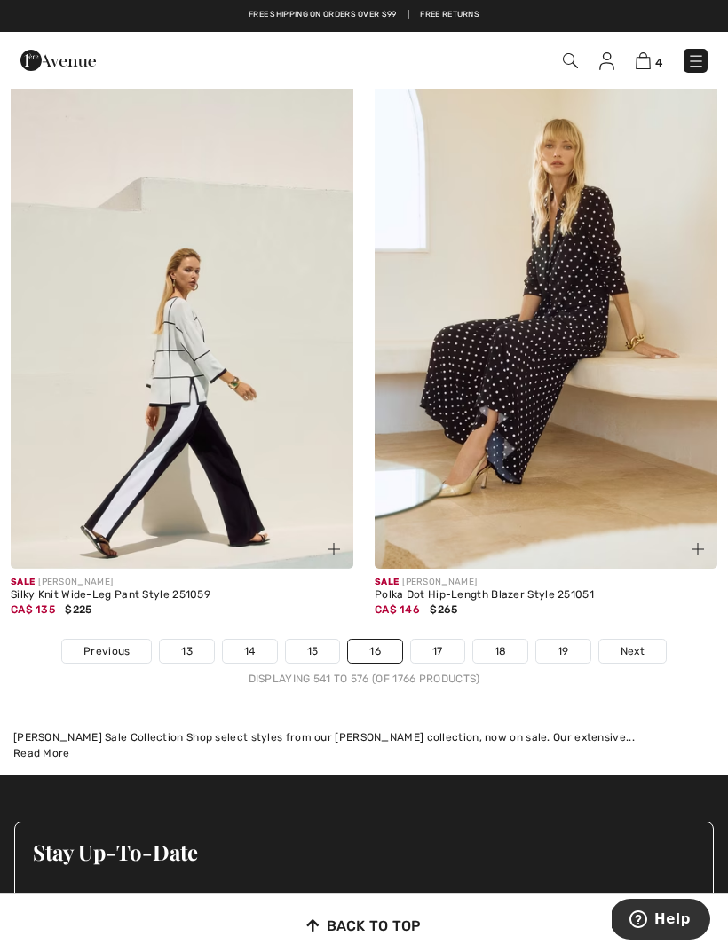
scroll to position [10477, 0]
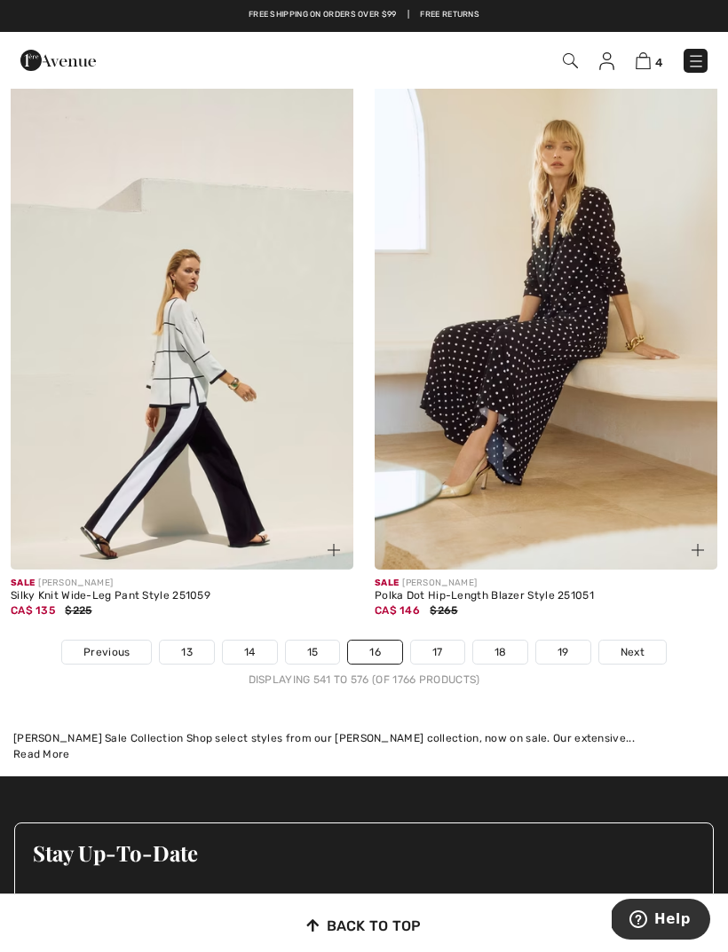
click at [442, 641] on link "17" at bounding box center [437, 652] width 53 height 23
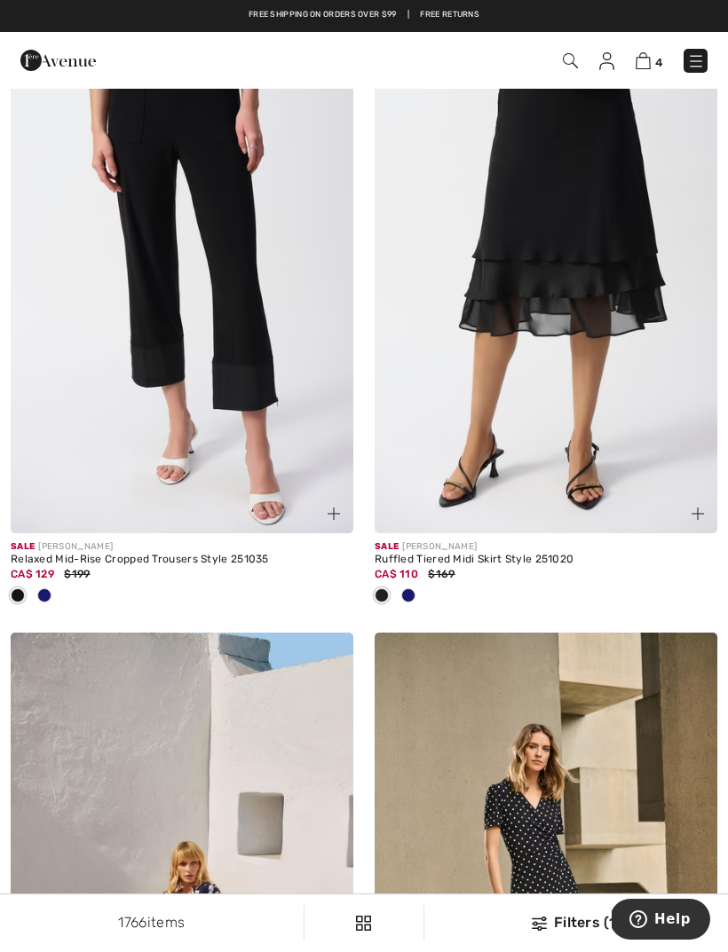
scroll to position [851, 0]
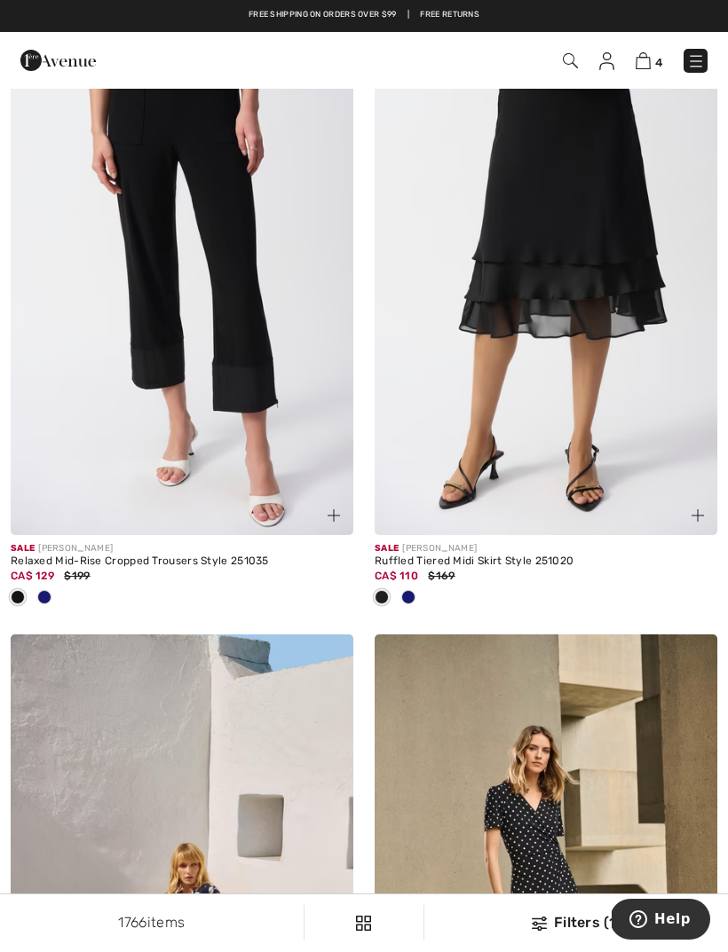
click at [212, 299] on img at bounding box center [182, 278] width 343 height 514
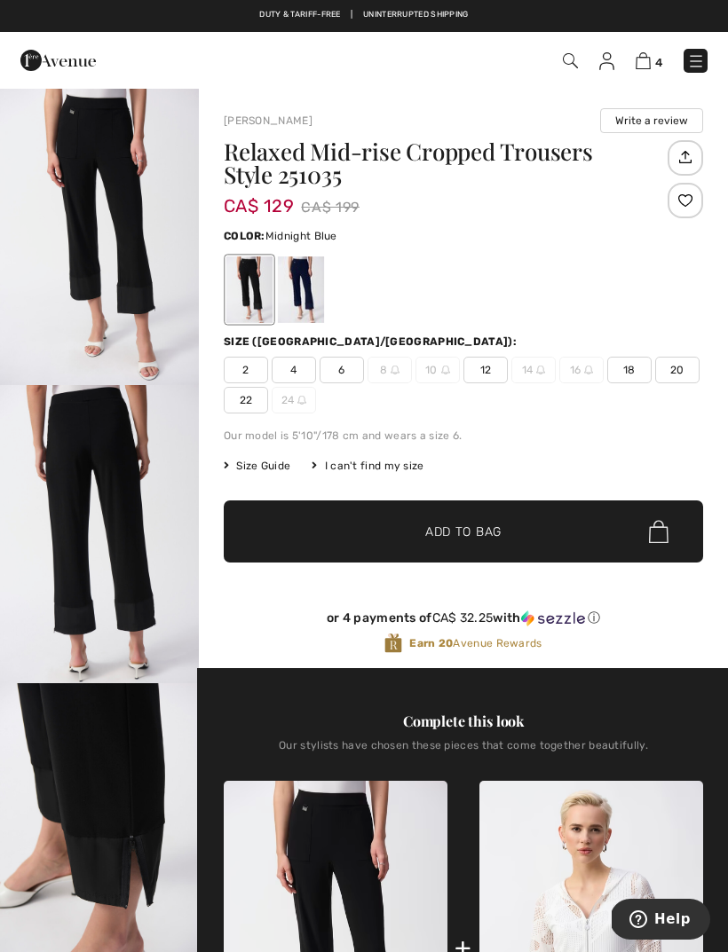
click at [301, 290] on div at bounding box center [301, 290] width 46 height 67
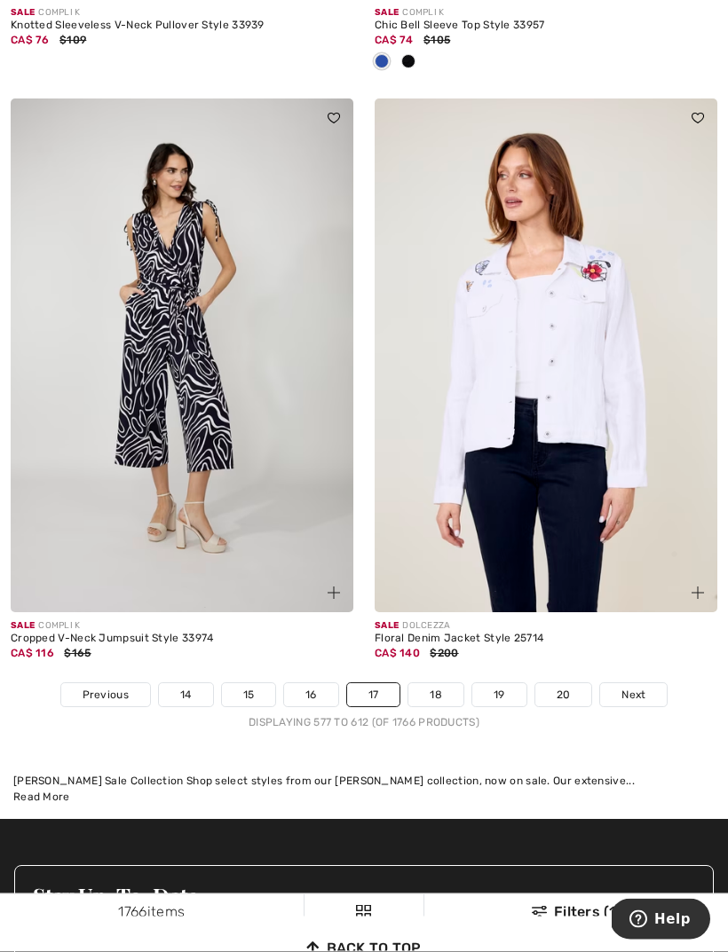
scroll to position [10645, 0]
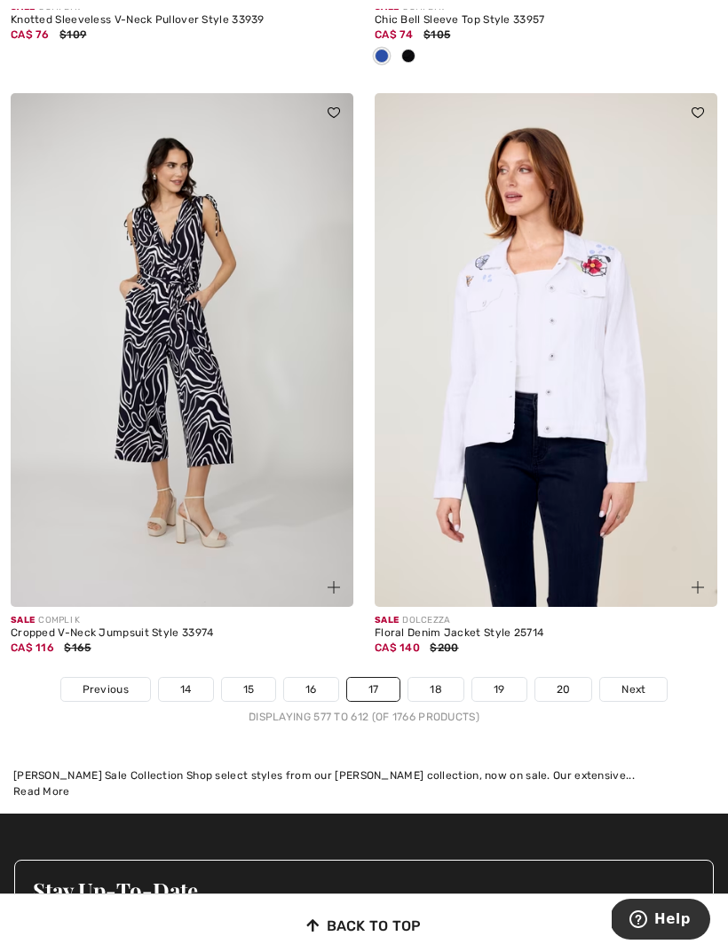
click at [453, 678] on link "18" at bounding box center [435, 689] width 55 height 23
click at [432, 678] on link "18" at bounding box center [435, 689] width 55 height 23
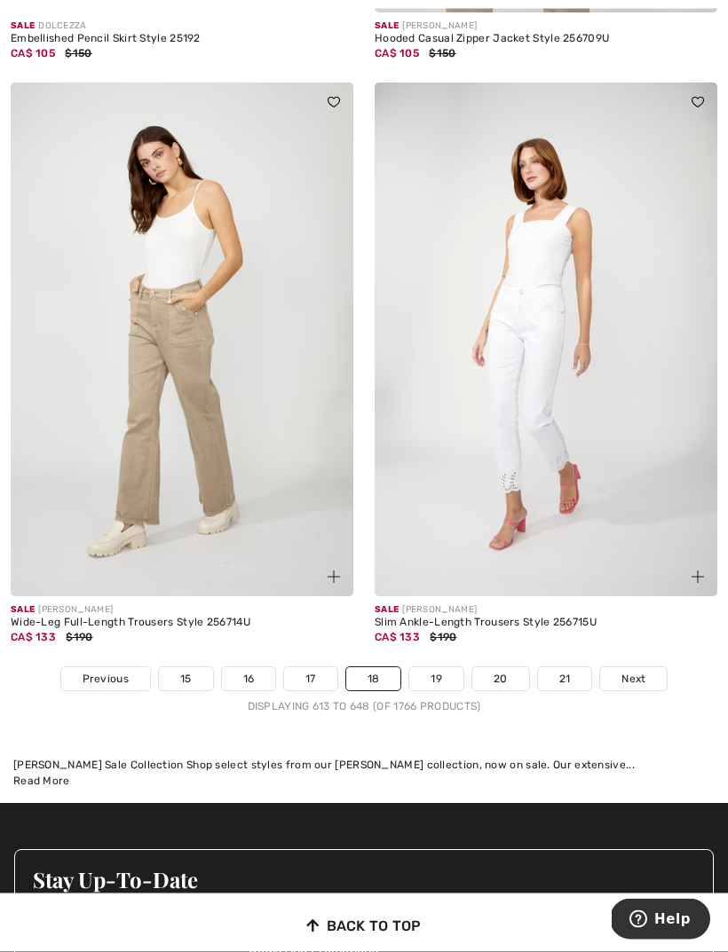
scroll to position [10509, 0]
click at [444, 668] on link "19" at bounding box center [436, 679] width 54 height 23
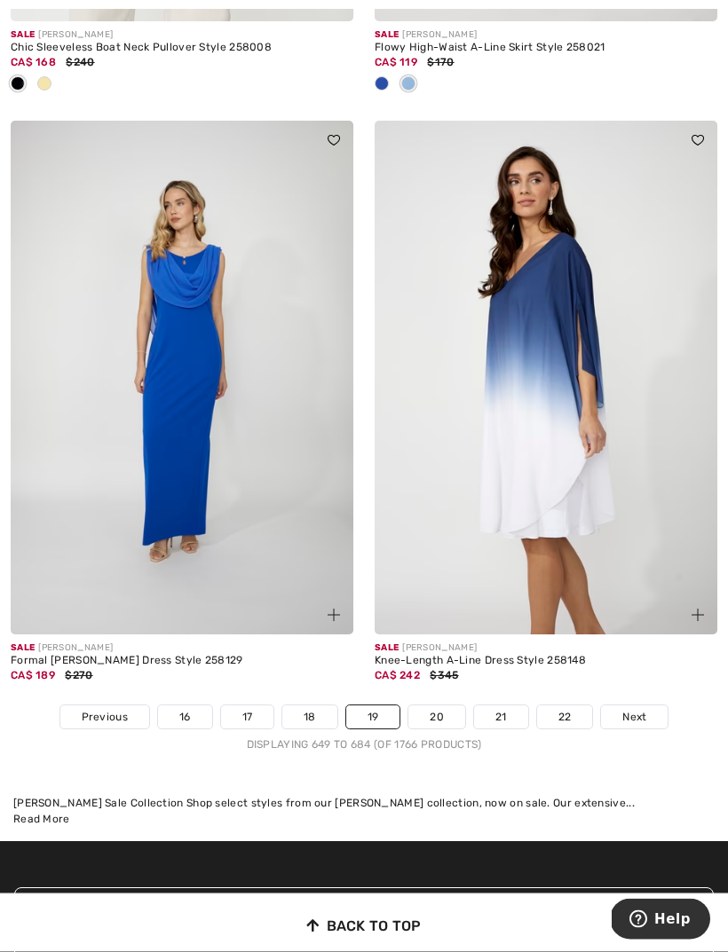
scroll to position [10382, 0]
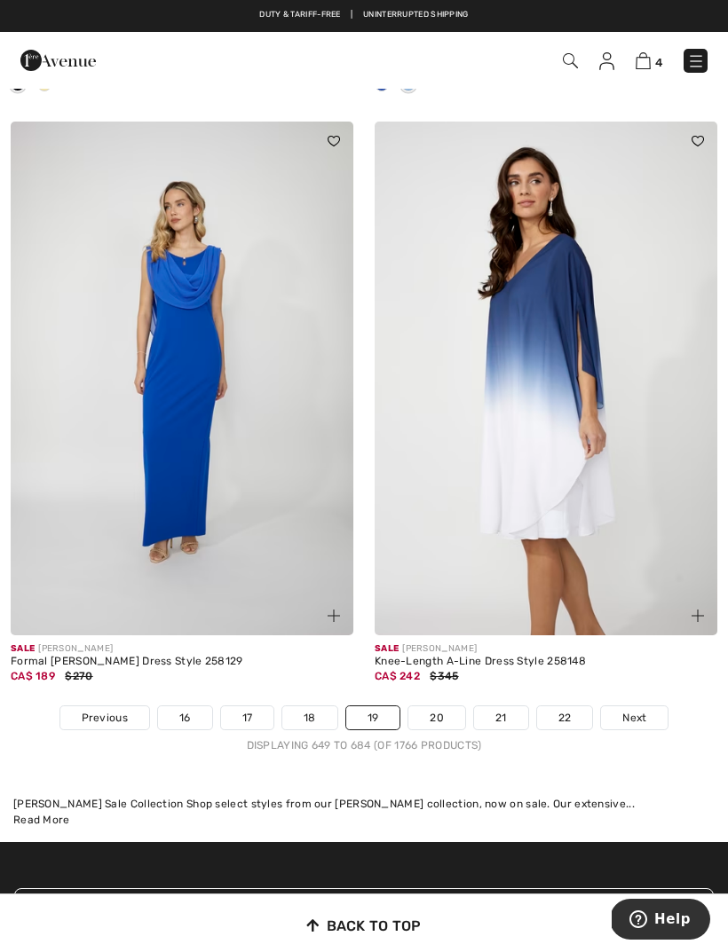
click at [449, 707] on link "20" at bounding box center [436, 718] width 57 height 23
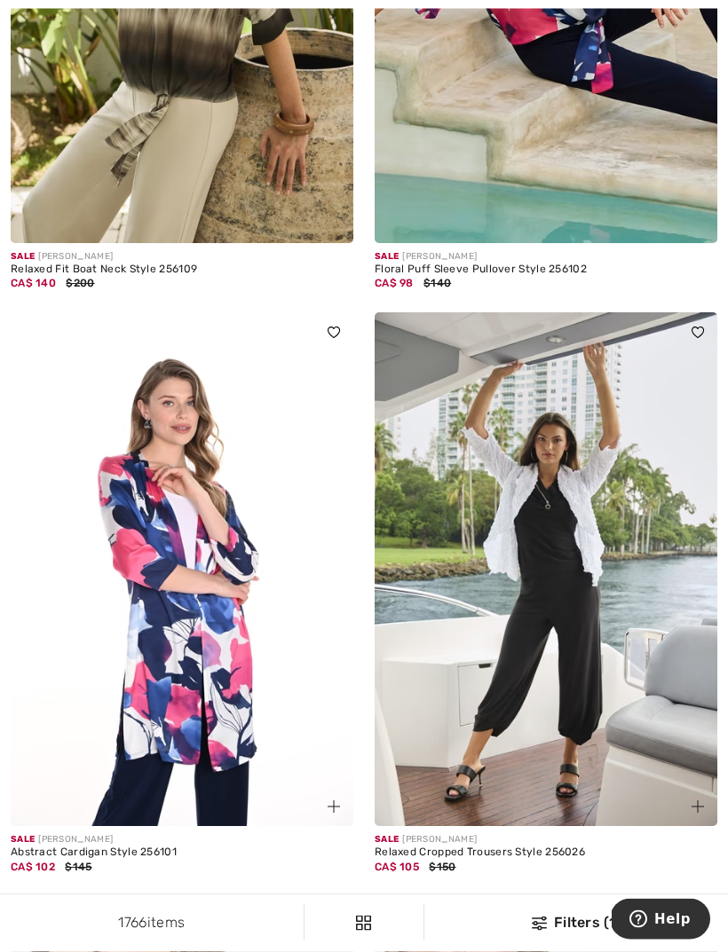
scroll to position [8520, 0]
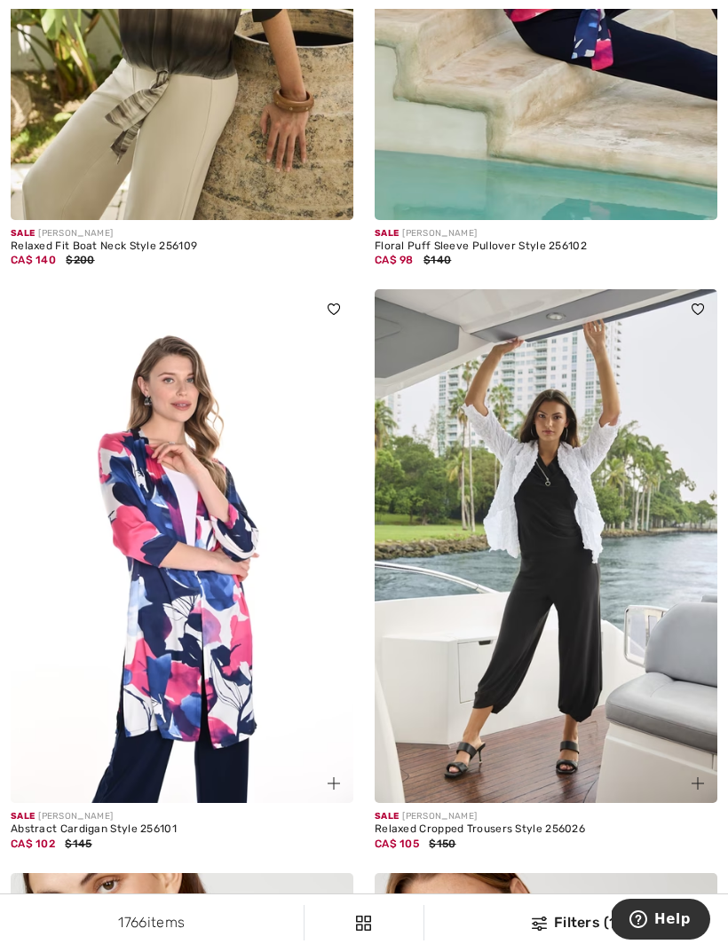
click at [558, 652] on img at bounding box center [546, 546] width 343 height 514
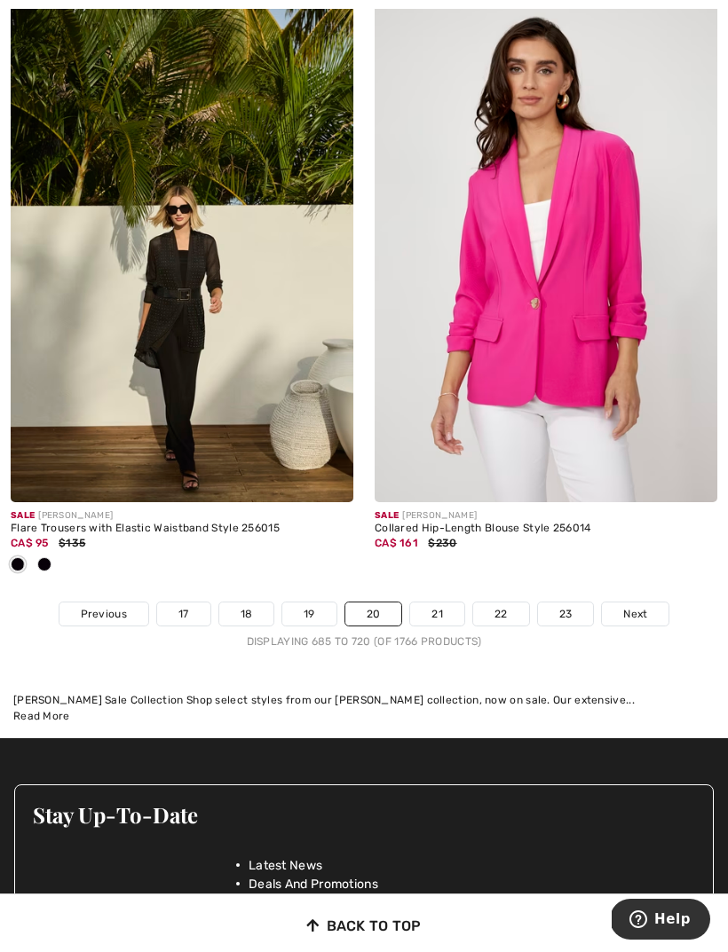
scroll to position [10604, 0]
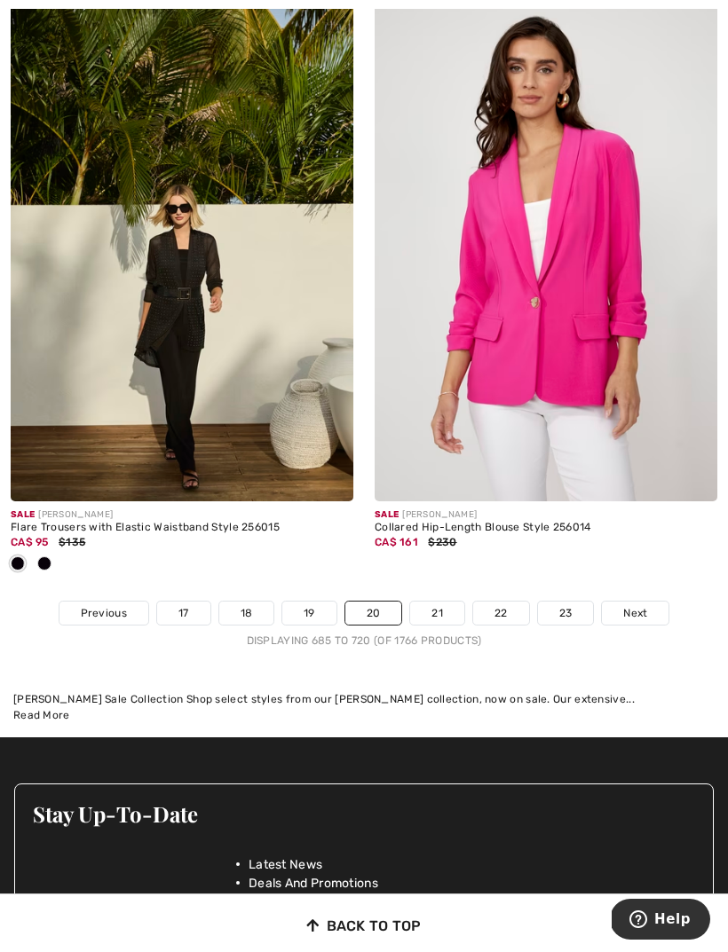
click at [444, 603] on link "21" at bounding box center [437, 613] width 54 height 23
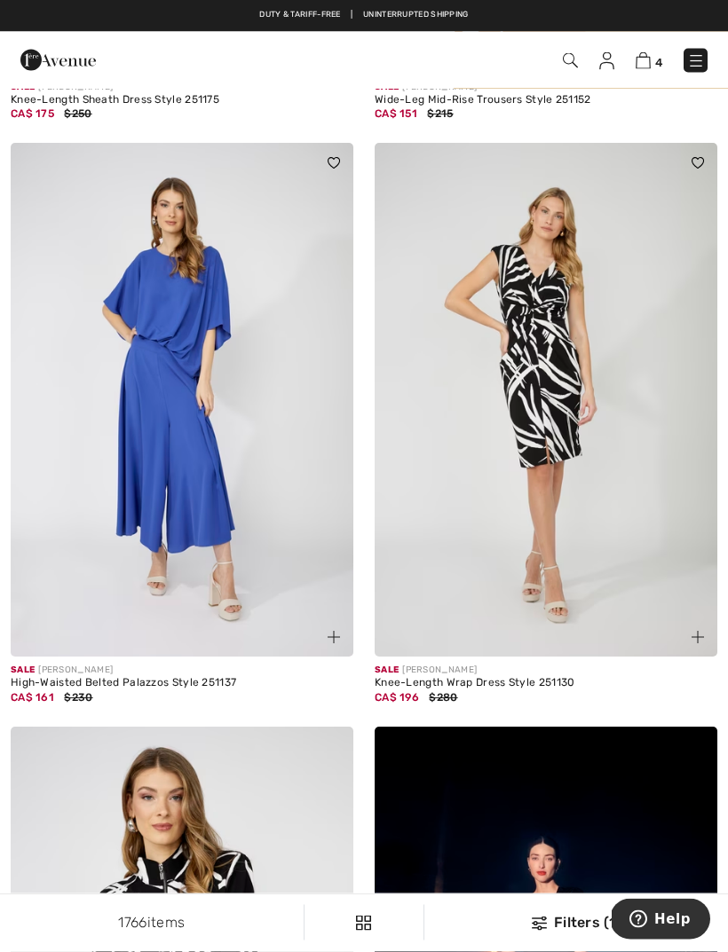
scroll to position [8638, 0]
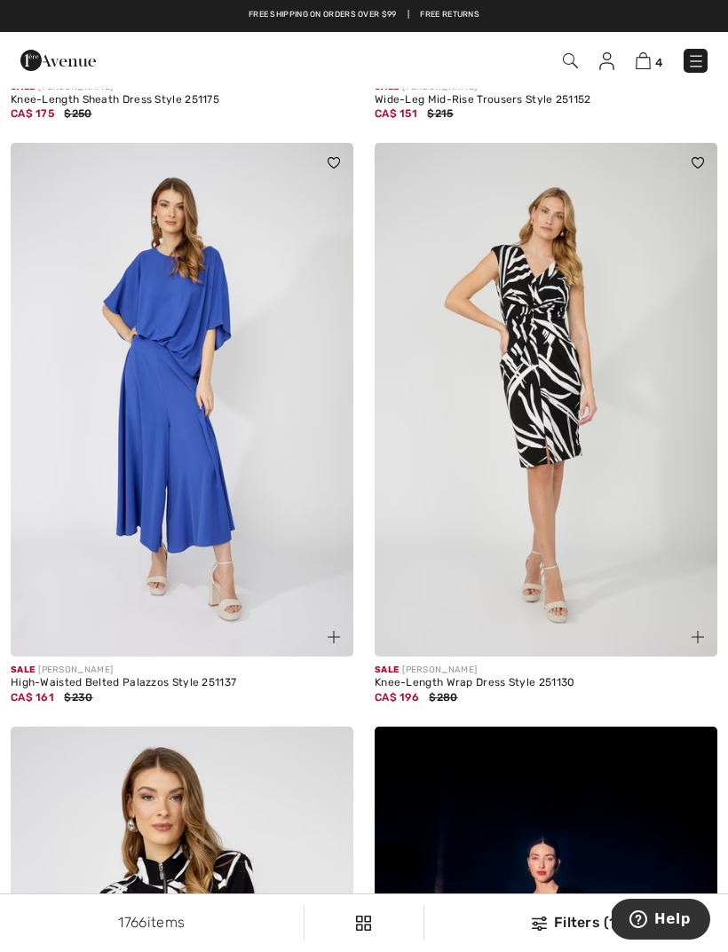
click at [178, 491] on img at bounding box center [182, 400] width 343 height 514
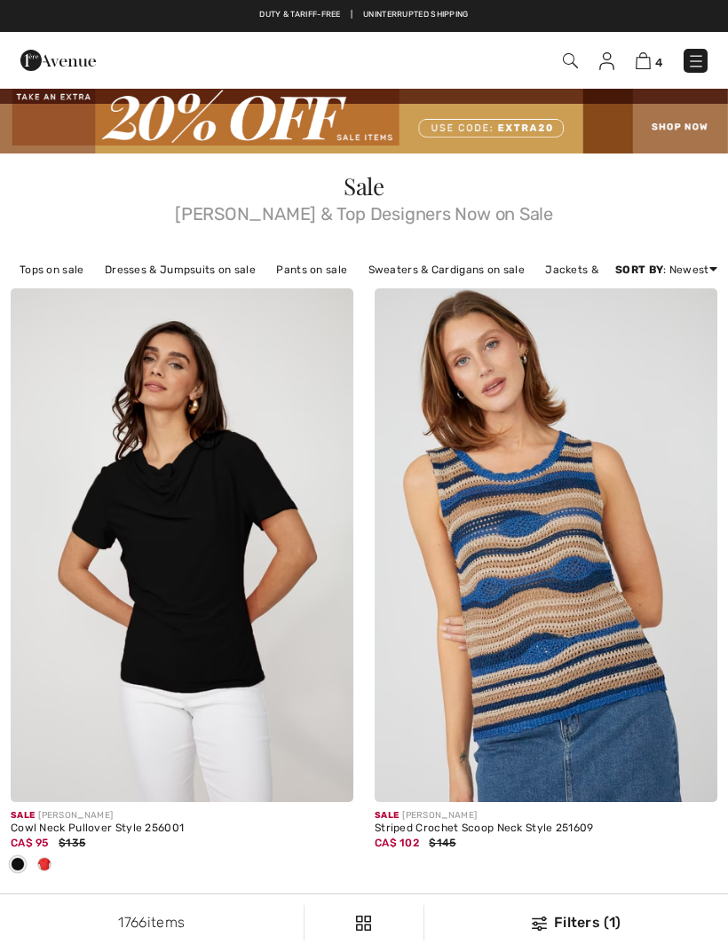
scroll to position [8694, 0]
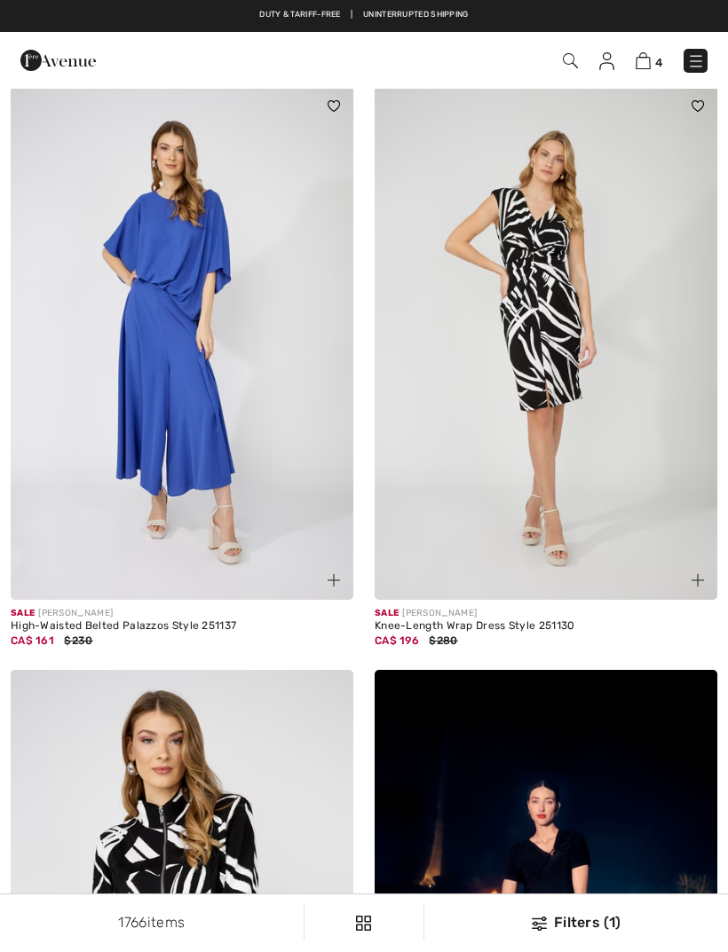
checkbox input "true"
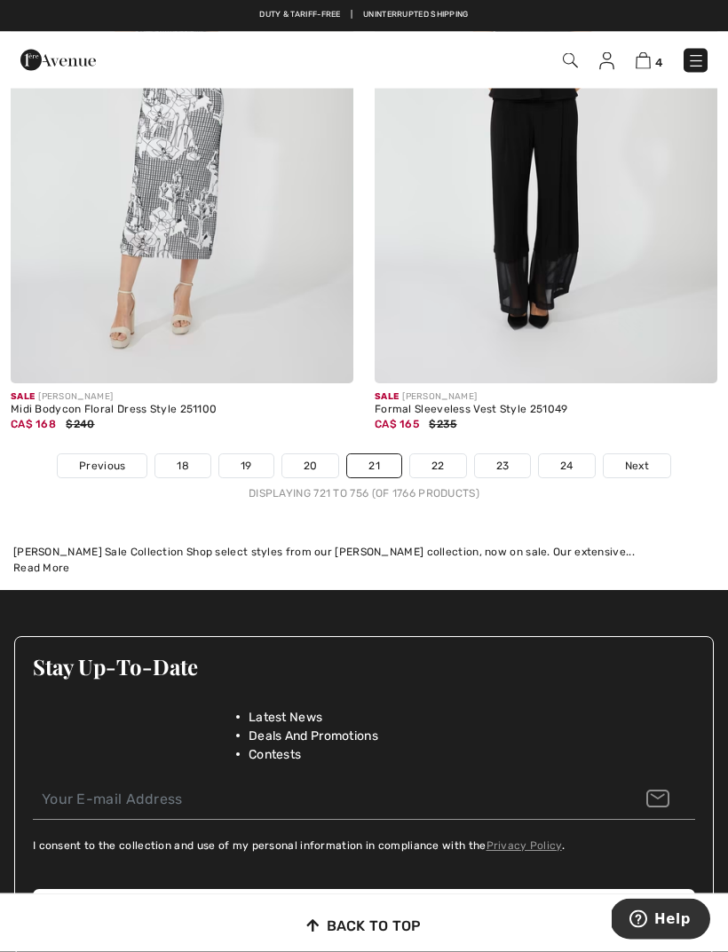
scroll to position [10651, 0]
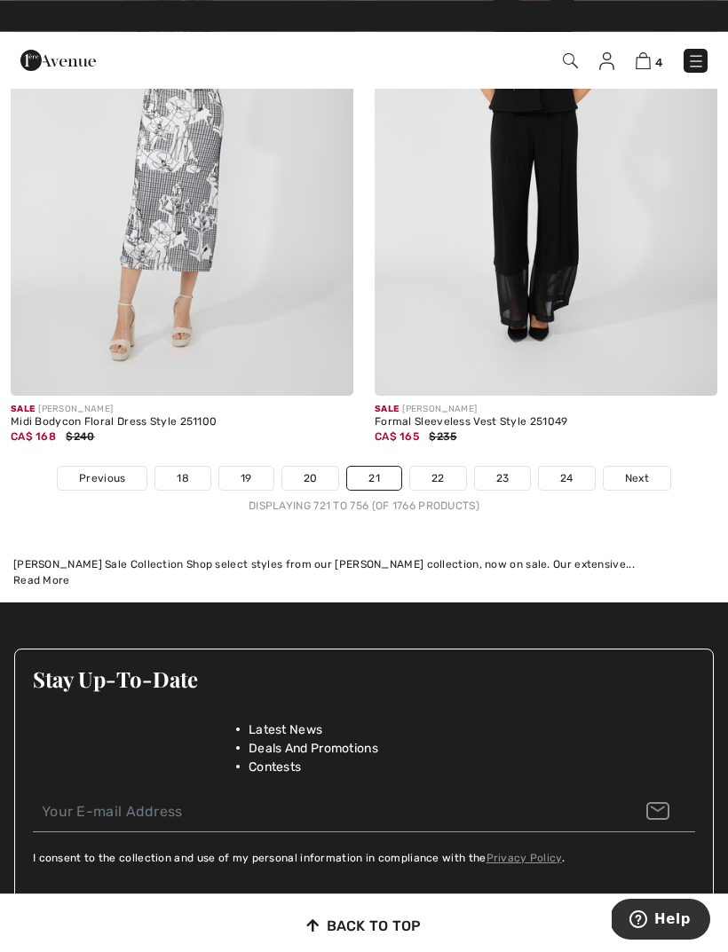
click at [454, 467] on link "22" at bounding box center [438, 478] width 56 height 23
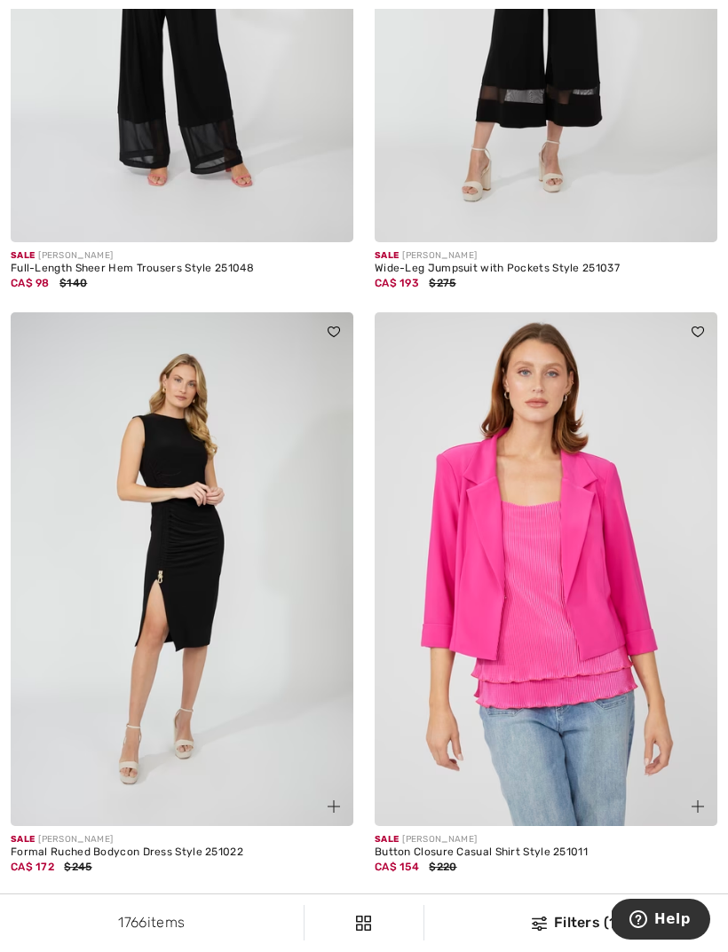
scroll to position [570, 0]
